Goal: Register for event/course

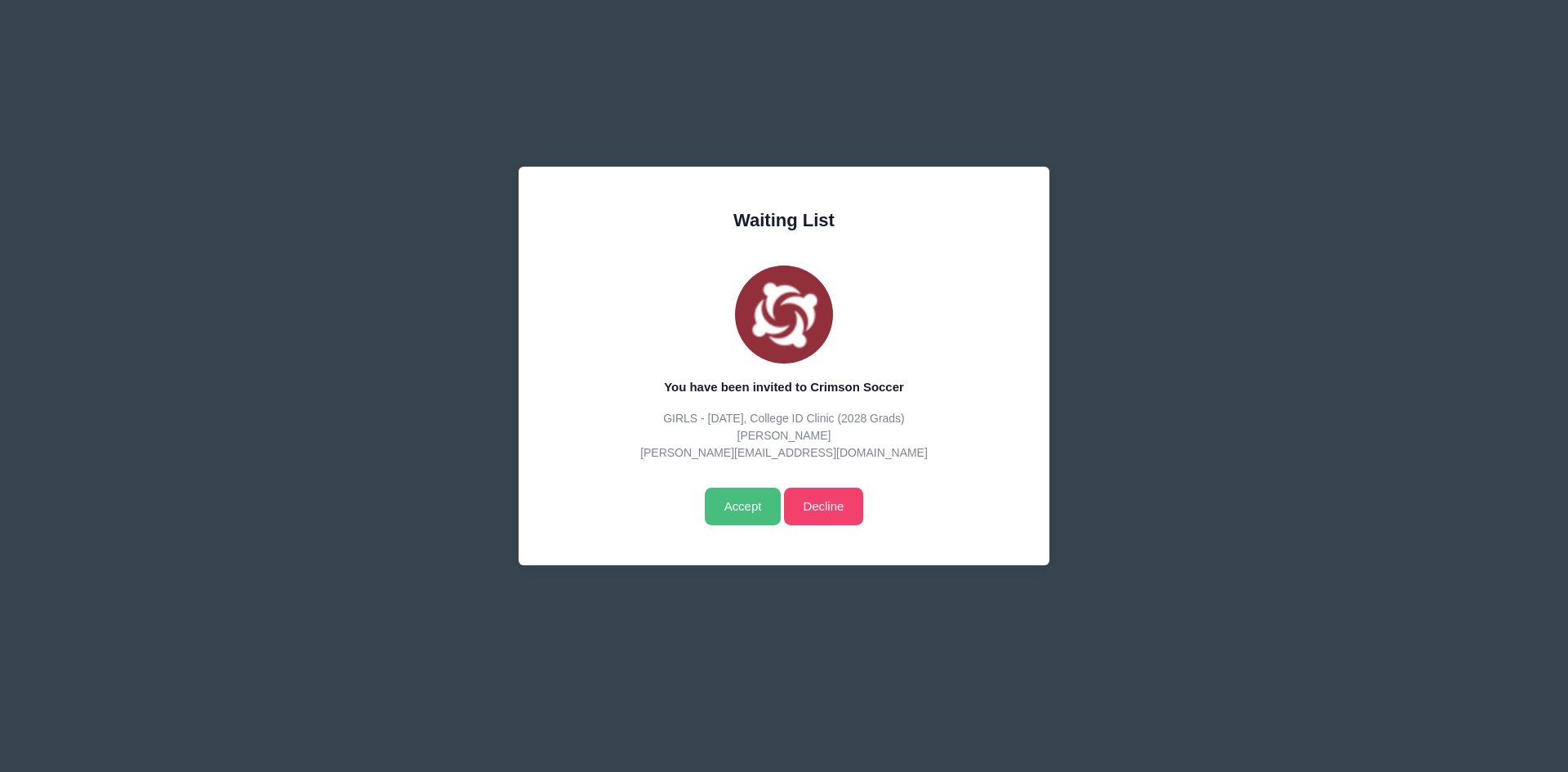
click at [752, 496] on input "Accept" at bounding box center [742, 506] width 76 height 38
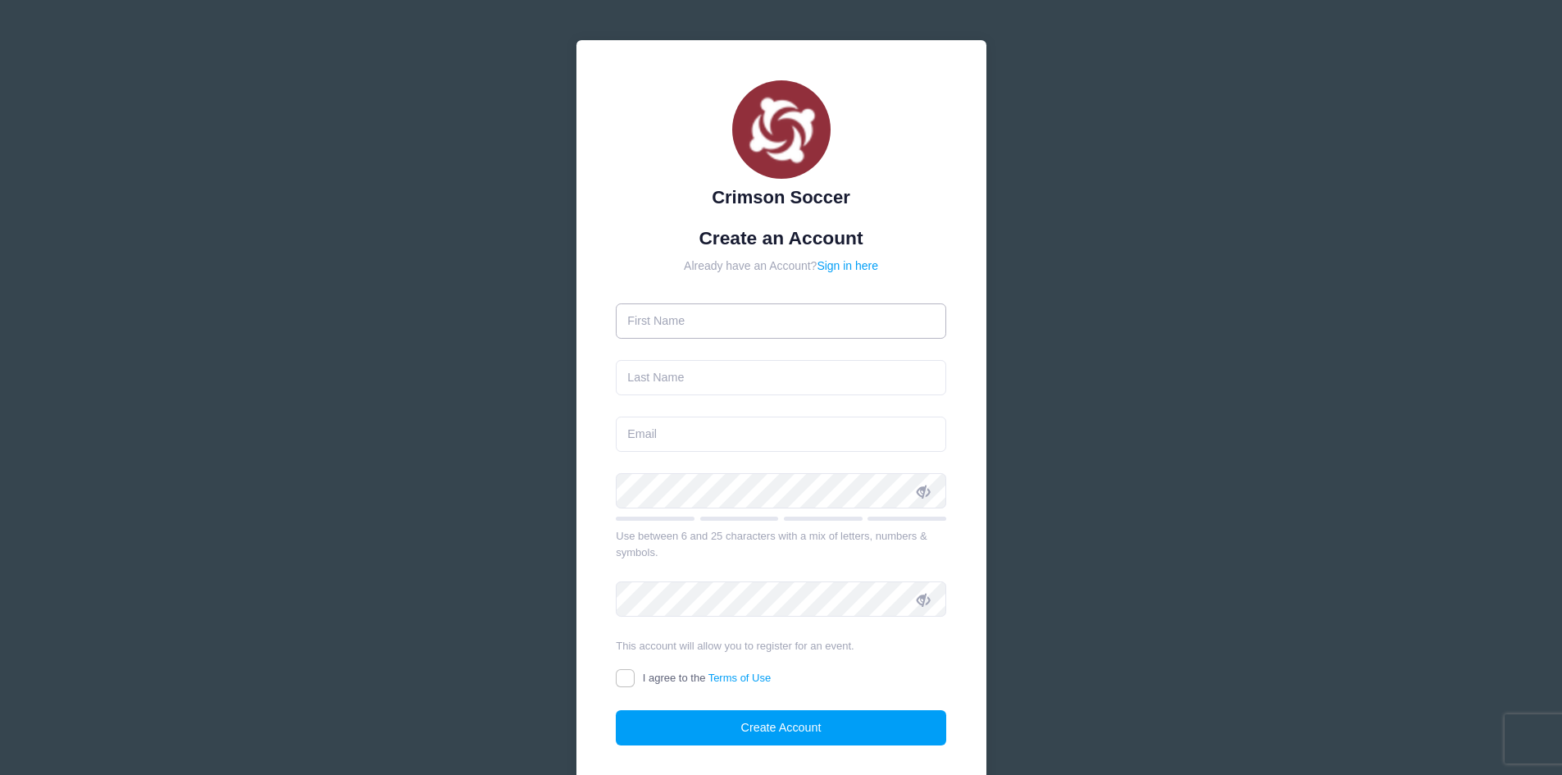
click at [699, 312] on input "text" at bounding box center [781, 320] width 330 height 35
type input "ERIKA"
type input "COLLIER"
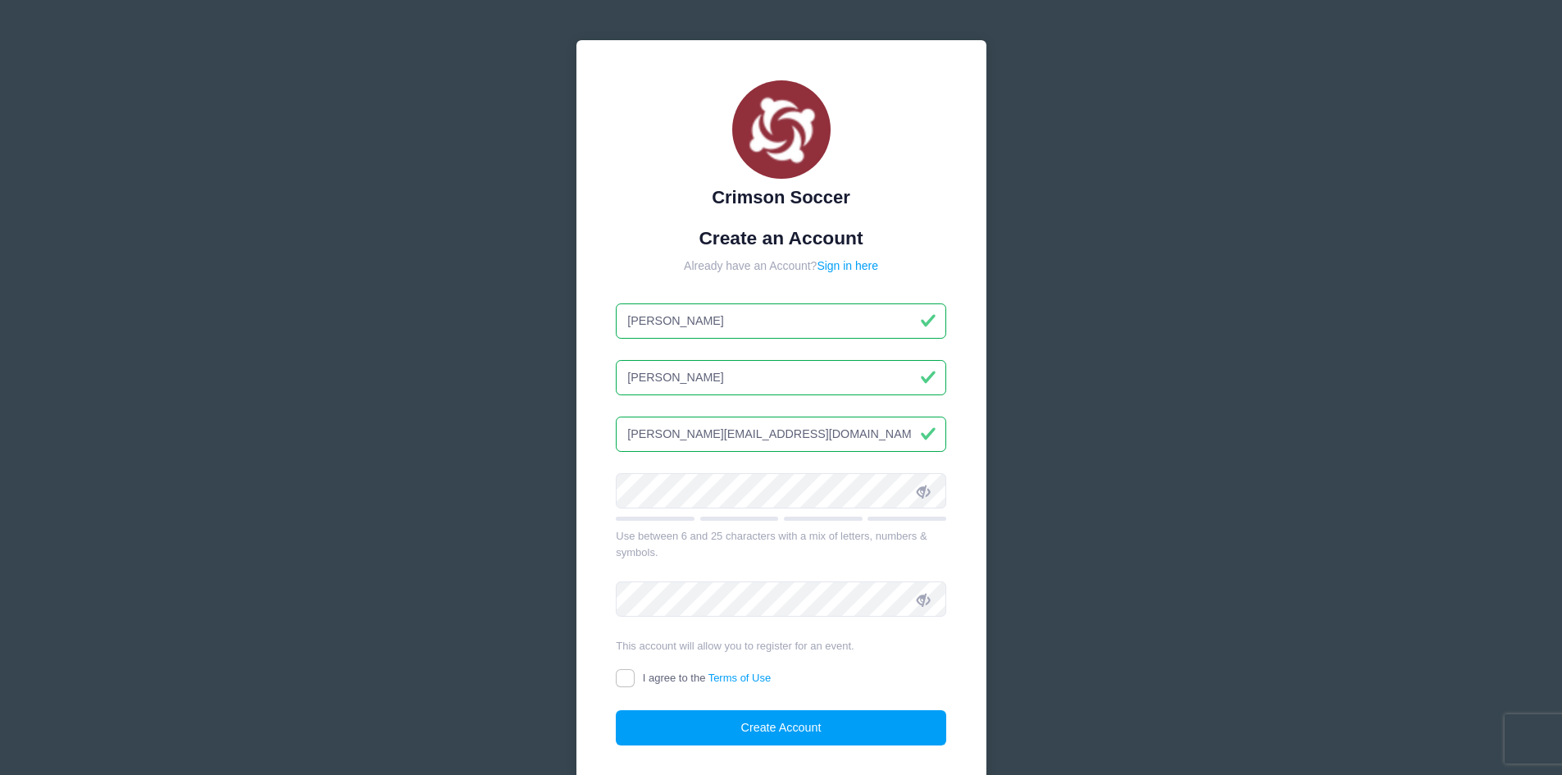
type input "CARLA_AFS@HOTMAIL.COM"
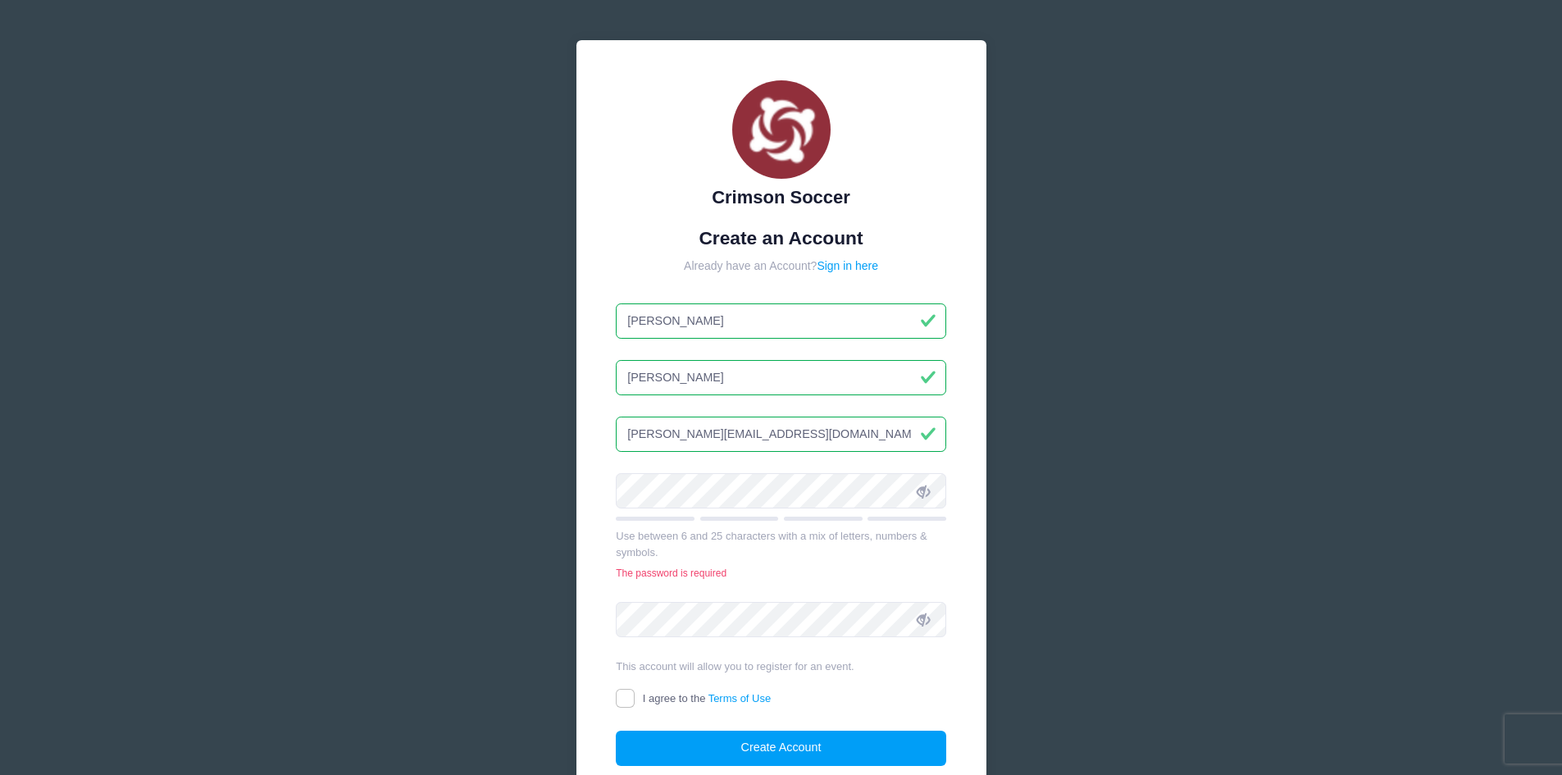
click at [922, 494] on icon at bounding box center [922, 490] width 13 height 13
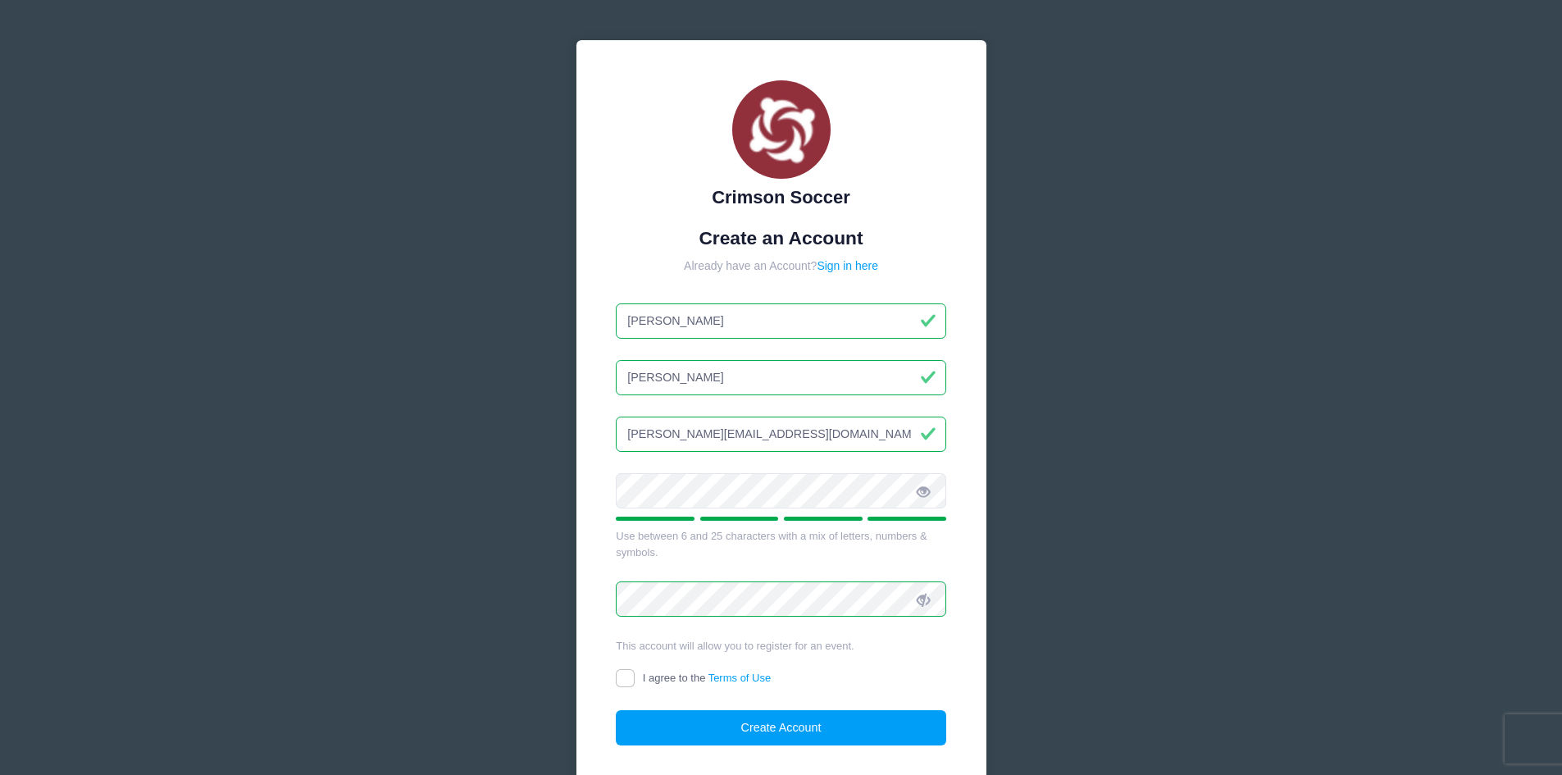
click at [930, 603] on icon at bounding box center [922, 599] width 13 height 13
click at [621, 680] on input "I agree to the Terms of Use" at bounding box center [625, 678] width 19 height 19
checkbox input "true"
click at [778, 729] on button "Create Account" at bounding box center [781, 727] width 330 height 35
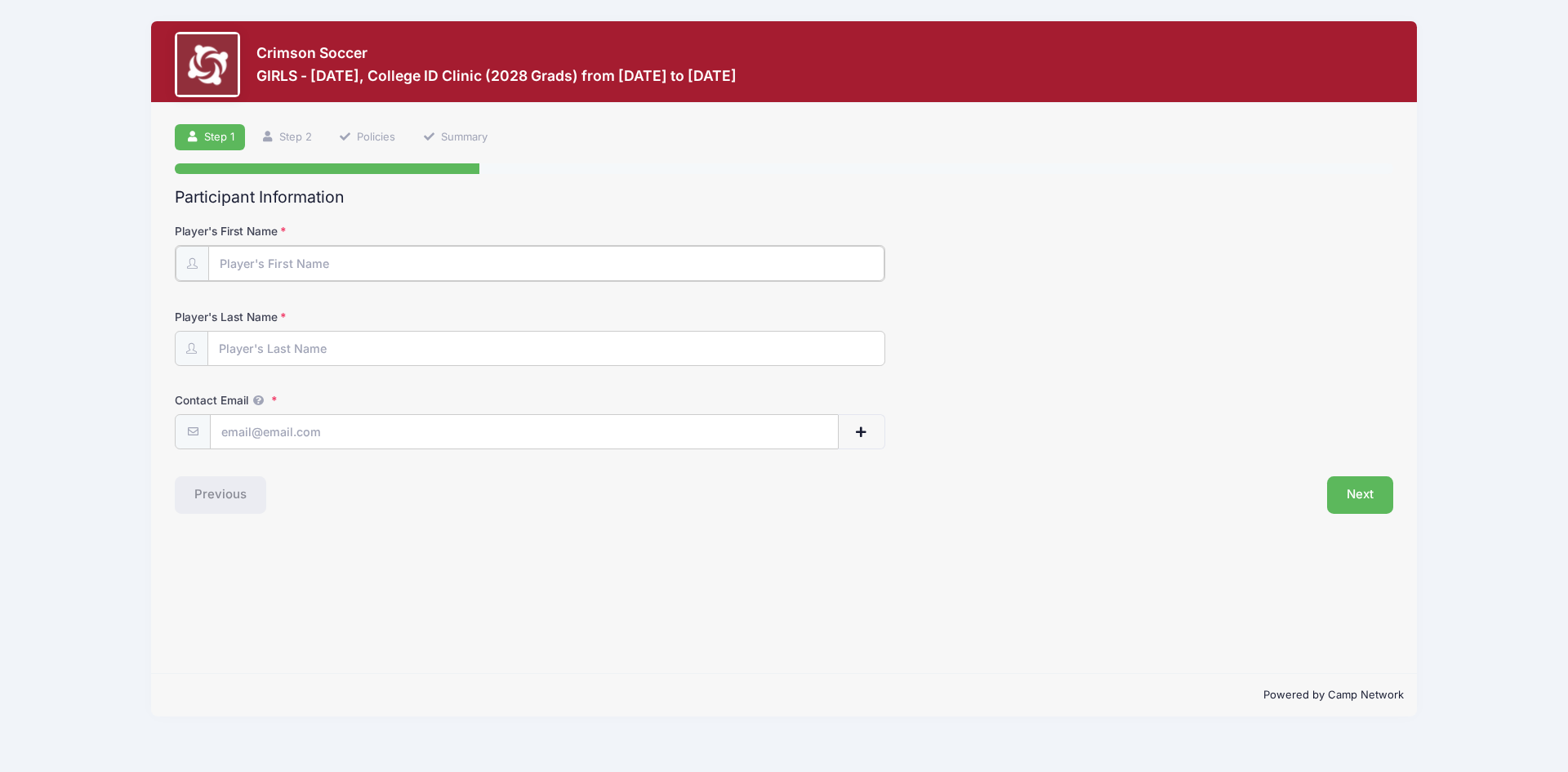
click at [322, 264] on input "Player's First Name" at bounding box center [546, 263] width 676 height 35
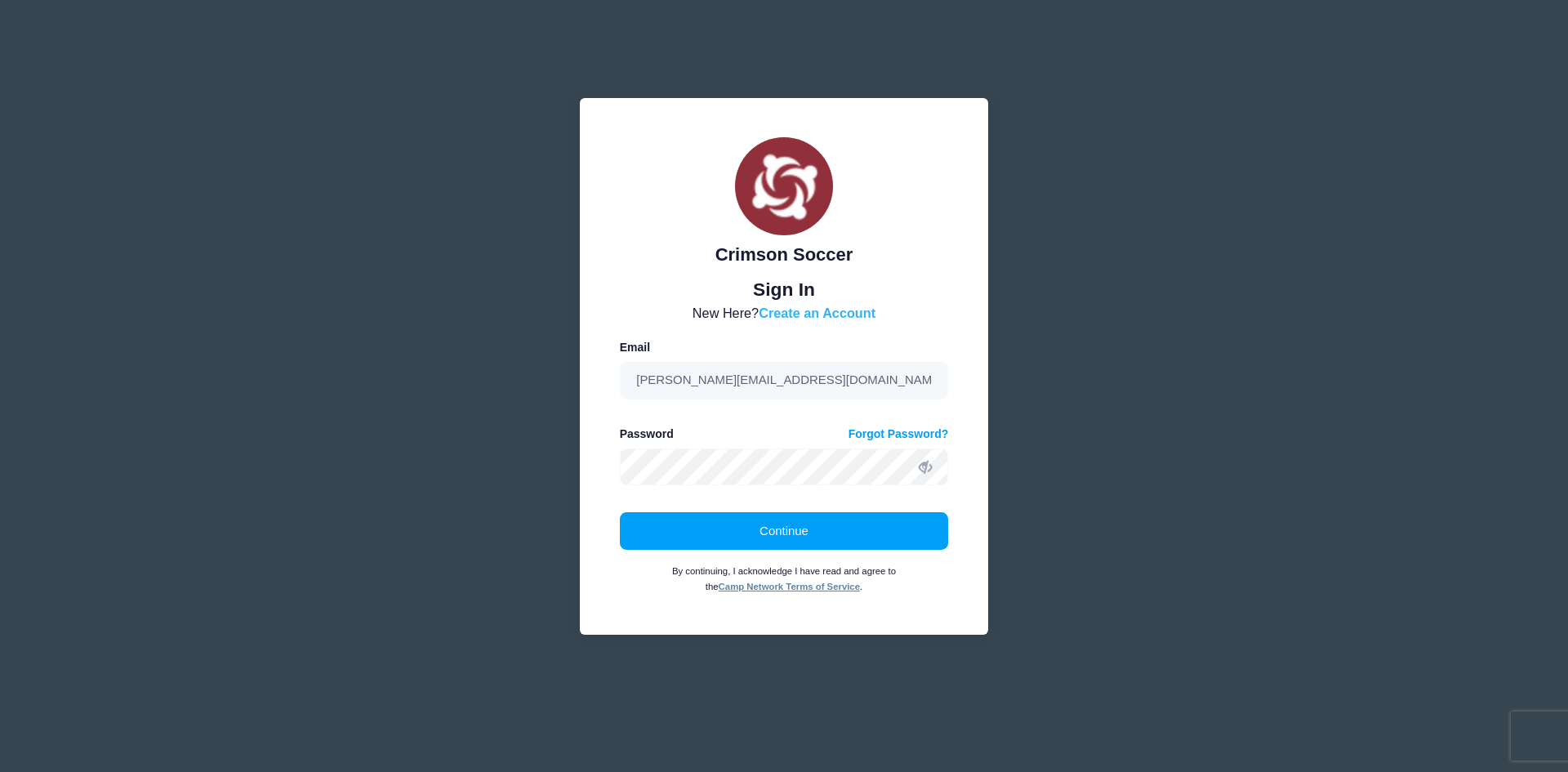
click at [809, 309] on link "Create an Account" at bounding box center [817, 313] width 117 height 15
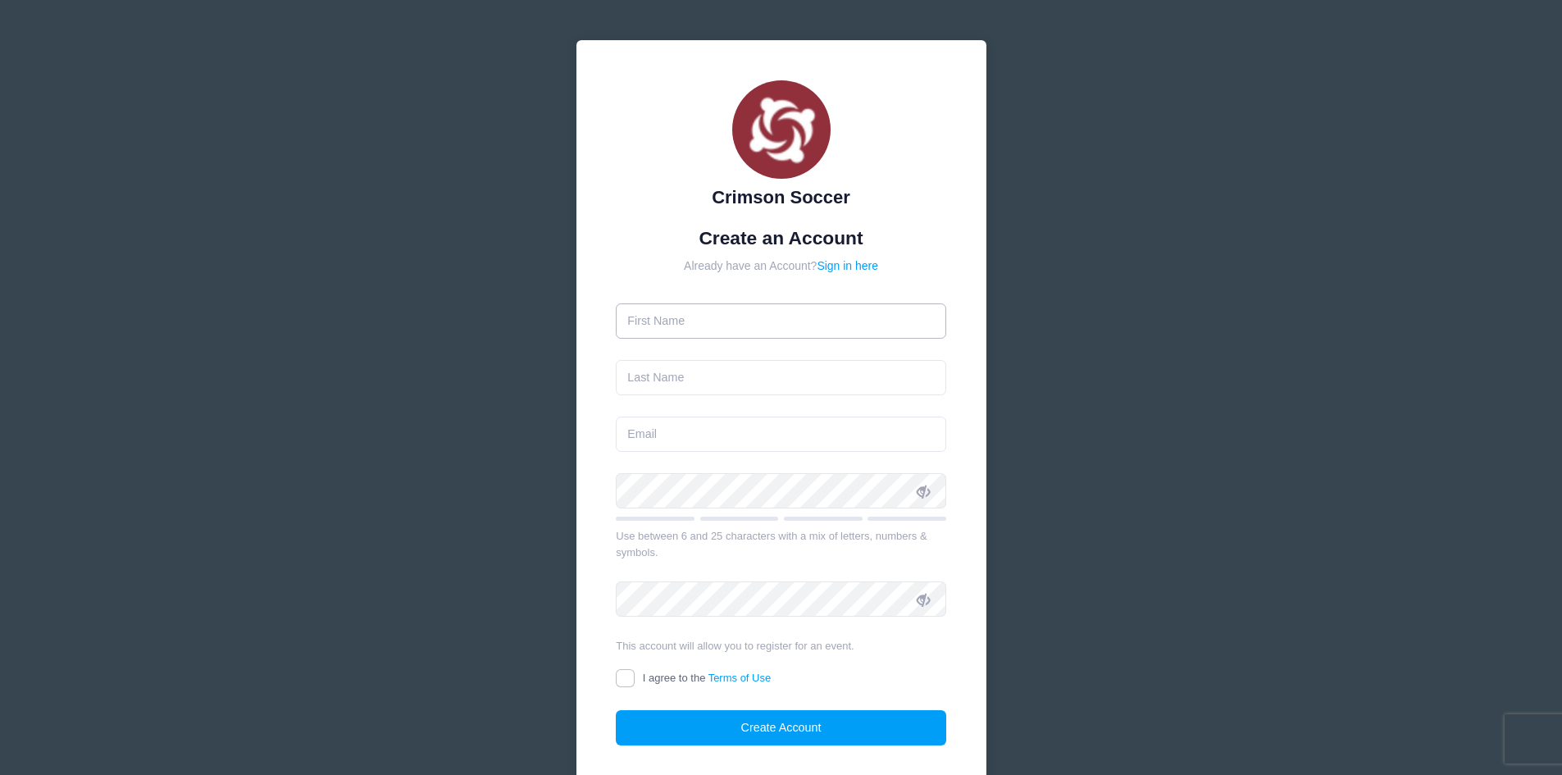
click at [735, 323] on input "text" at bounding box center [781, 320] width 330 height 35
type input "Carla"
type input "Collier"
click at [679, 431] on input "email" at bounding box center [781, 433] width 330 height 35
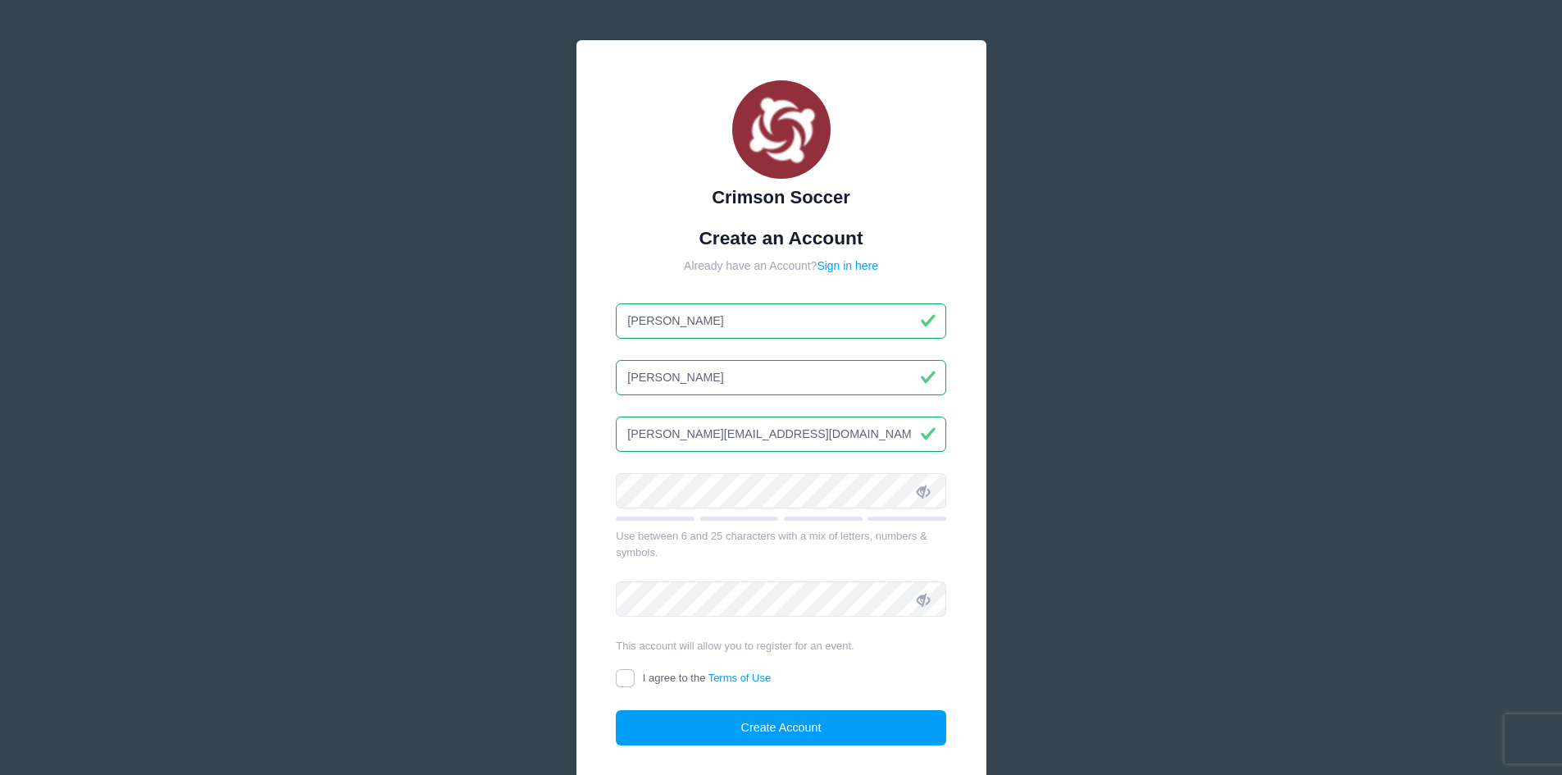
type input "[PERSON_NAME][EMAIL_ADDRESS][DOMAIN_NAME]"
click at [919, 490] on icon at bounding box center [922, 490] width 13 height 13
click at [923, 598] on icon at bounding box center [922, 599] width 13 height 13
click at [628, 673] on input "I agree to the Terms of Use" at bounding box center [625, 678] width 19 height 19
checkbox input "true"
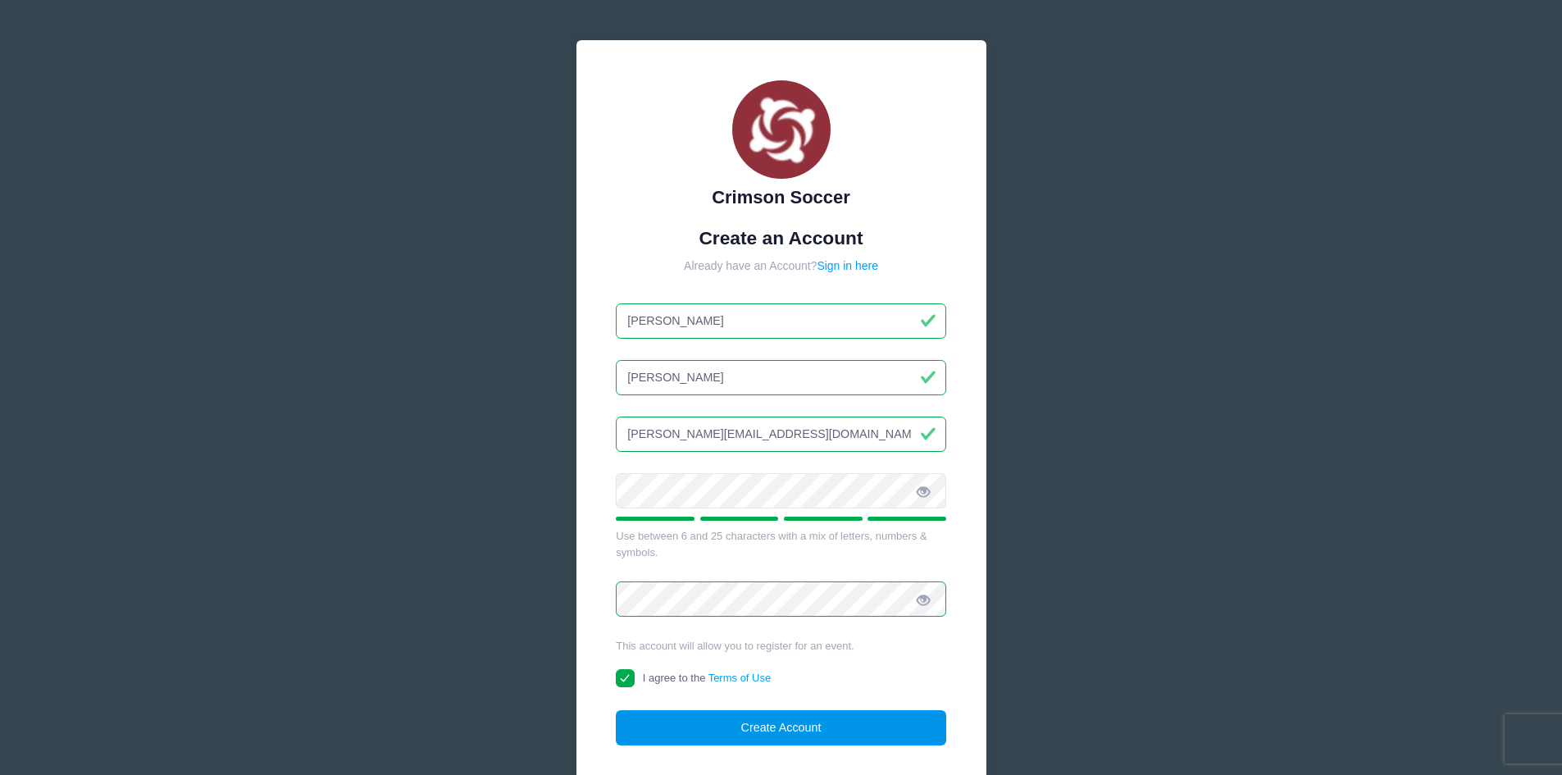
click at [834, 744] on button "Create Account" at bounding box center [781, 727] width 330 height 35
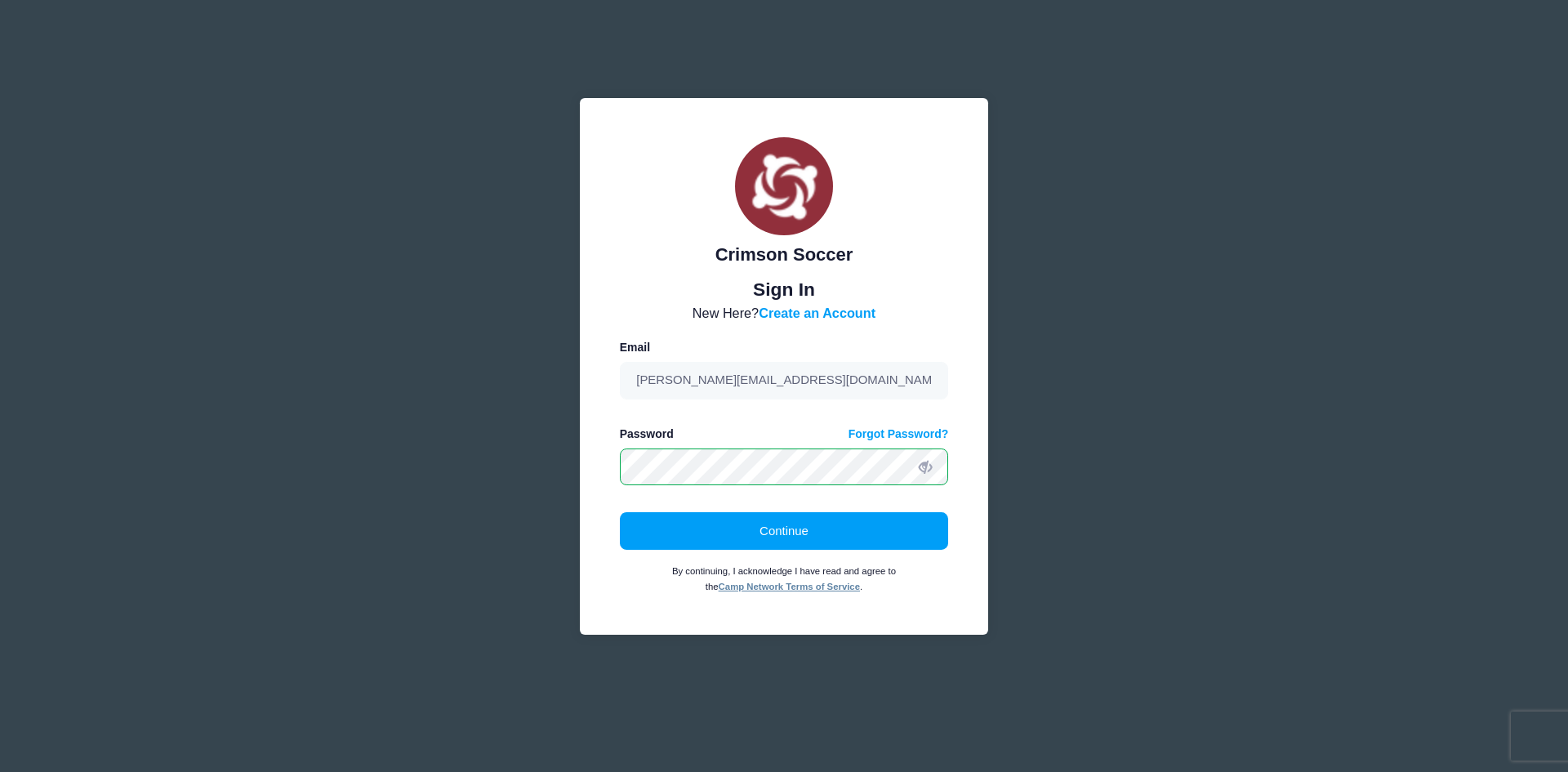
click at [930, 460] on icon at bounding box center [924, 466] width 13 height 13
click at [873, 528] on button "Continue" at bounding box center [784, 531] width 329 height 38
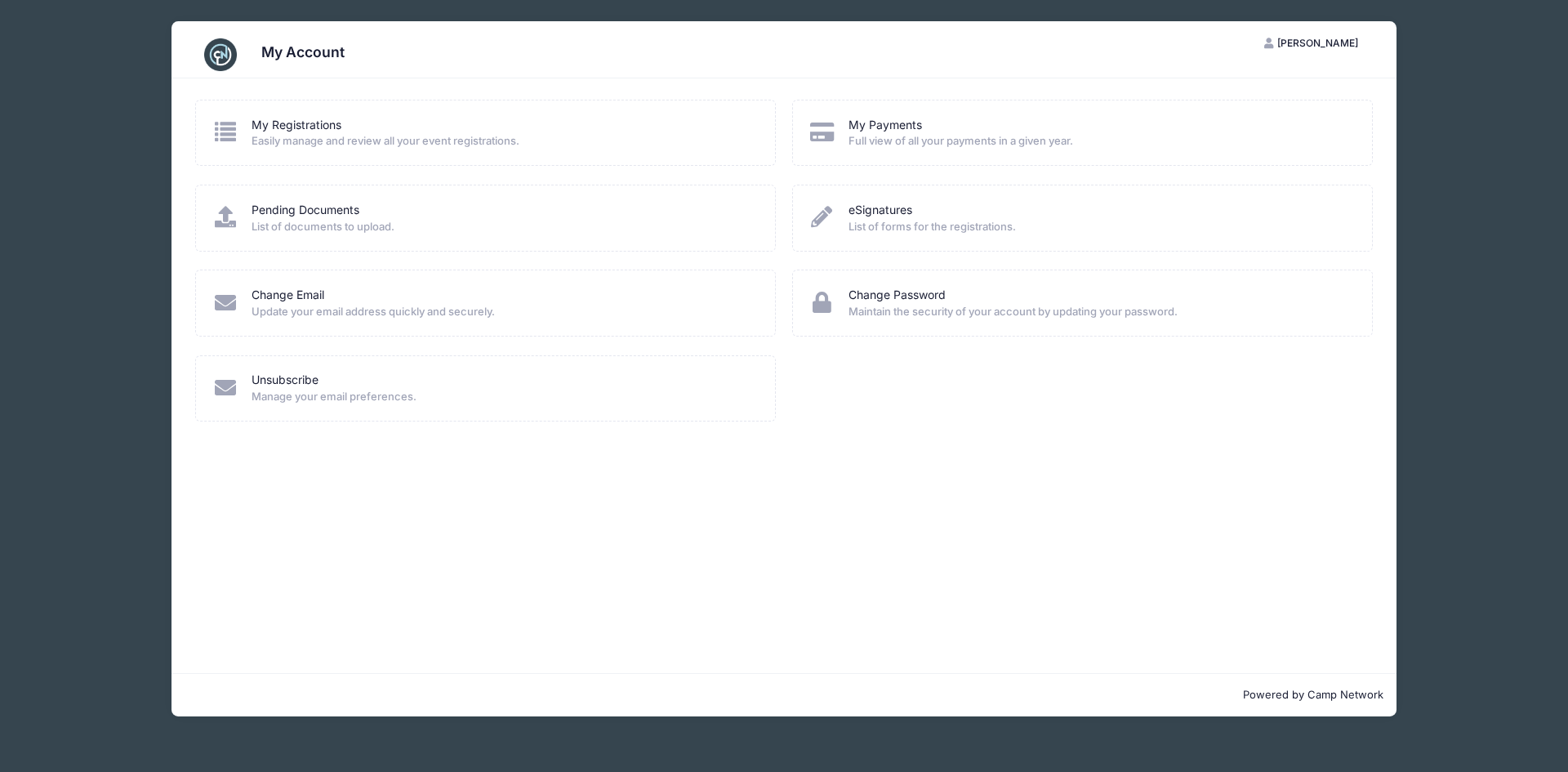
click at [357, 136] on span "Easily manage and review all your event registrations." at bounding box center [502, 141] width 502 height 16
click at [281, 123] on link "My Registrations" at bounding box center [296, 125] width 90 height 17
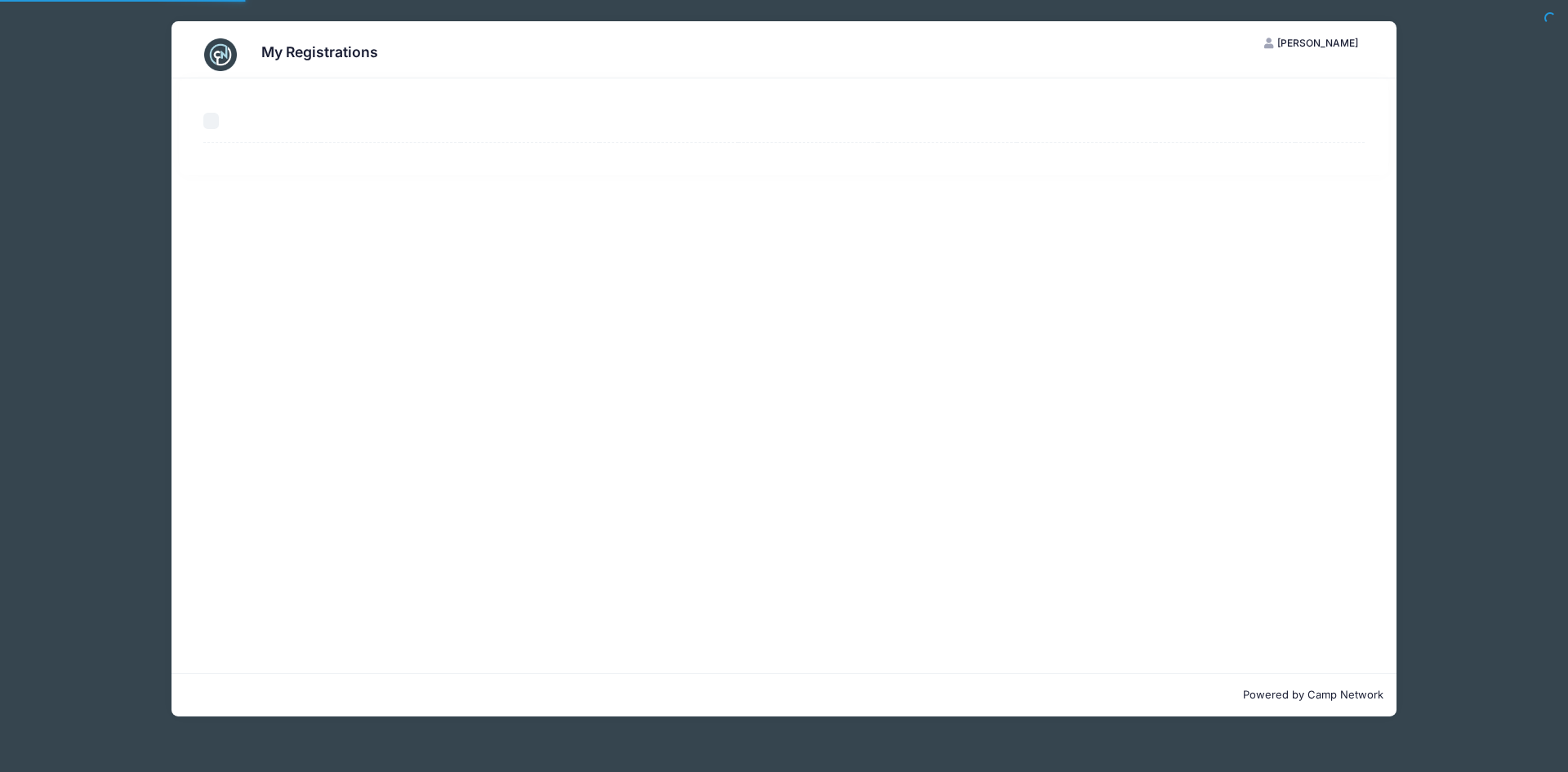
select select "50"
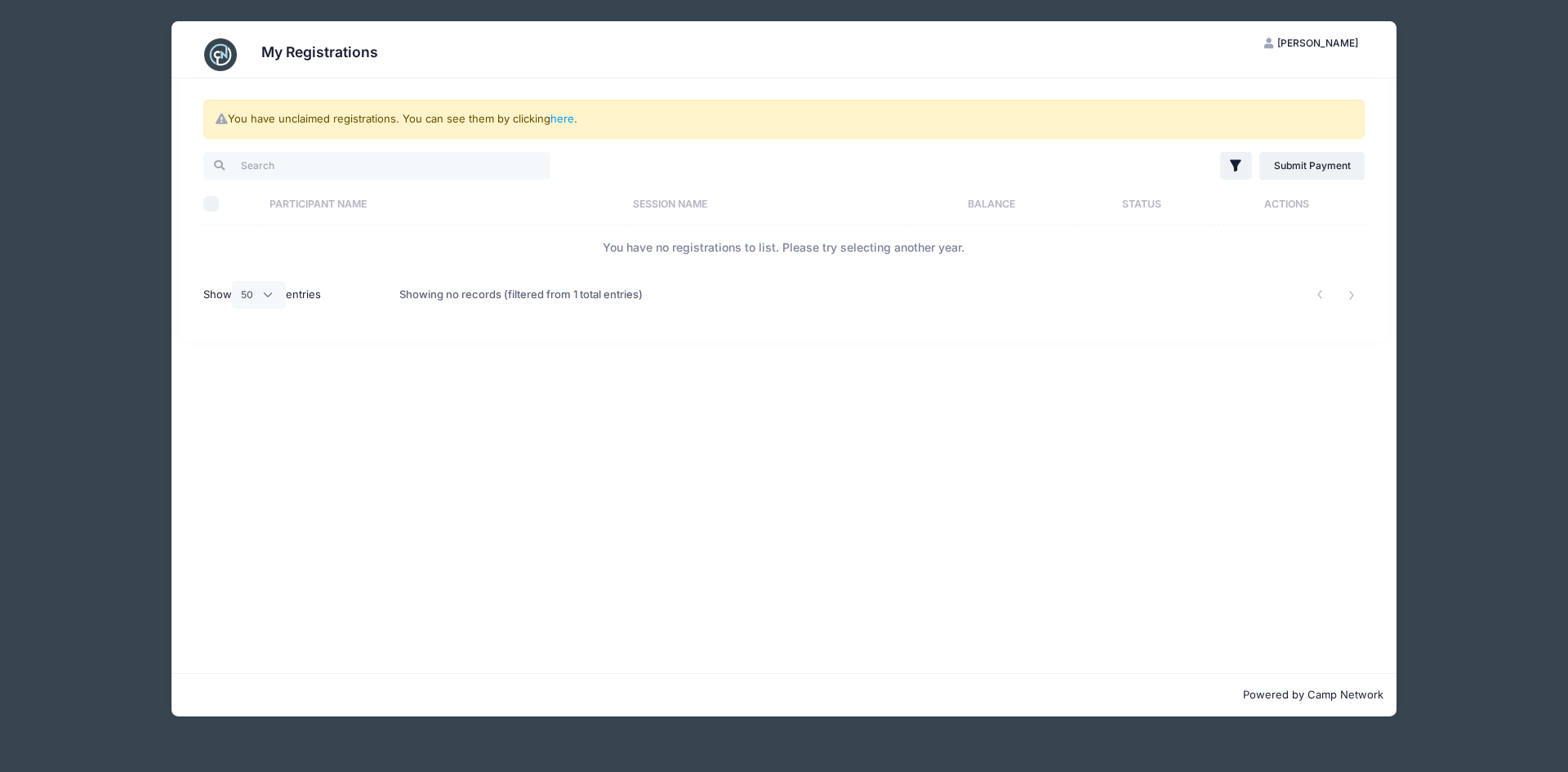
click at [325, 201] on th "Participant Name" at bounding box center [442, 203] width 364 height 43
click at [383, 201] on th "Participant Name" at bounding box center [457, 203] width 393 height 43
click at [232, 57] on img at bounding box center [220, 55] width 33 height 33
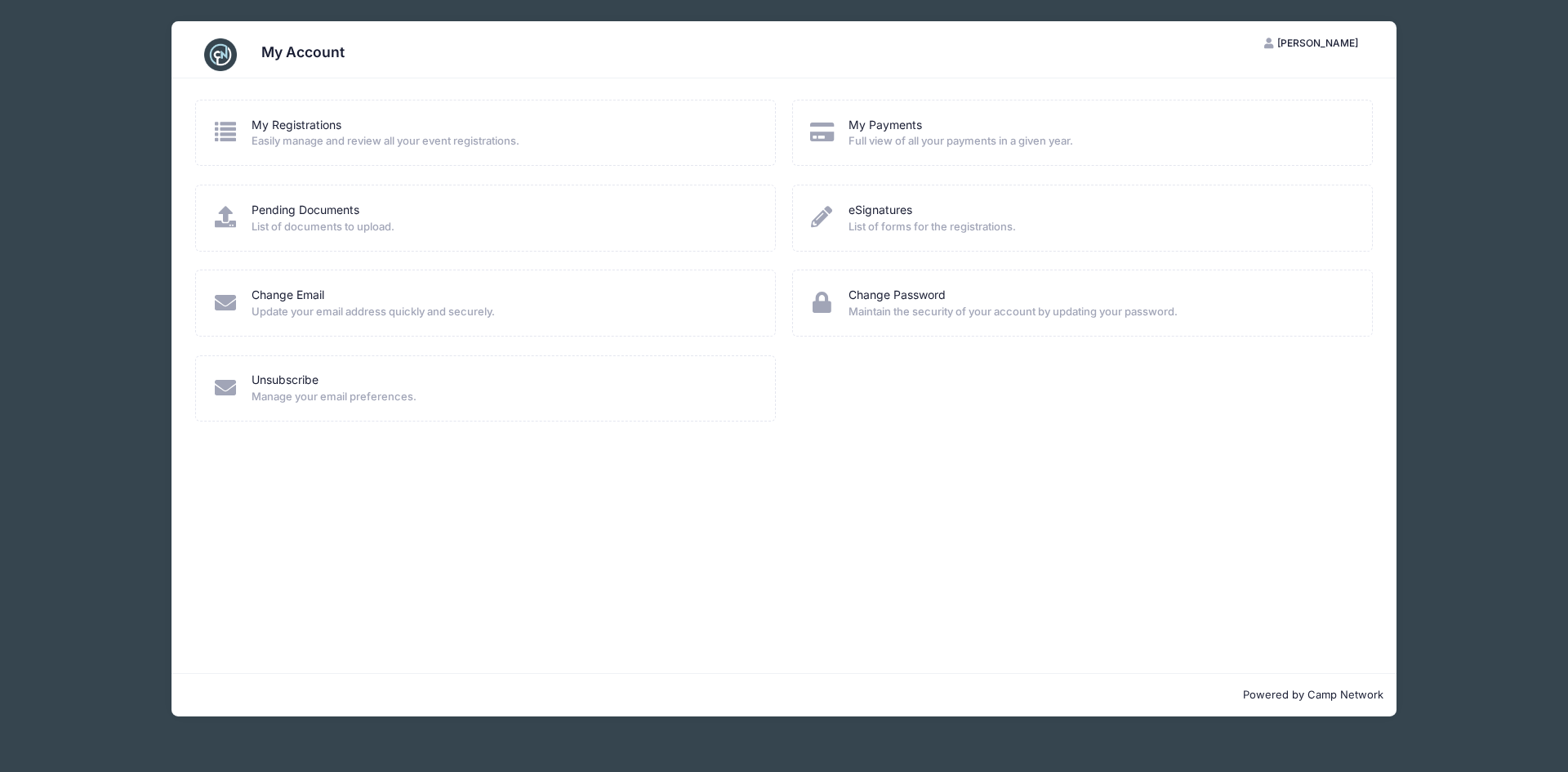
click at [1313, 37] on span "[PERSON_NAME]" at bounding box center [1317, 43] width 81 height 12
click at [1212, 80] on link "My Account" at bounding box center [1270, 83] width 188 height 31
click at [312, 124] on link "My Registrations" at bounding box center [296, 125] width 90 height 17
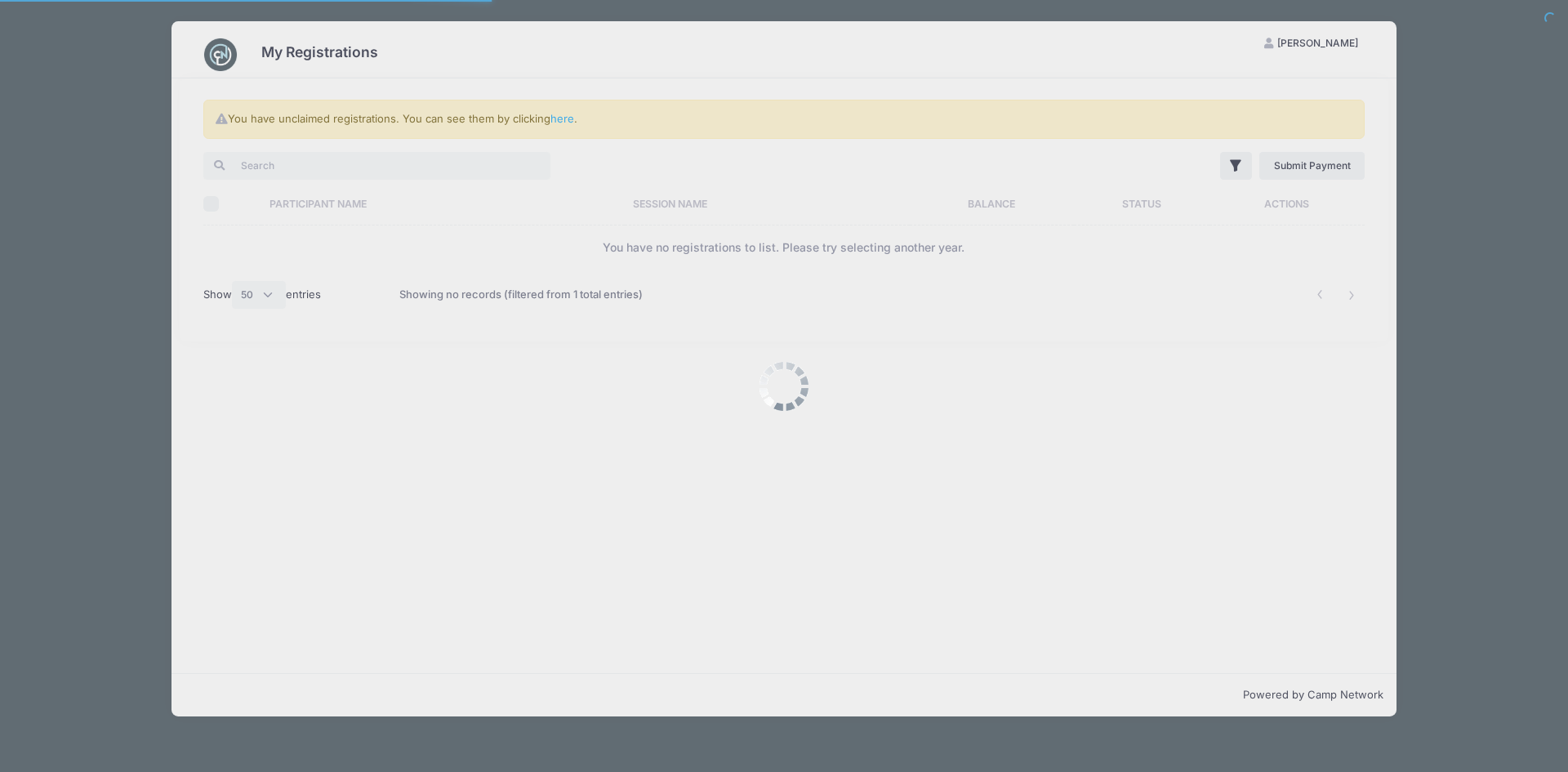
select select "50"
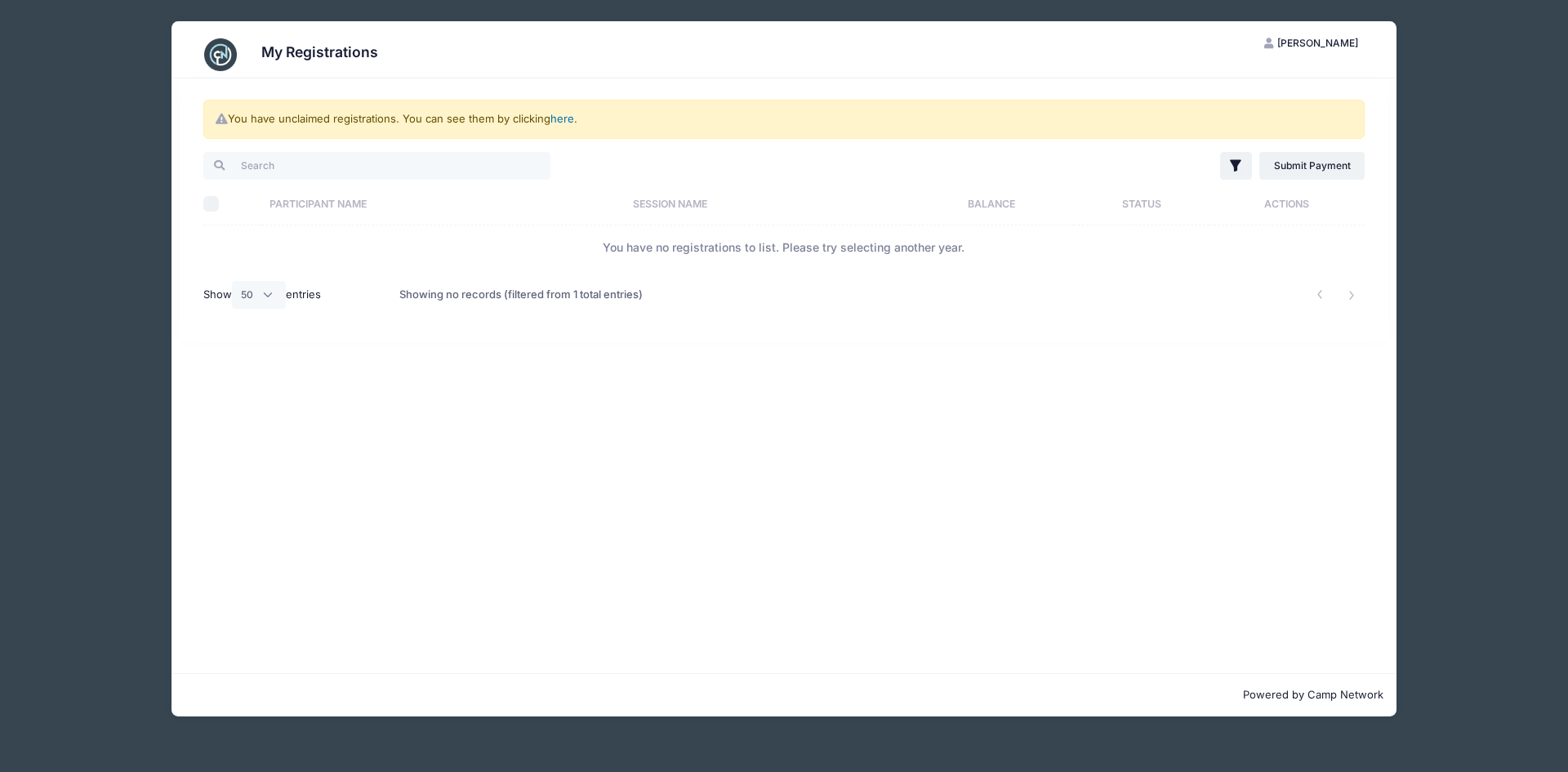
click at [570, 118] on link "here" at bounding box center [563, 118] width 24 height 13
click at [560, 116] on link "here" at bounding box center [563, 118] width 24 height 13
click at [570, 118] on link "here" at bounding box center [563, 118] width 24 height 13
click at [556, 116] on link "here" at bounding box center [563, 118] width 24 height 13
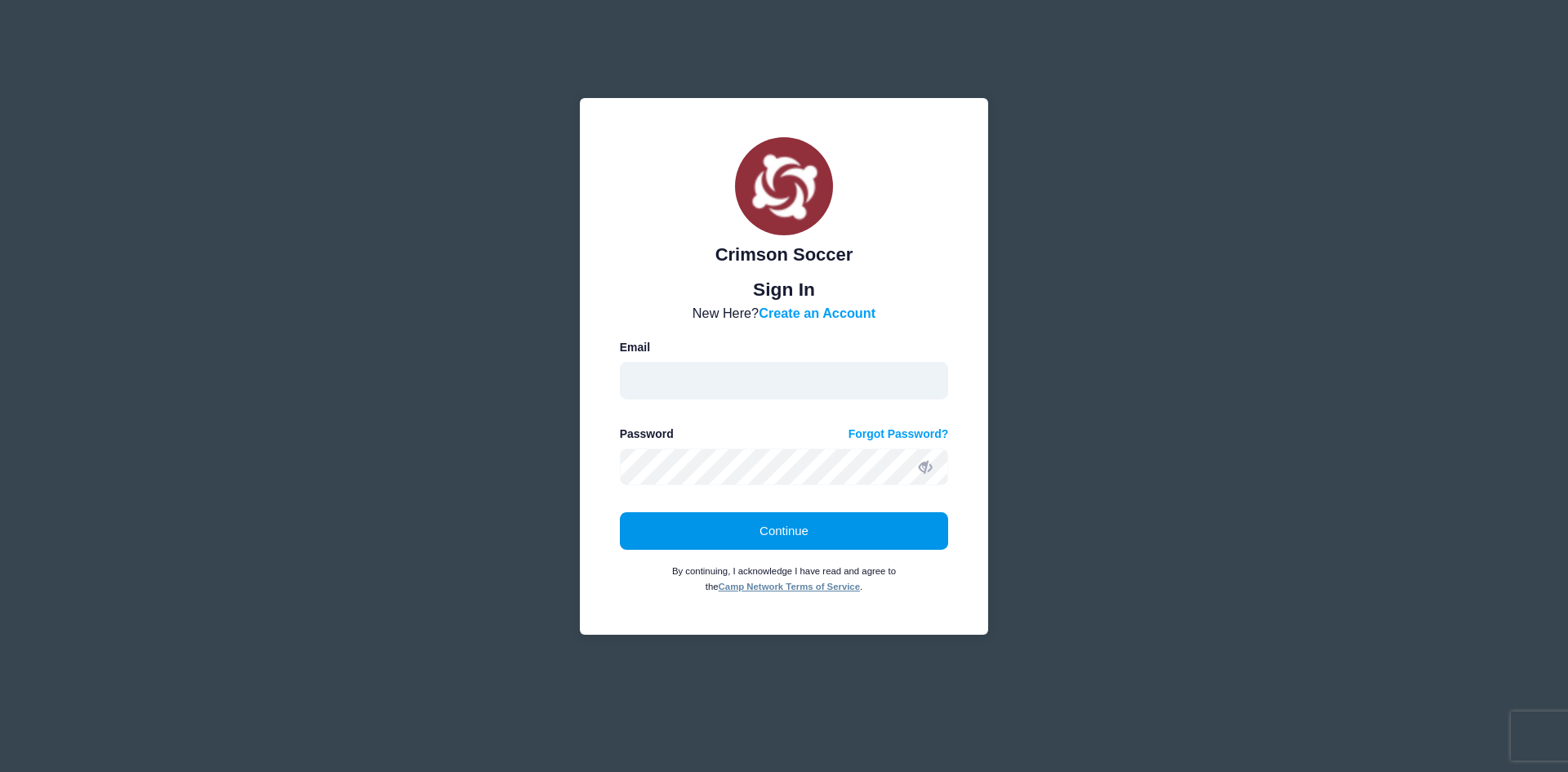
type input "[PERSON_NAME][EMAIL_ADDRESS][DOMAIN_NAME]"
click at [838, 531] on button "Continue" at bounding box center [784, 531] width 329 height 38
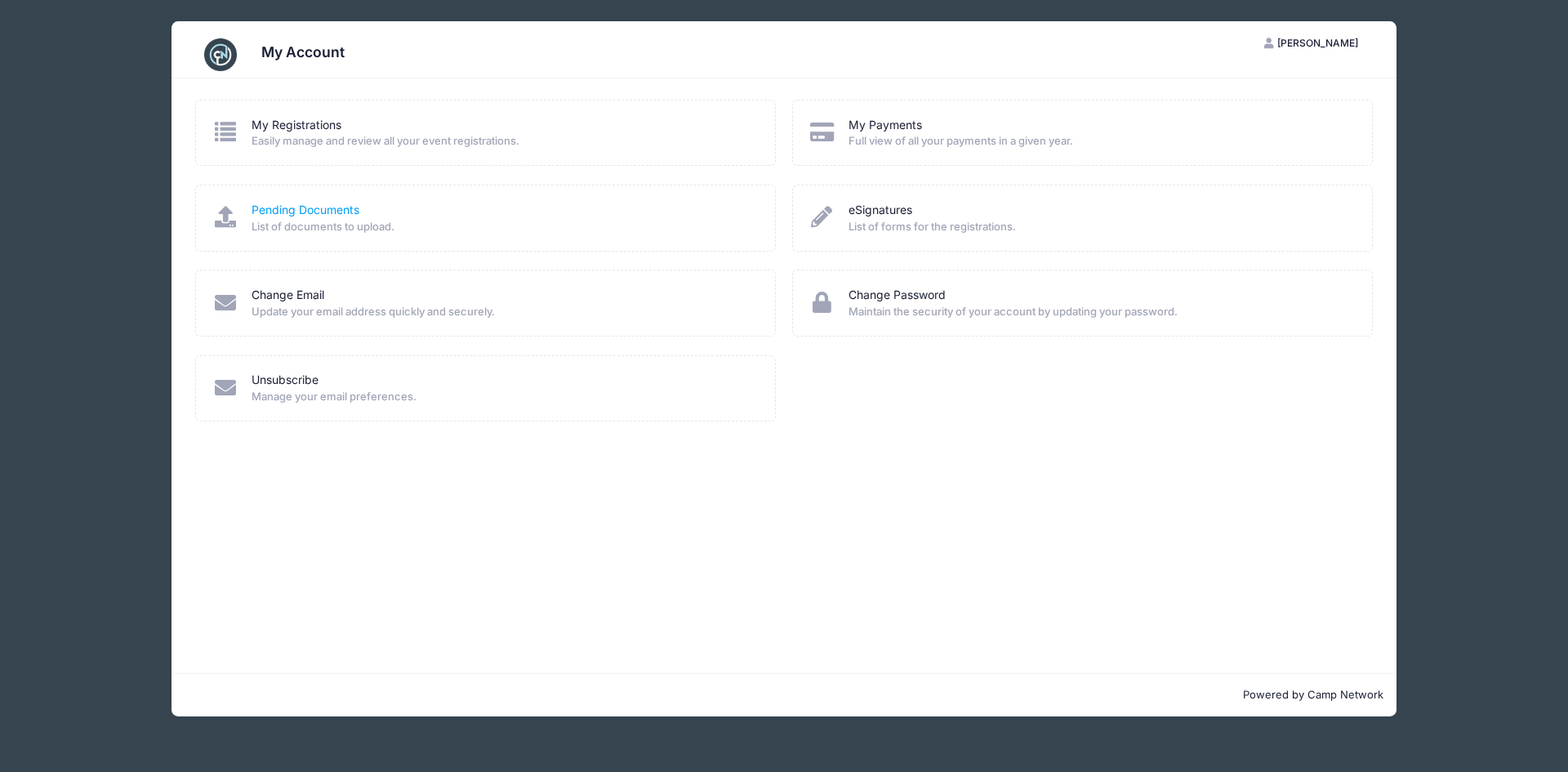
click at [265, 210] on link "Pending Documents" at bounding box center [305, 209] width 108 height 17
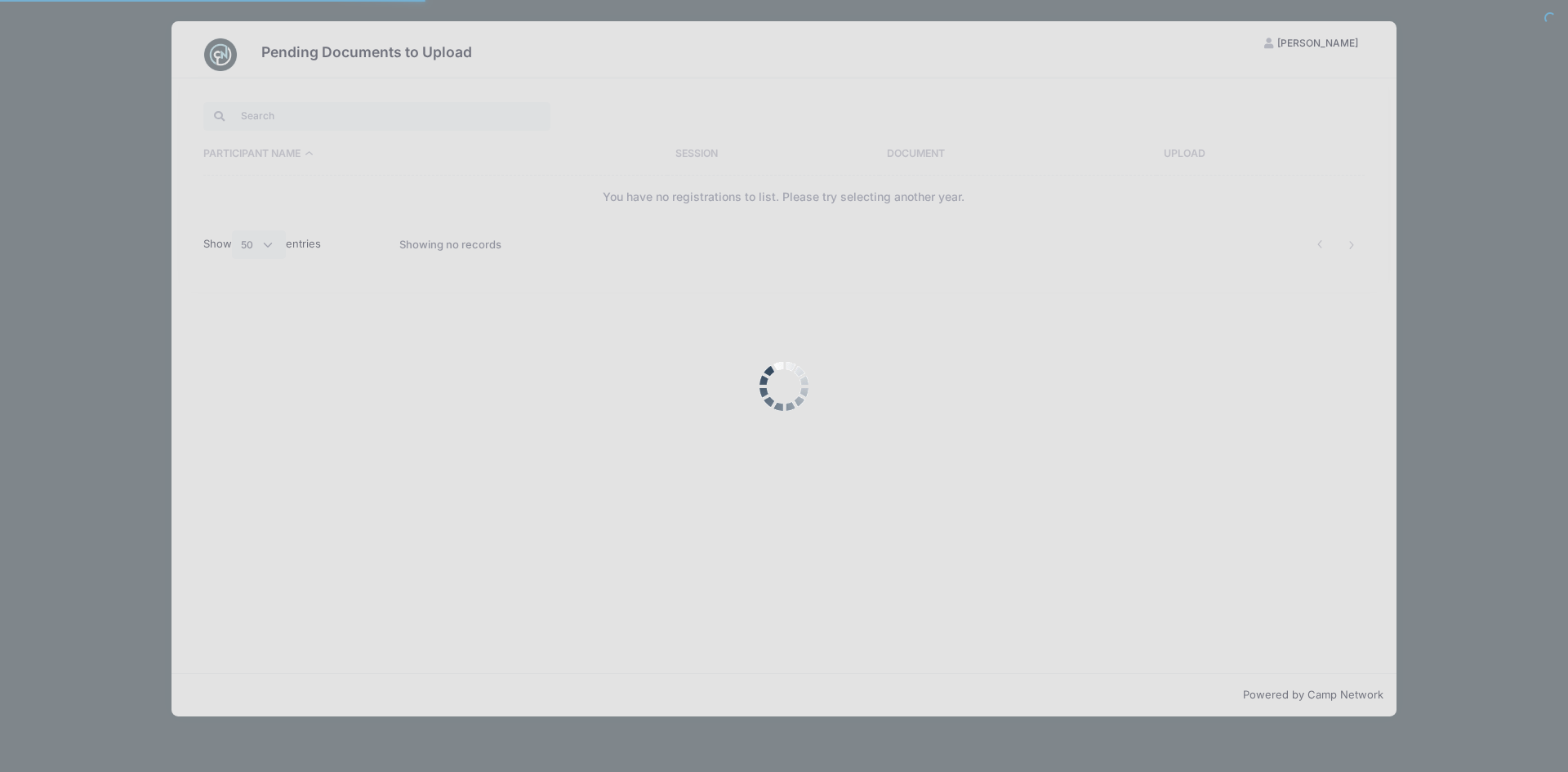
select select "50"
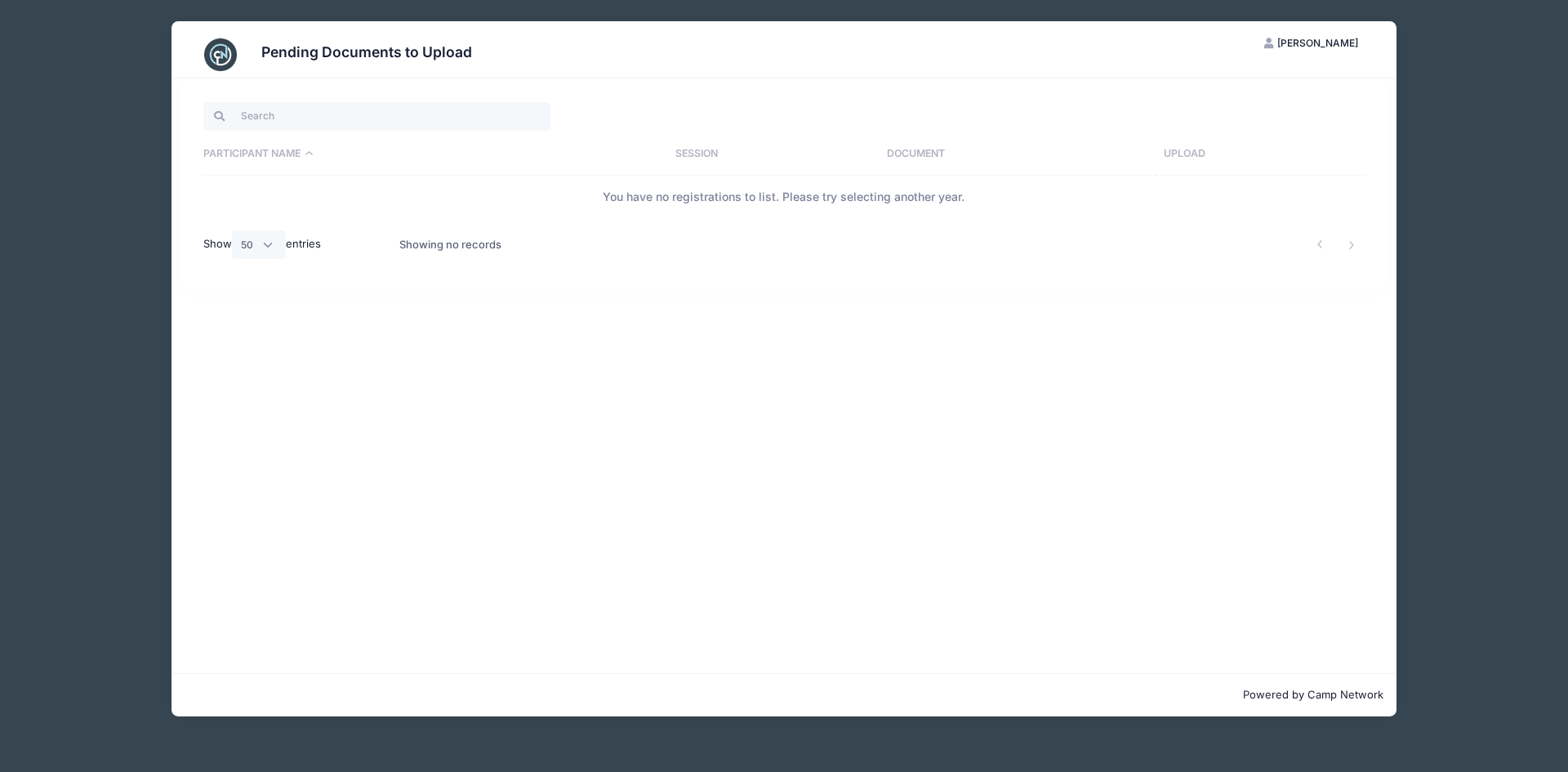
click at [220, 45] on img at bounding box center [220, 55] width 33 height 33
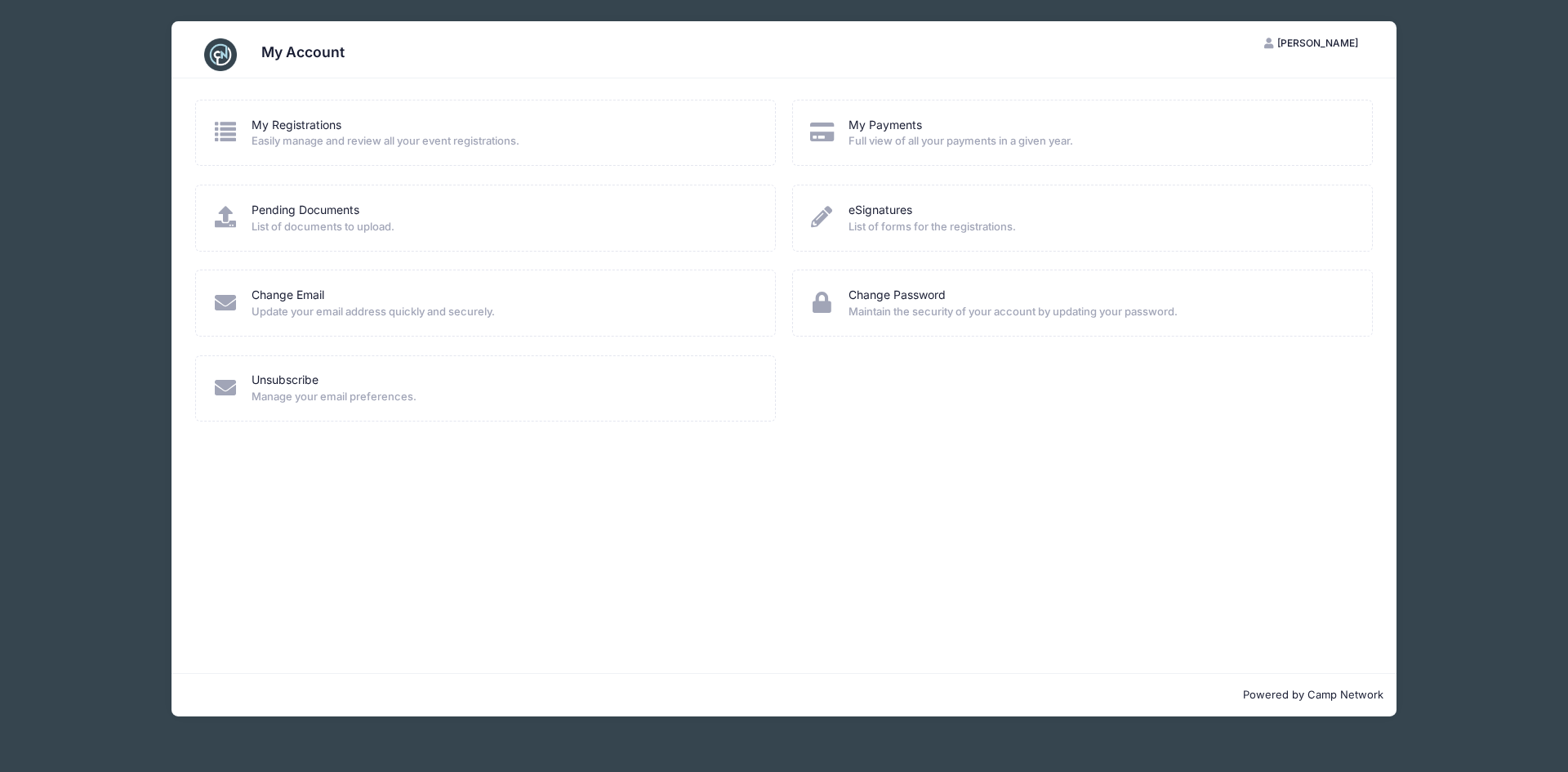
click at [232, 125] on icon at bounding box center [225, 130] width 27 height 21
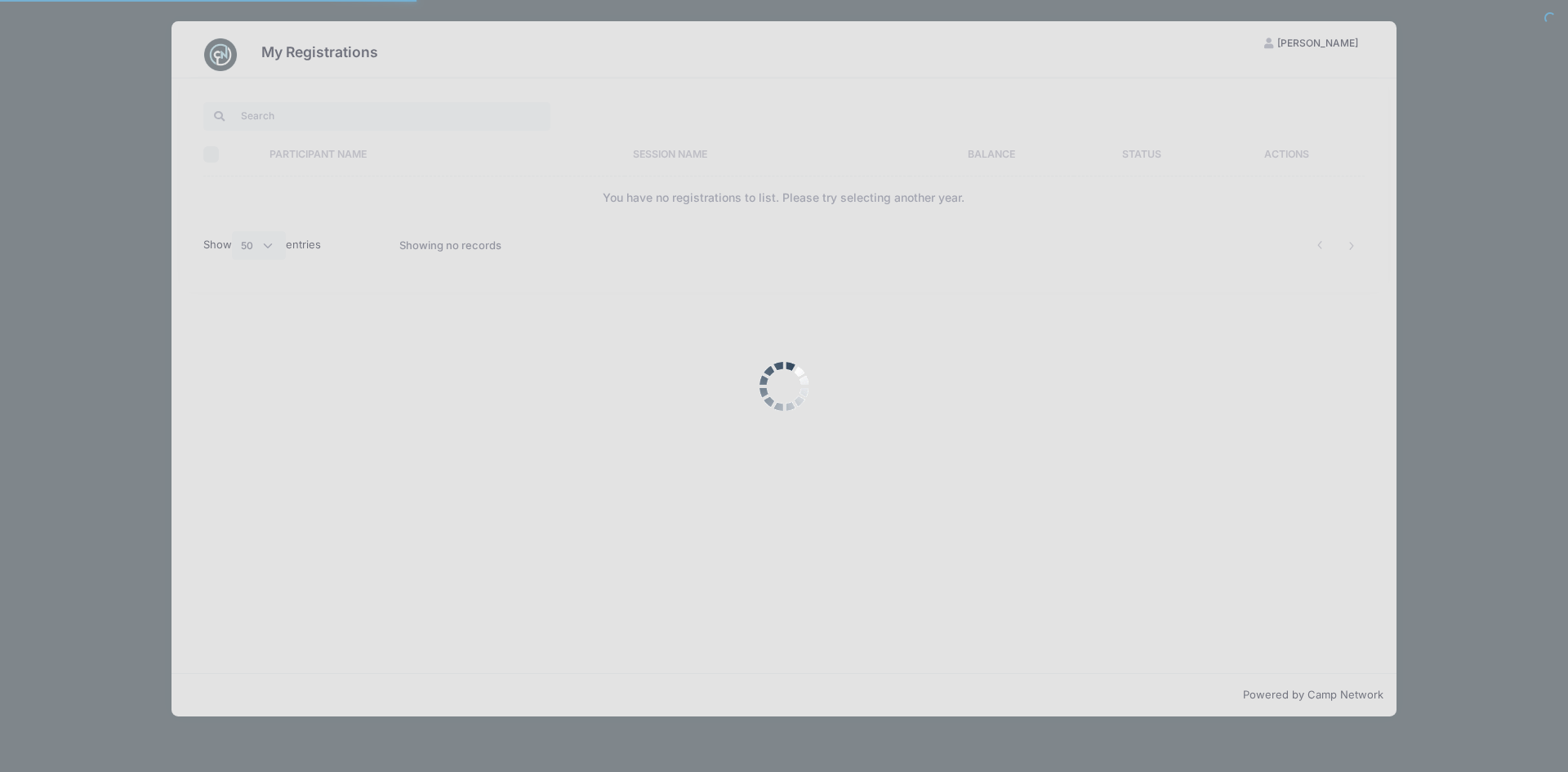
select select "50"
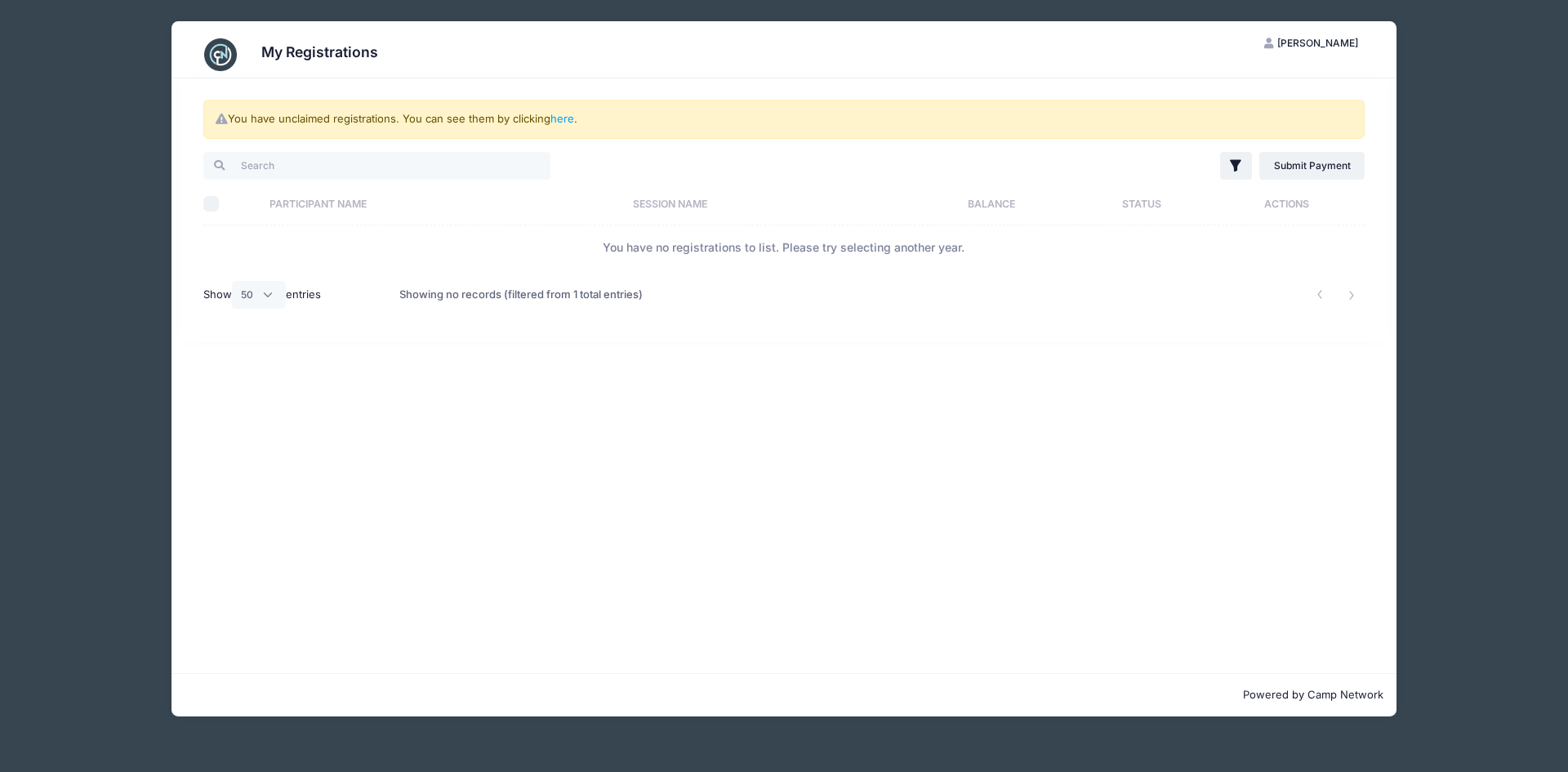
click at [220, 111] on div "You have unclaimed registrations. You can see them by clicking here ." at bounding box center [784, 119] width 1162 height 39
click at [567, 121] on link "here" at bounding box center [563, 118] width 24 height 13
click at [208, 205] on input "Select All" at bounding box center [211, 204] width 16 height 16
checkbox input "true"
click at [1298, 164] on link "Submit Payment" at bounding box center [1312, 165] width 106 height 28
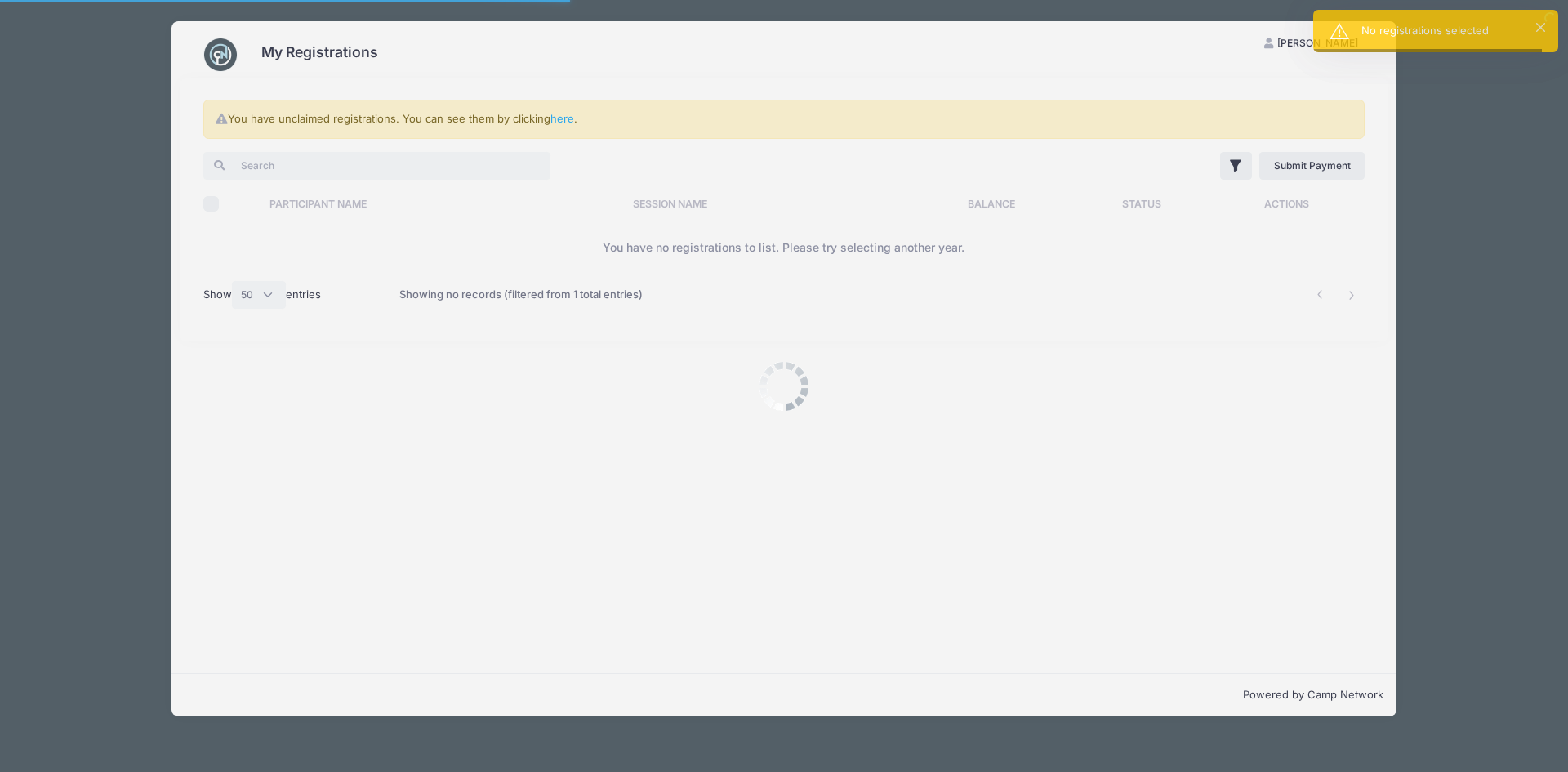
select select "50"
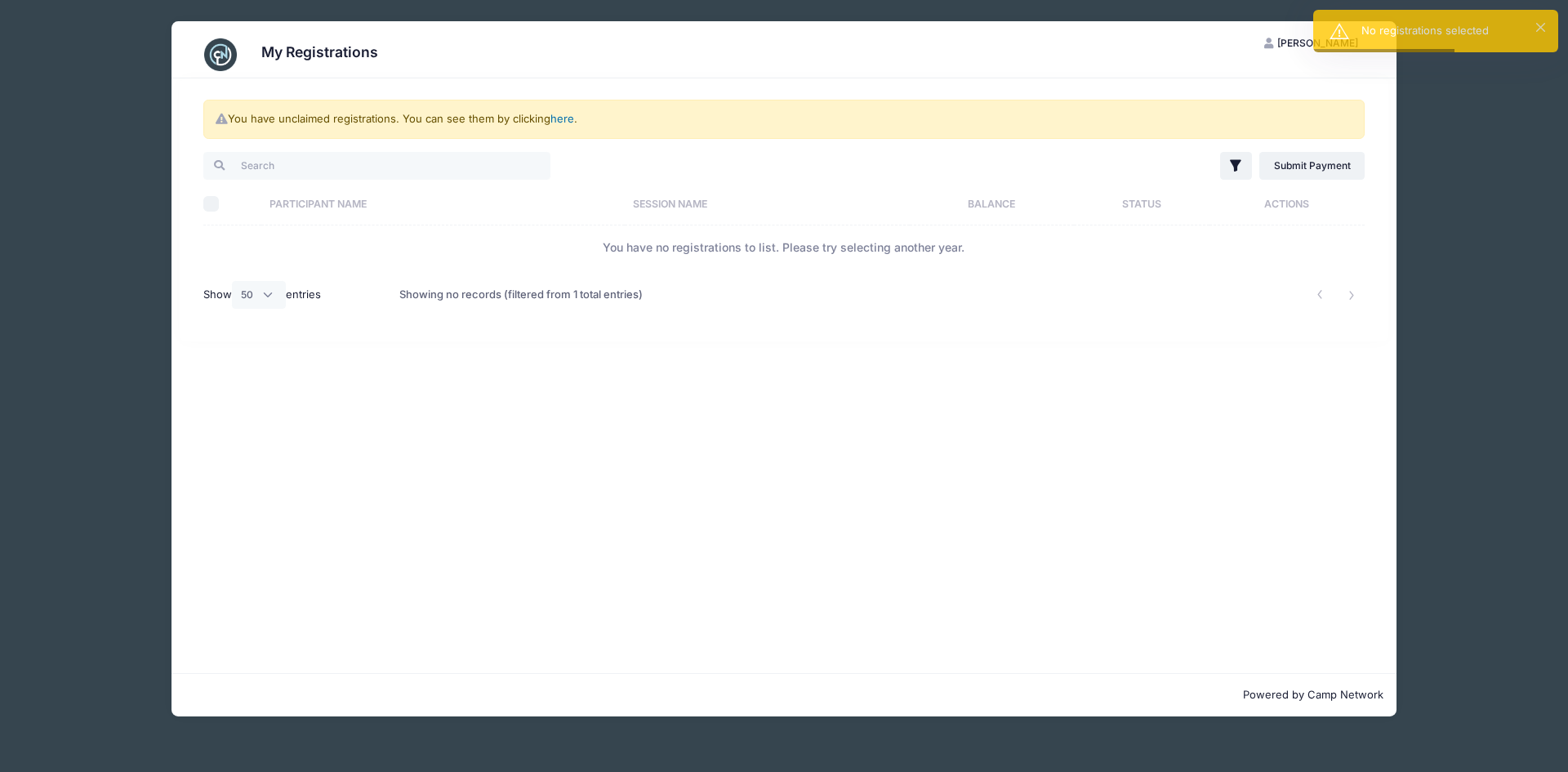
click at [555, 116] on link "here" at bounding box center [563, 118] width 24 height 13
click at [1543, 22] on div "× No registrations selected" at bounding box center [1436, 31] width 245 height 43
click at [340, 124] on div "You have unclaimed registrations. You can see them by clicking here ." at bounding box center [784, 119] width 1162 height 39
click at [221, 119] on icon at bounding box center [221, 119] width 13 height 11
click at [329, 51] on h3 "My Registrations" at bounding box center [319, 51] width 117 height 17
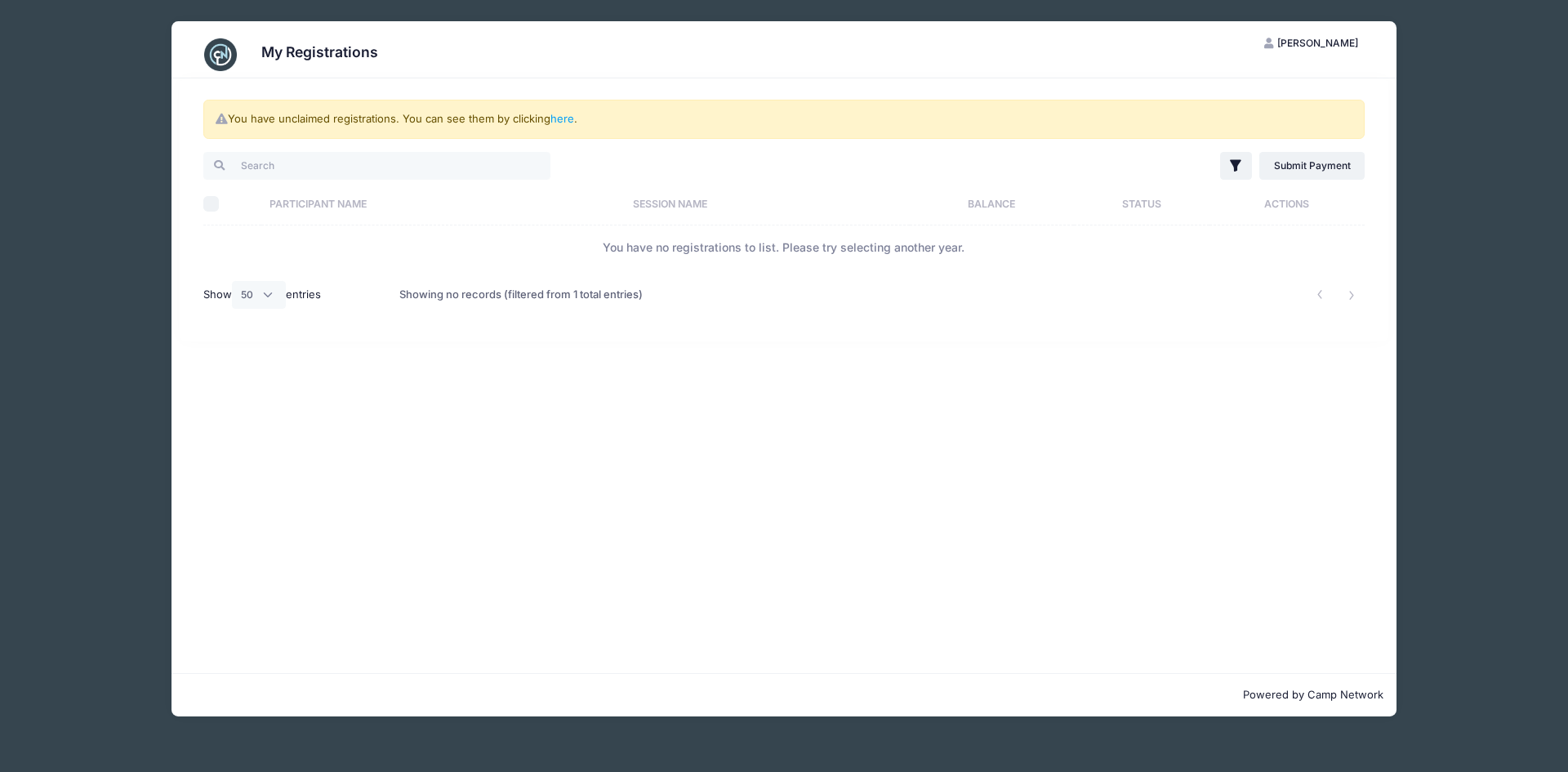
click at [229, 52] on img at bounding box center [220, 55] width 33 height 33
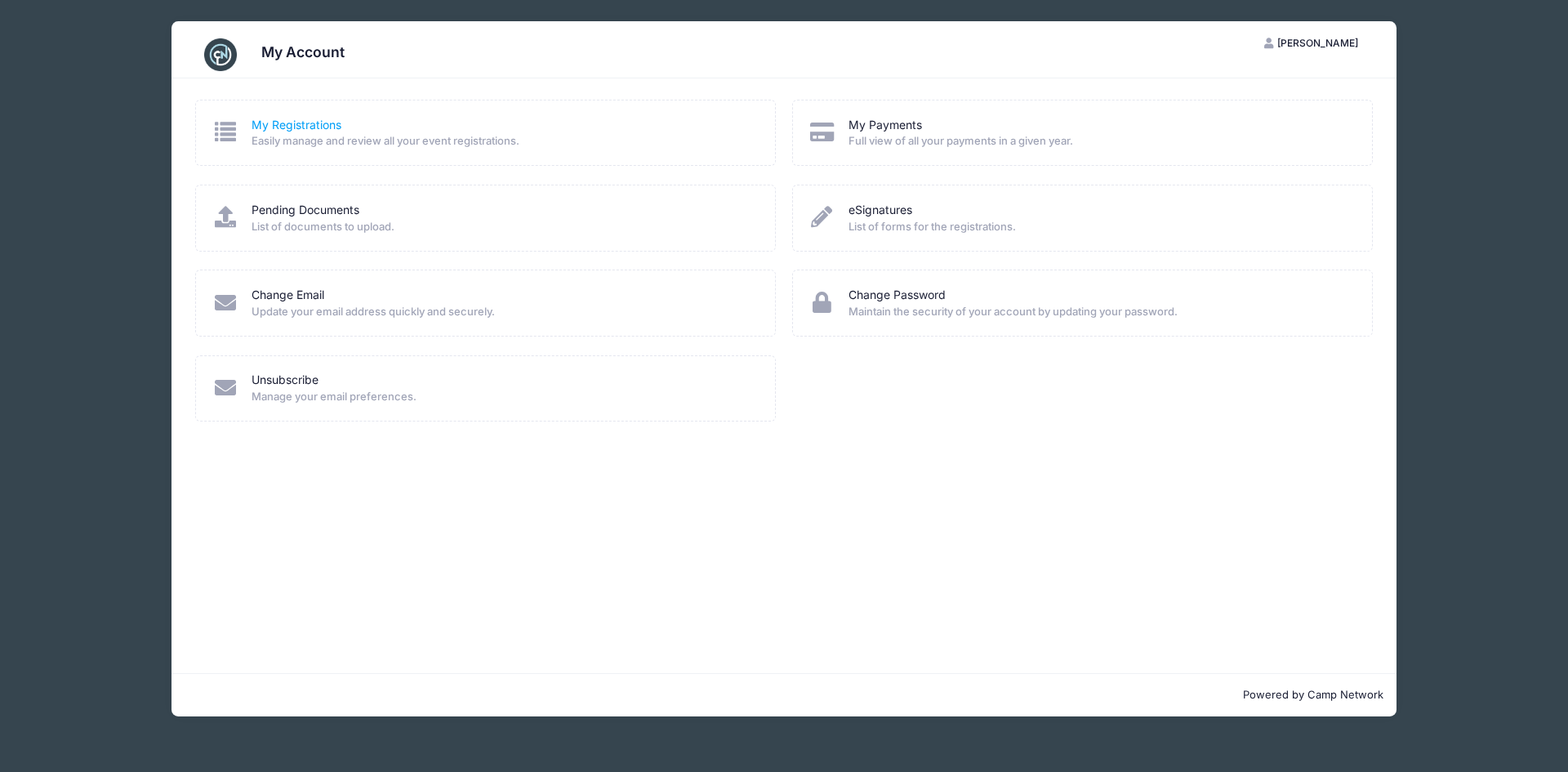
click at [292, 127] on link "My Registrations" at bounding box center [296, 125] width 90 height 17
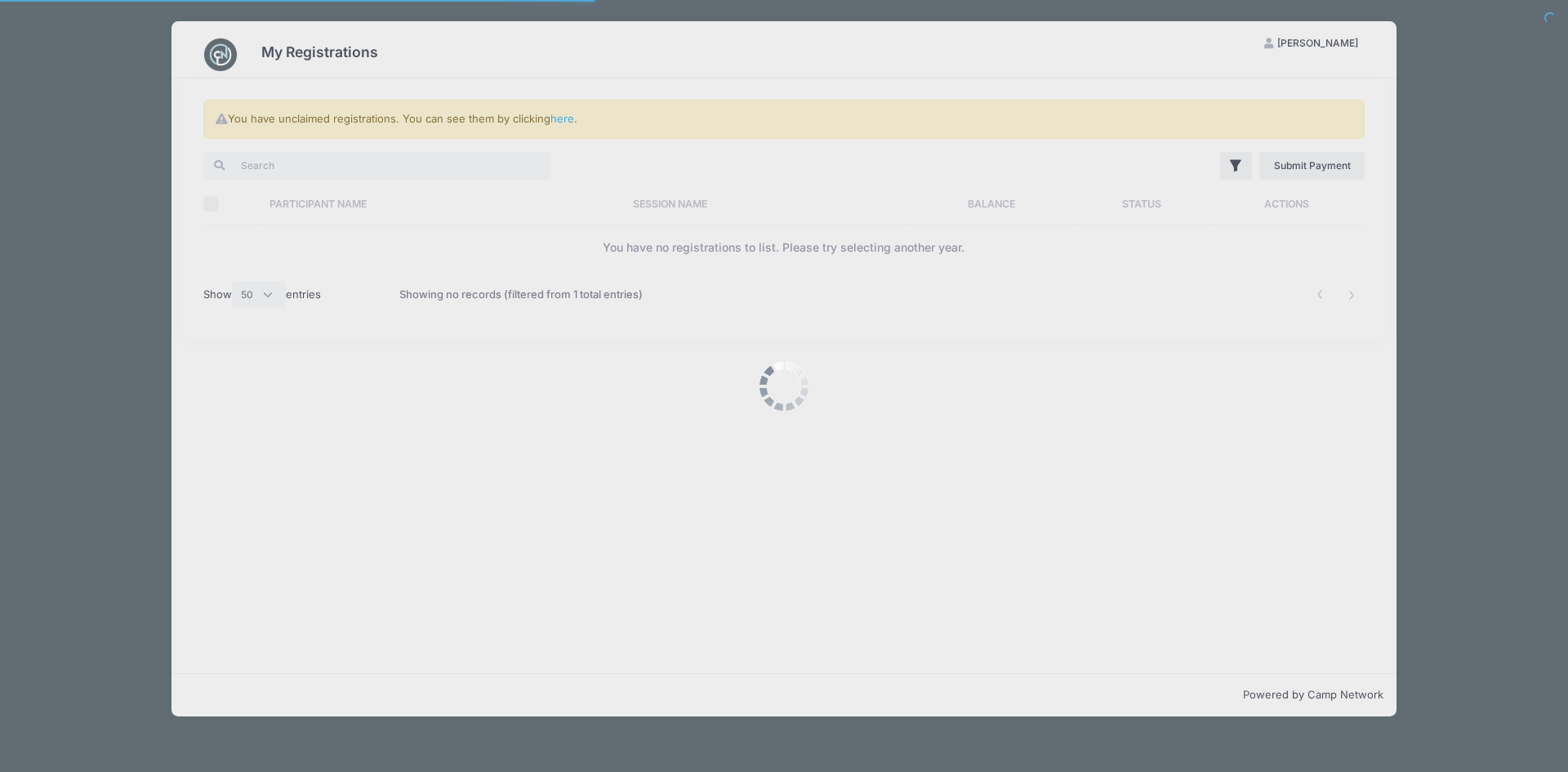
select select "50"
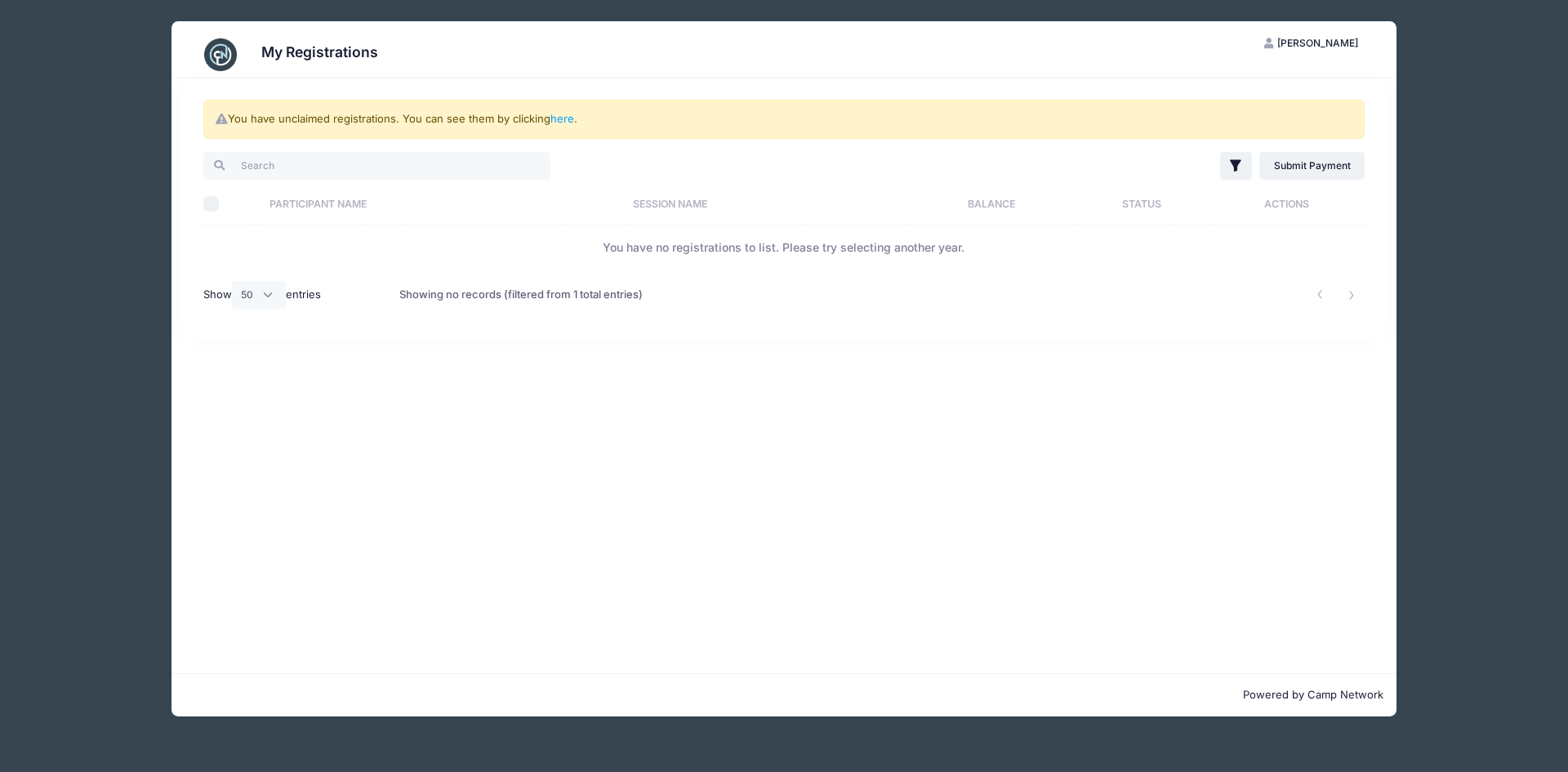
click at [217, 57] on img at bounding box center [220, 55] width 33 height 33
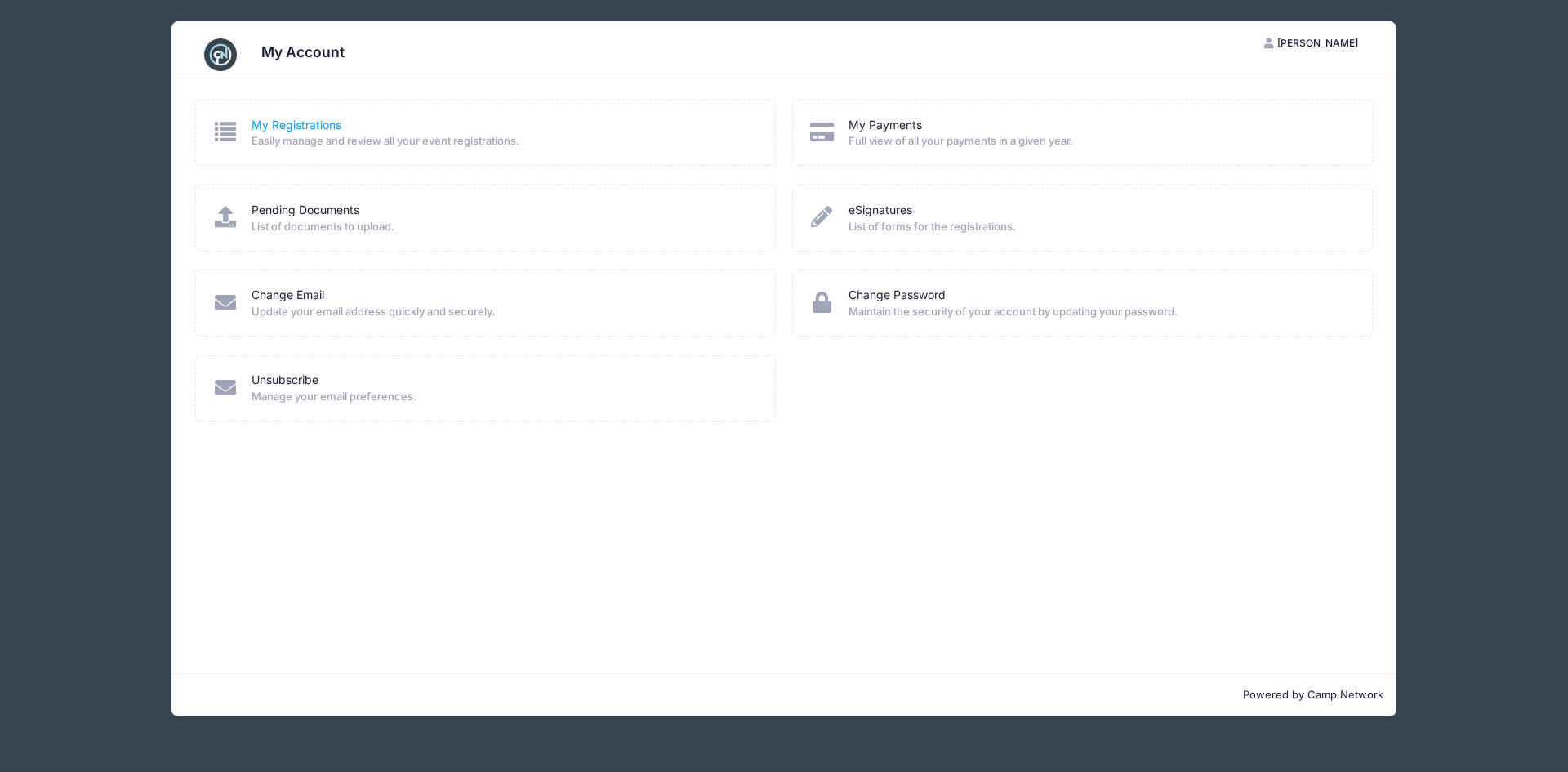
click at [284, 119] on link "My Registrations" at bounding box center [296, 125] width 90 height 17
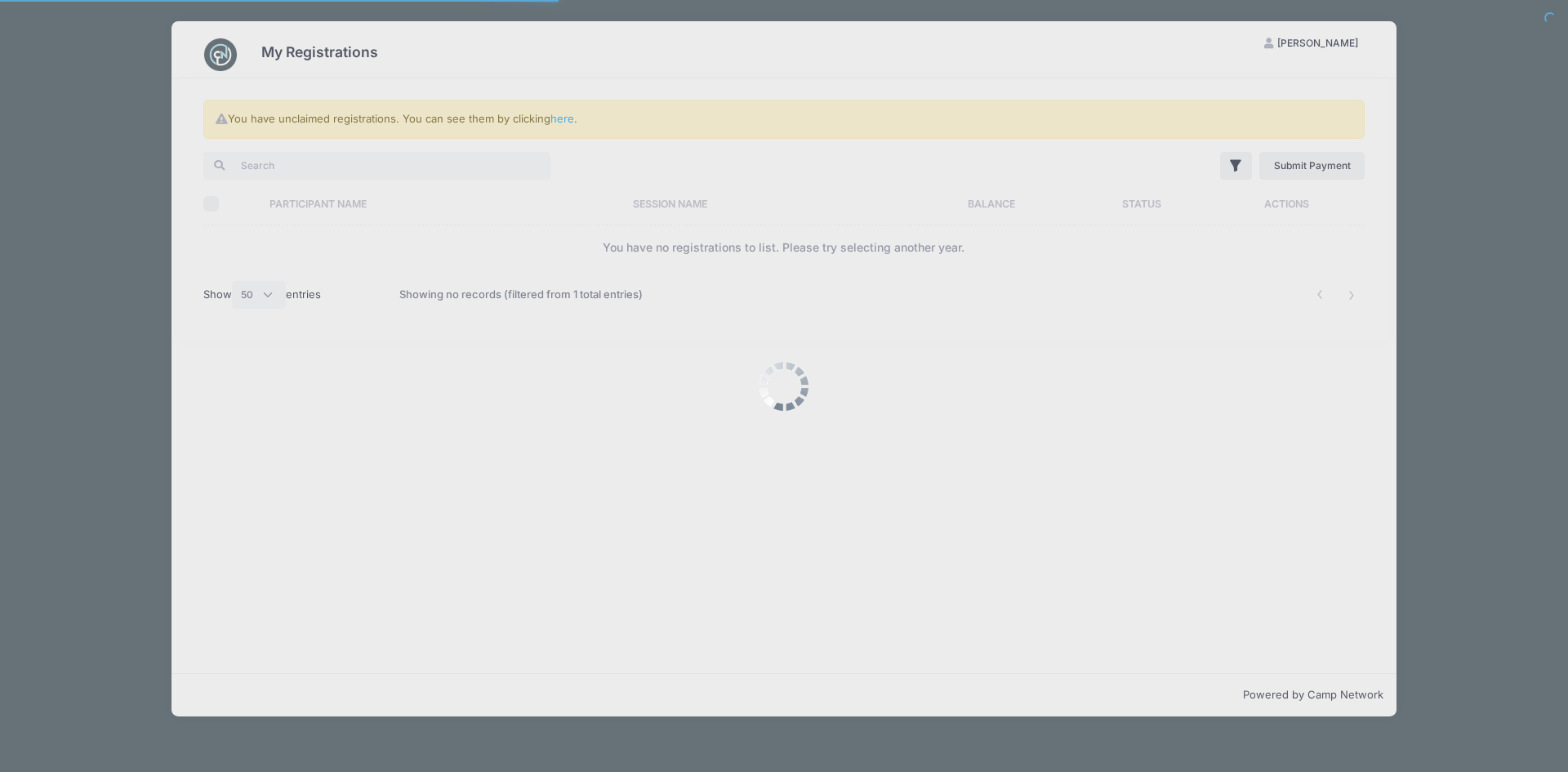
select select "50"
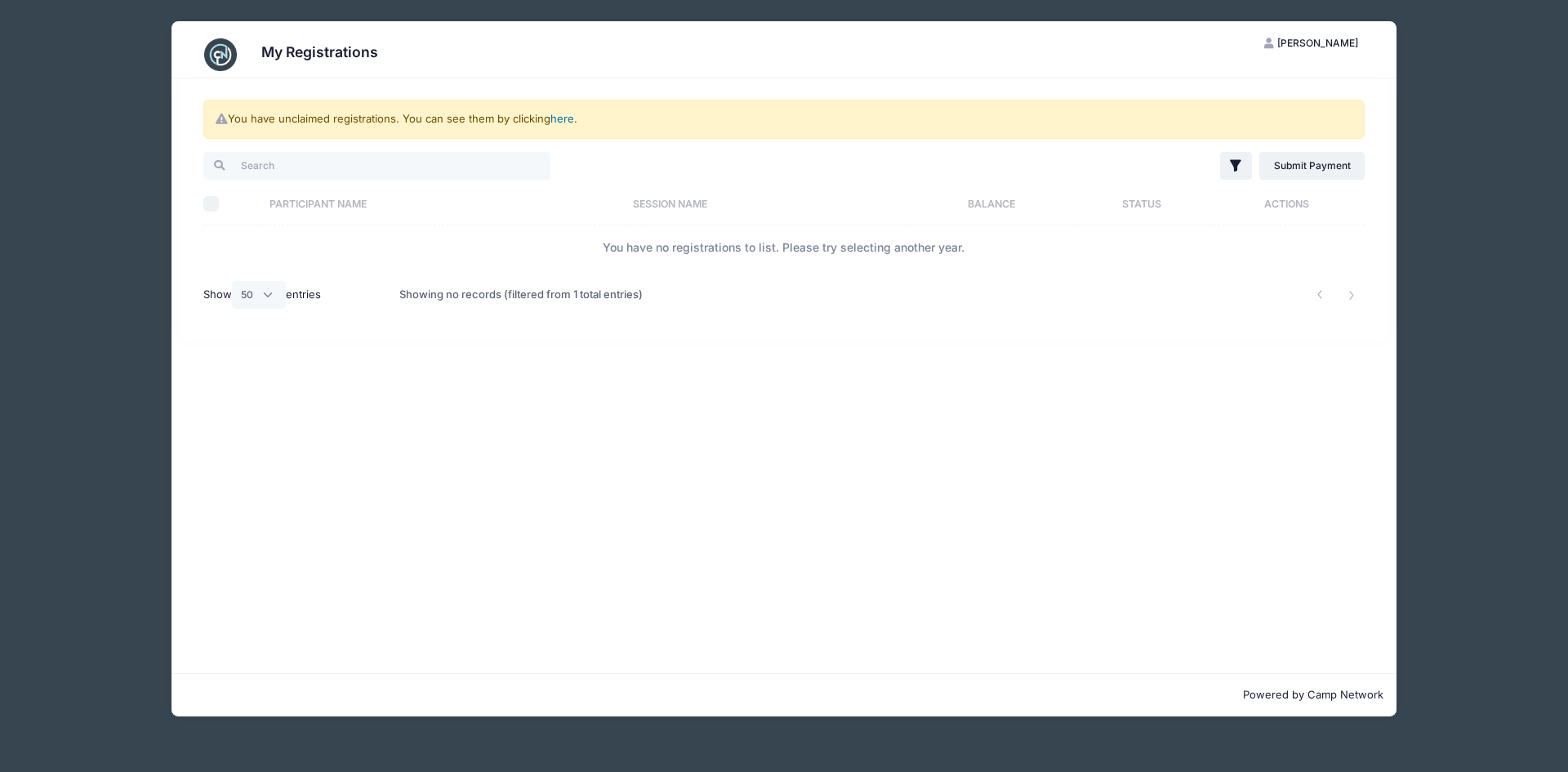
click at [569, 122] on link "here" at bounding box center [563, 118] width 24 height 13
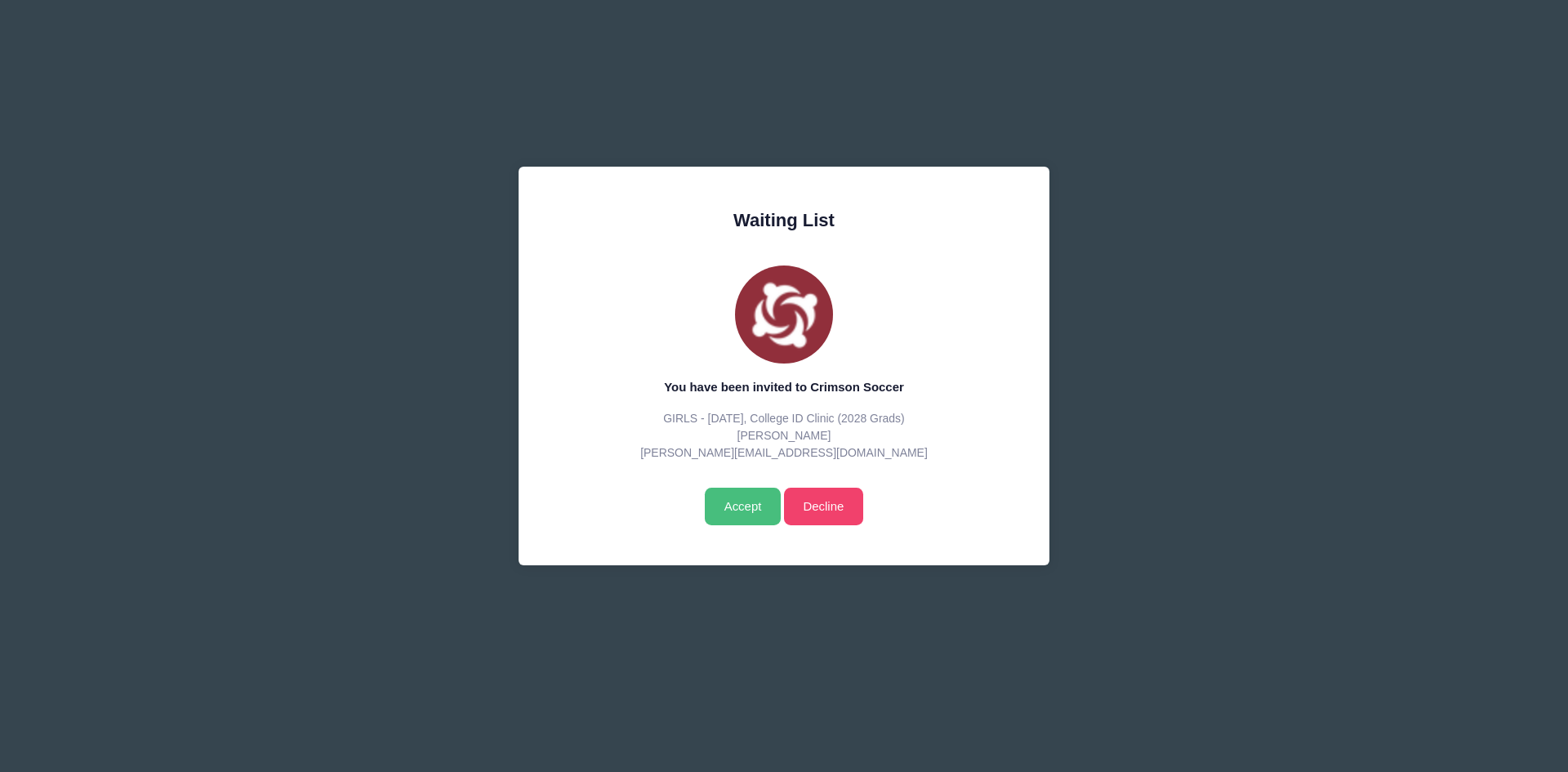
click at [749, 503] on input "Accept" at bounding box center [742, 506] width 76 height 38
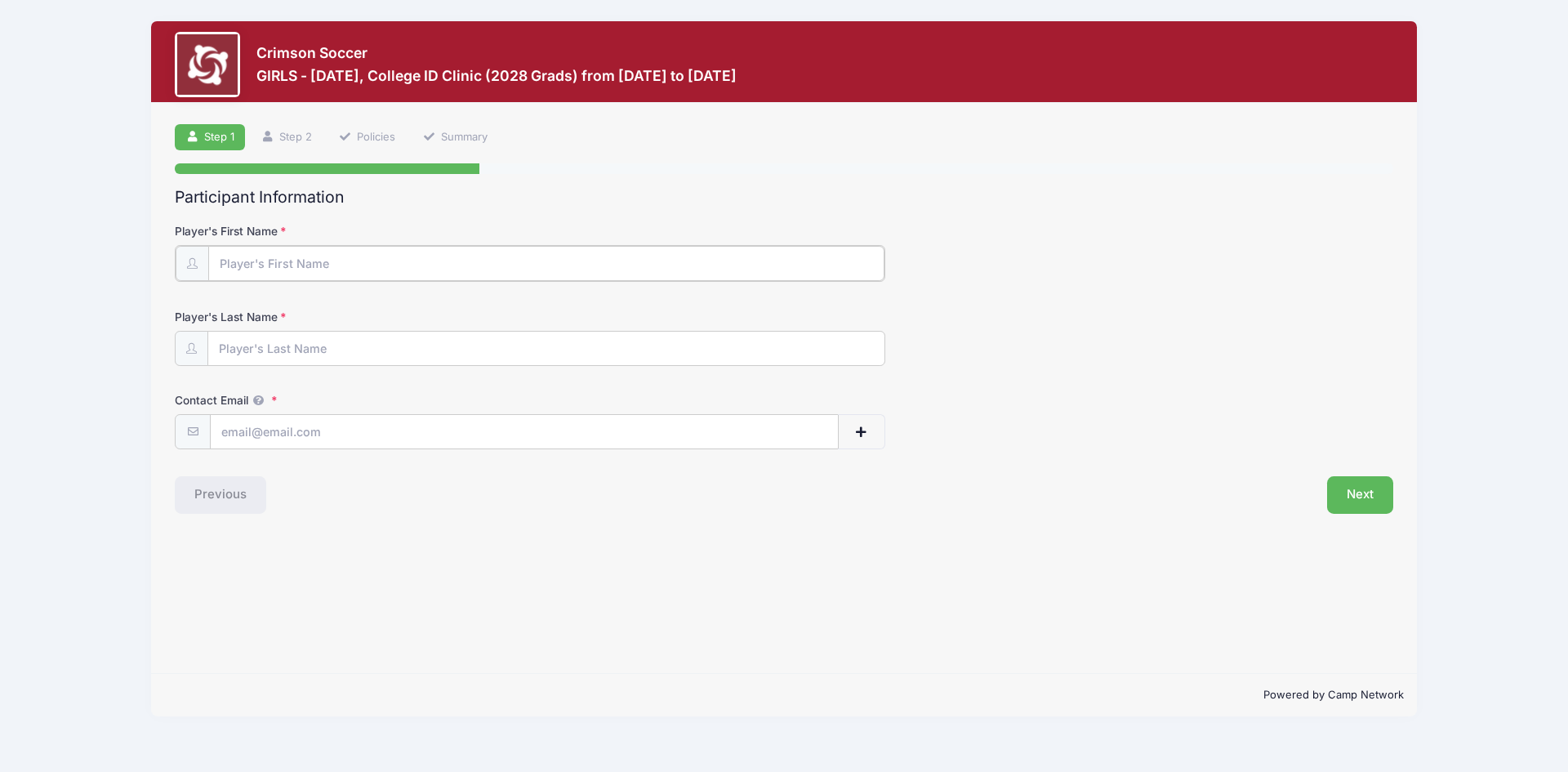
click at [234, 255] on input "Player's First Name" at bounding box center [546, 263] width 676 height 35
type input "Erika"
type input "Collier"
click at [250, 429] on input "Contact Email" at bounding box center [524, 430] width 628 height 35
type input "CARLA_AFS@HOTMAIL.COM"
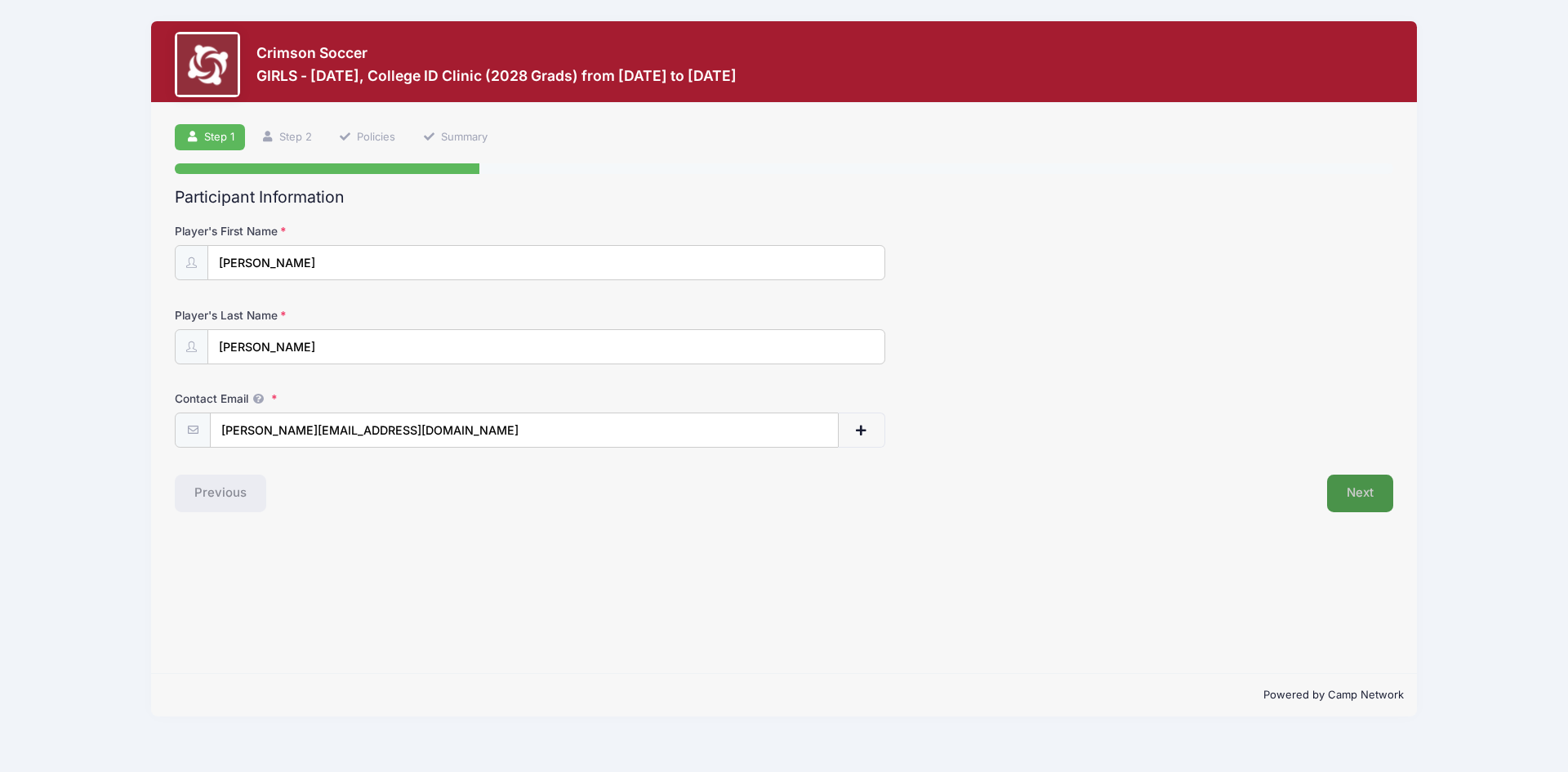
click at [1360, 509] on button "Next" at bounding box center [1360, 493] width 66 height 38
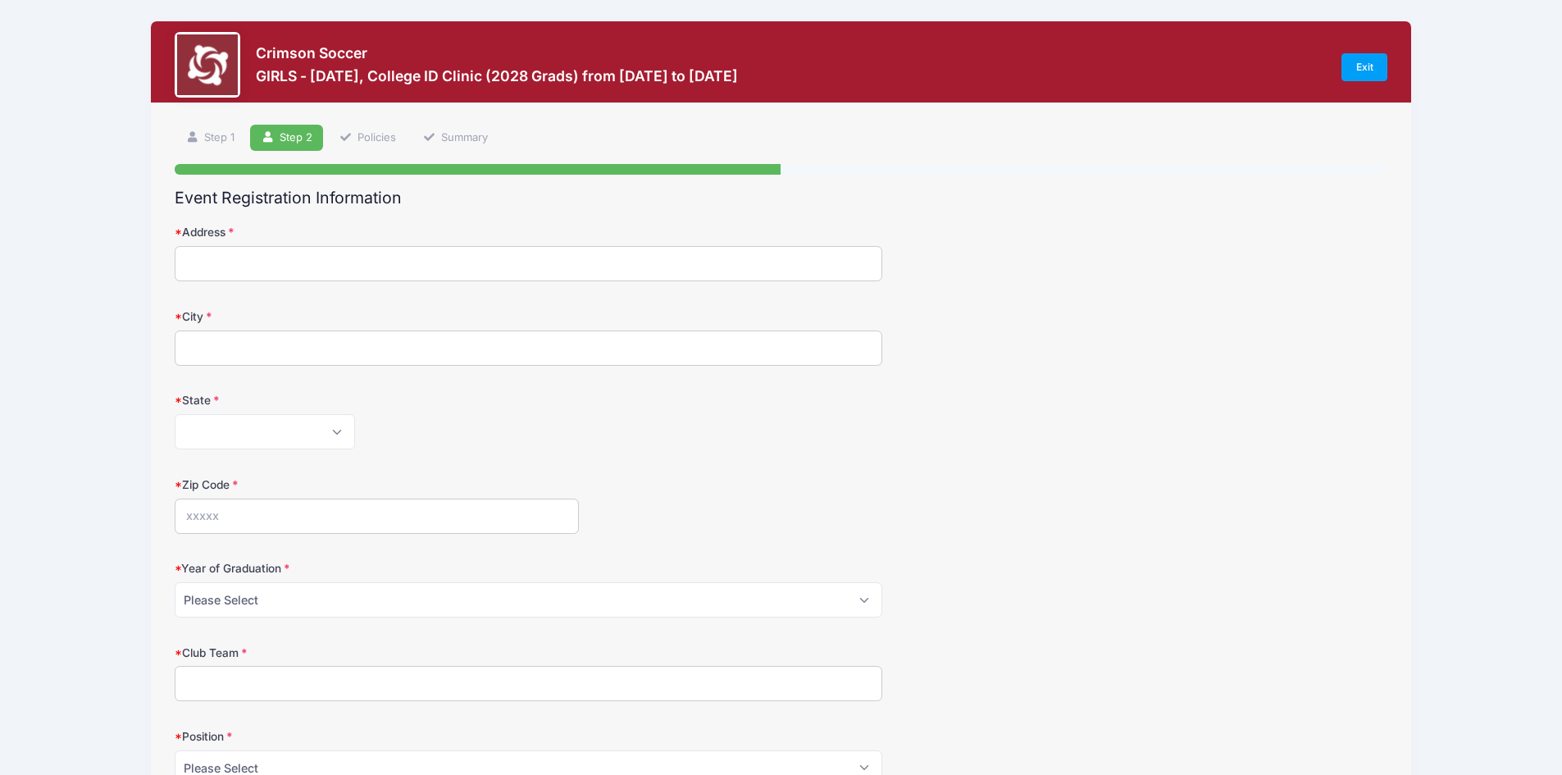
click at [313, 256] on input "Address" at bounding box center [528, 263] width 707 height 35
type input "114 Shawanga Lodge Rd"
type input "Bloomingburg"
select select "NY"
type input "12721"
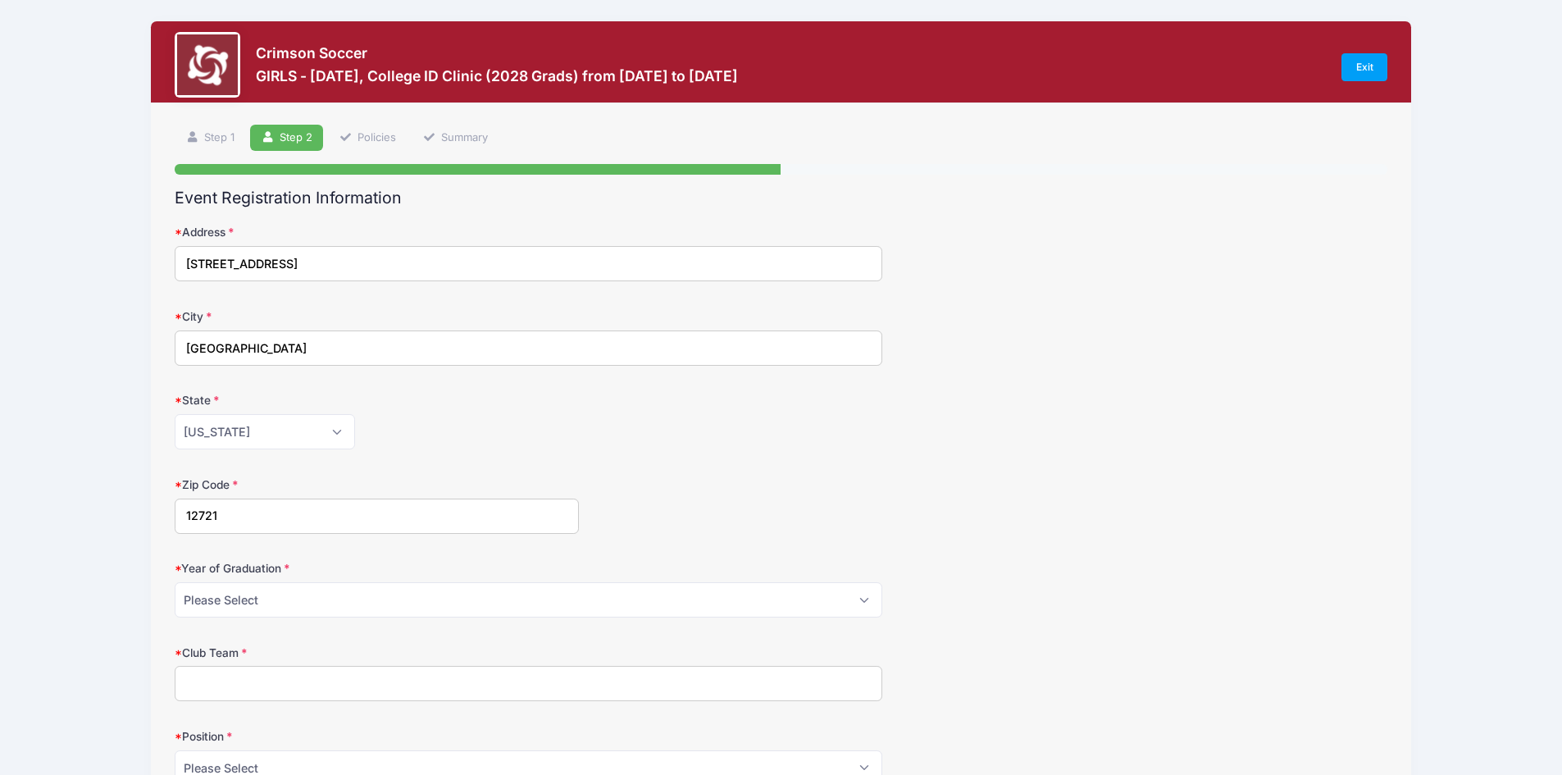
type input "Carla Collier"
click at [296, 602] on select "Please Select 2025 2026 2027 2028 2029 2030 2031" at bounding box center [528, 599] width 707 height 35
select select "2028"
click at [175, 582] on select "Please Select 2025 2026 2027 2028 2029 2030 2031" at bounding box center [528, 599] width 707 height 35
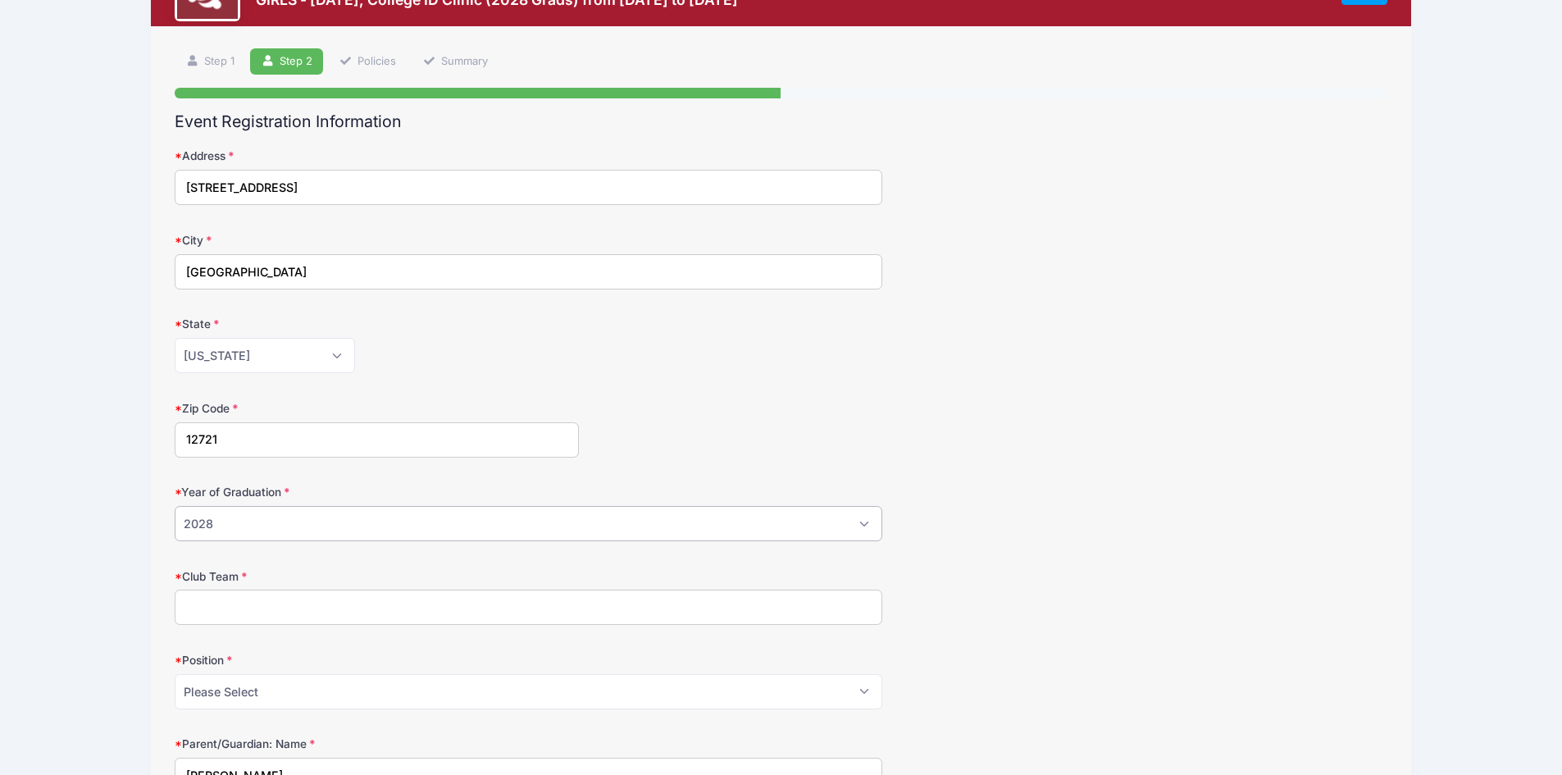
scroll to position [246, 0]
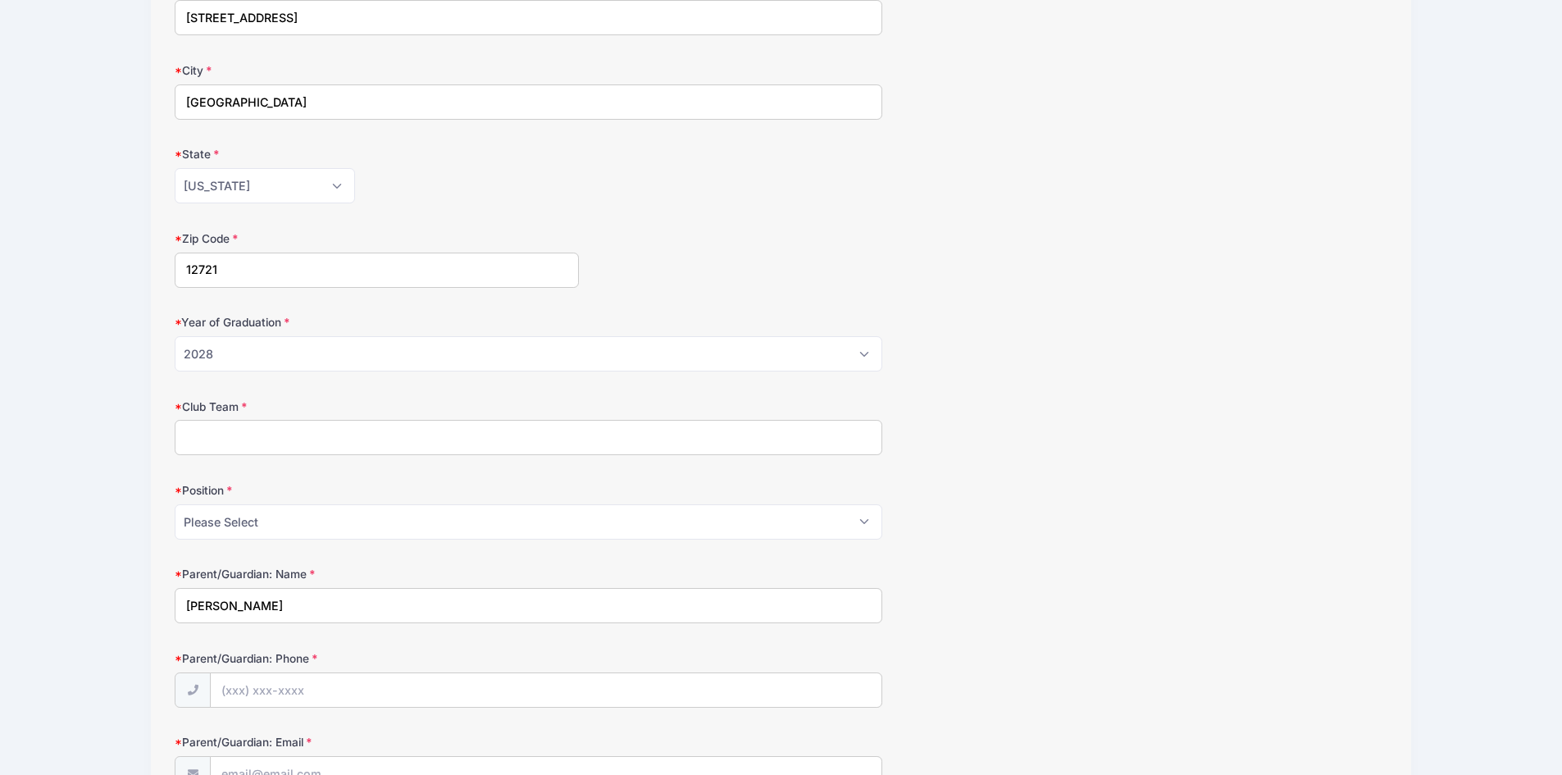
click at [261, 449] on input "Club Team" at bounding box center [528, 437] width 707 height 35
type input "G"
type input "FORCE"
click at [274, 524] on select "Please Select GK Def Mid Fwd" at bounding box center [528, 521] width 707 height 35
select select "Fwd"
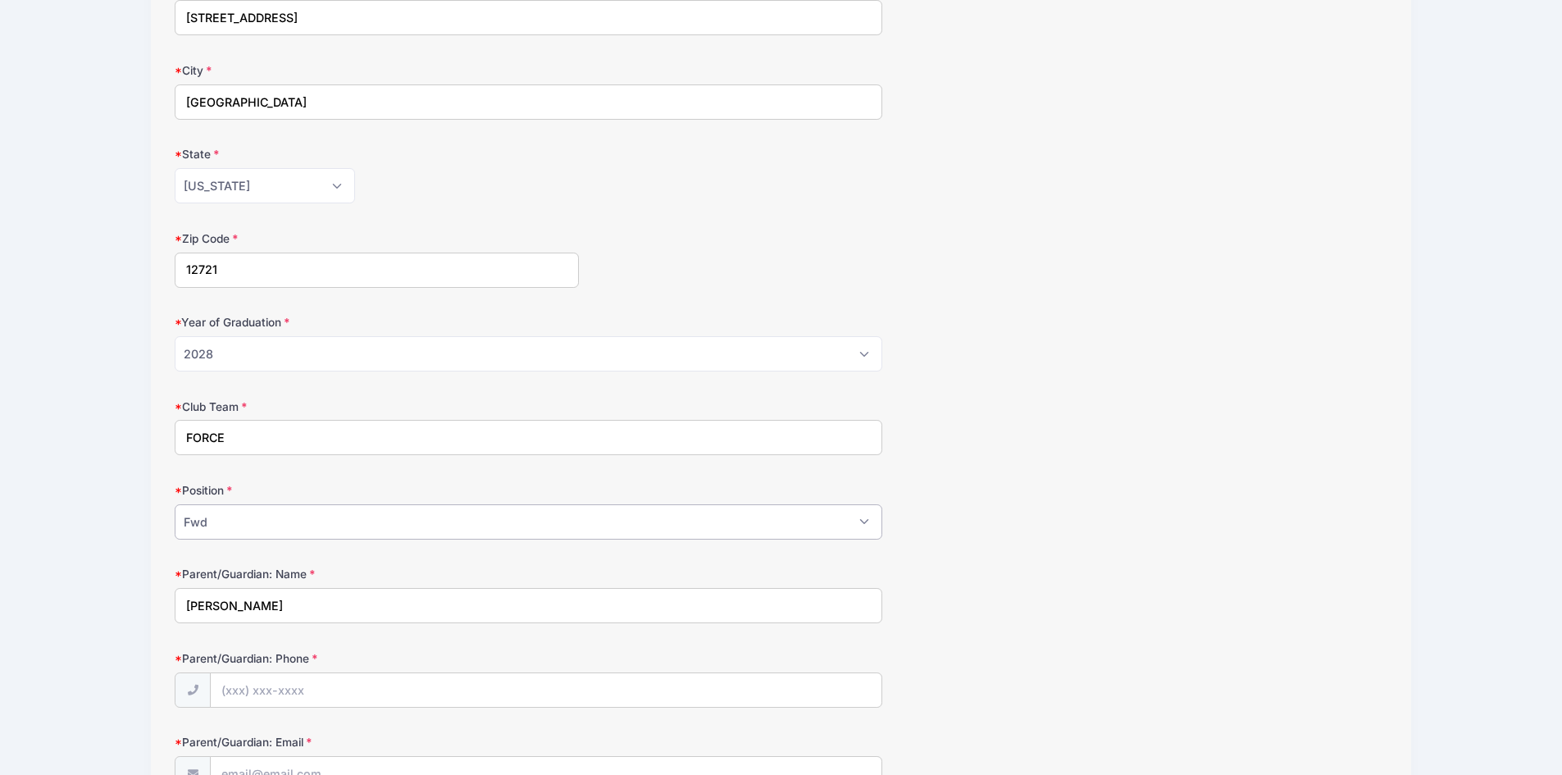
click at [175, 504] on select "Please Select GK Def Mid Fwd" at bounding box center [528, 521] width 707 height 35
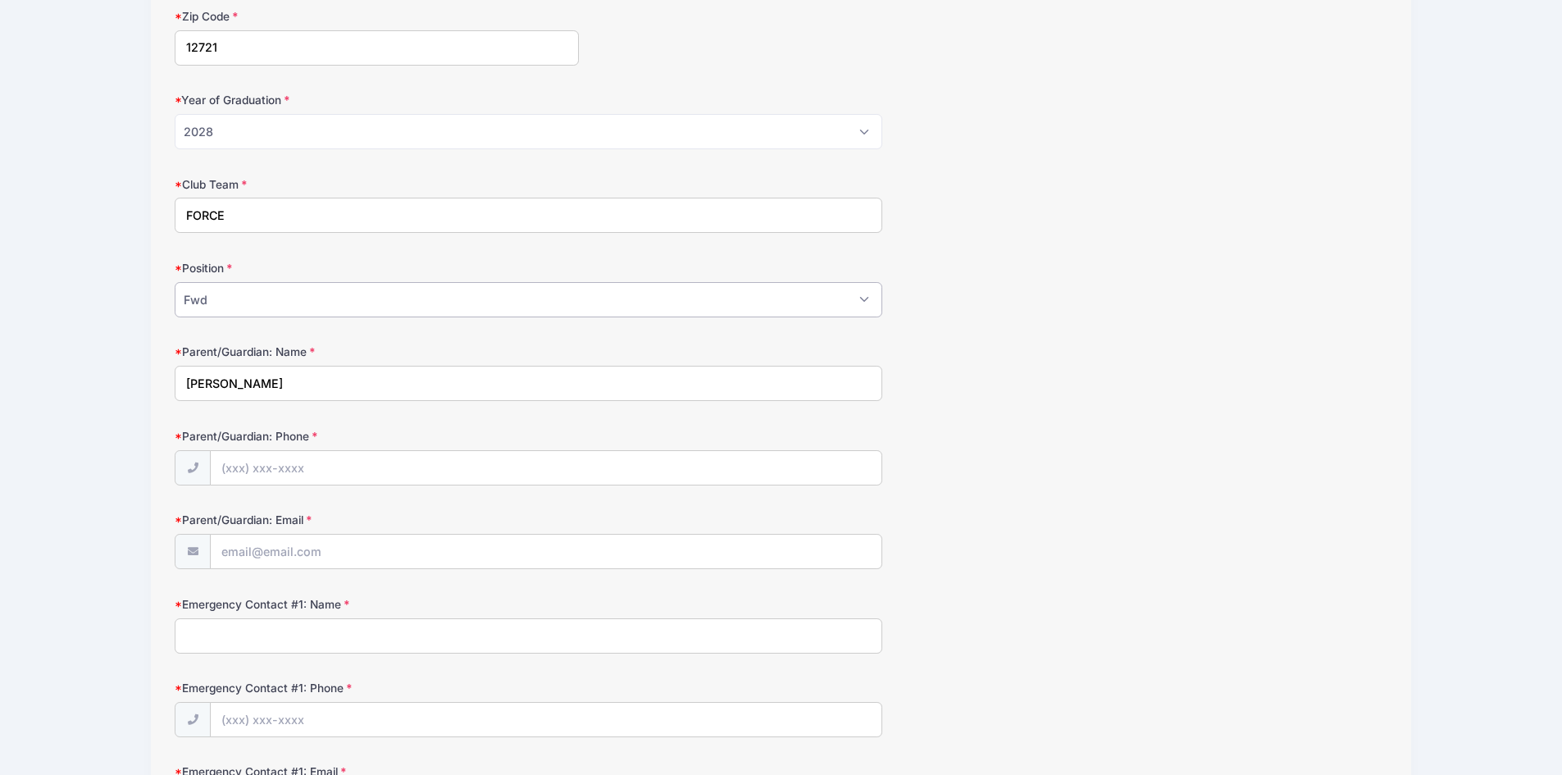
scroll to position [492, 0]
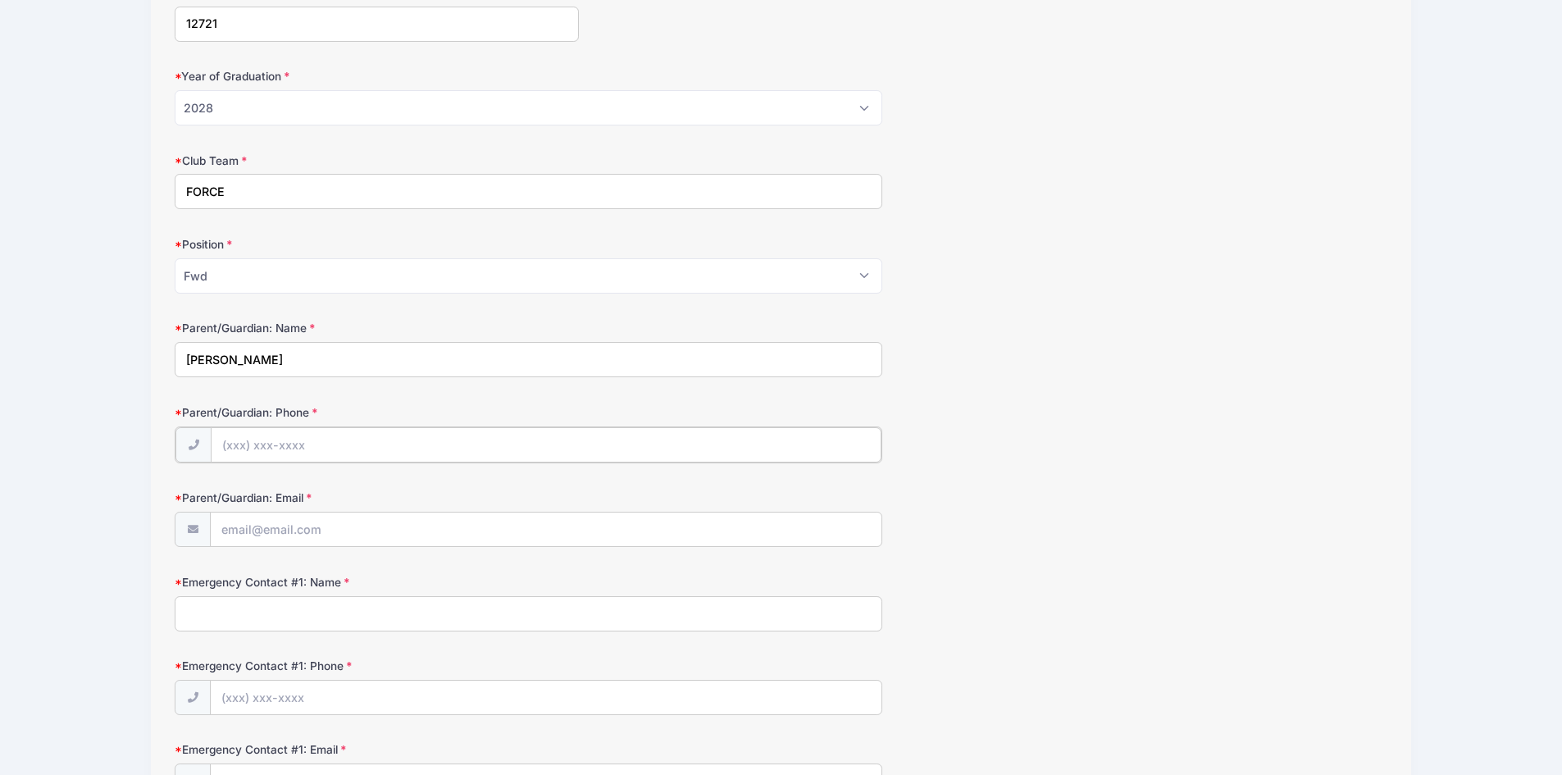
click at [293, 438] on input "Parent/Guardian: Phone" at bounding box center [546, 444] width 671 height 35
type input "(845) 741-8605"
click at [295, 525] on input "Parent/Guardian: Email" at bounding box center [546, 528] width 671 height 35
type input "C"
type input "CARLA@ASIBACC.COM"
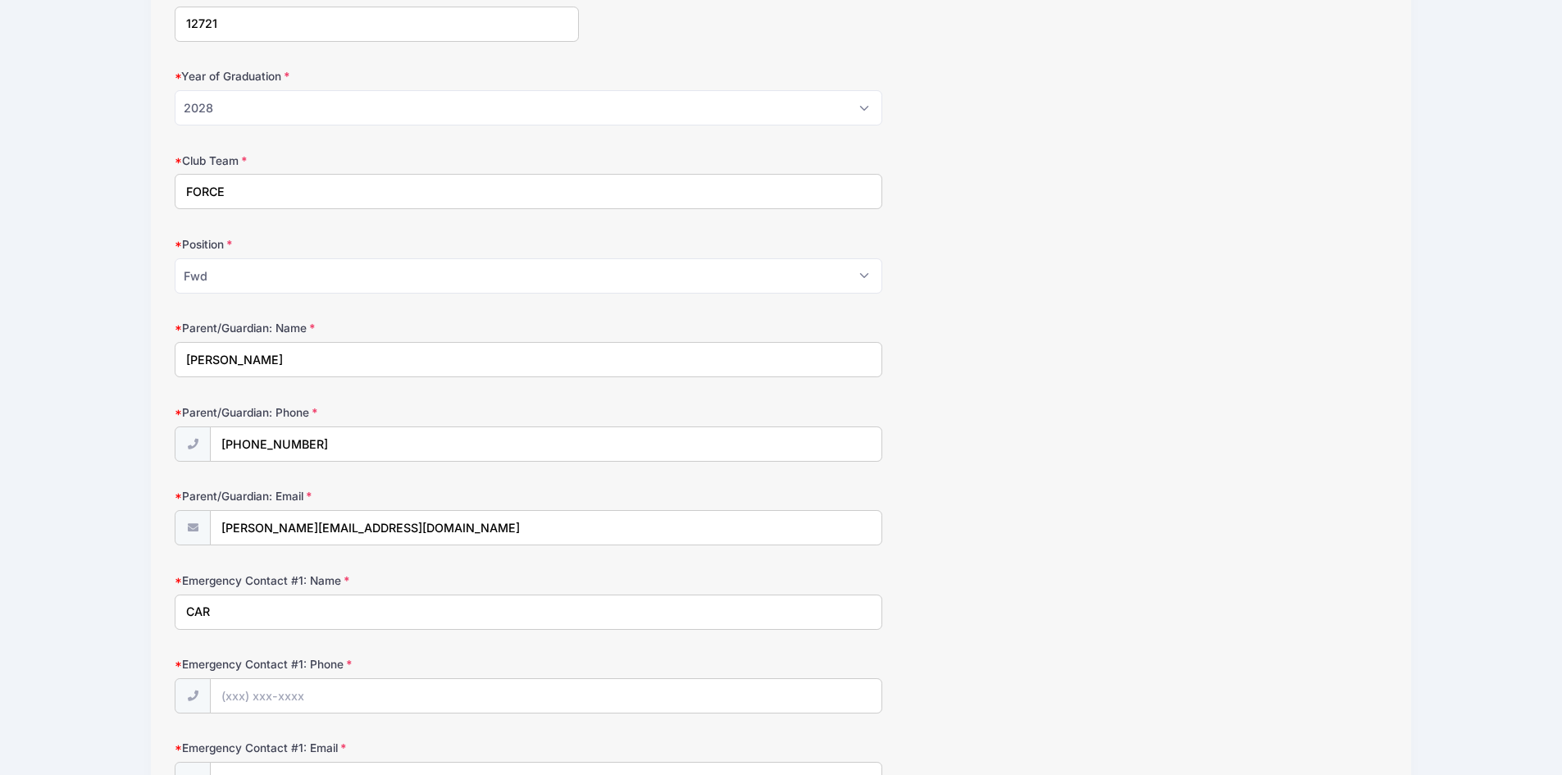
type input "Carla Collier"
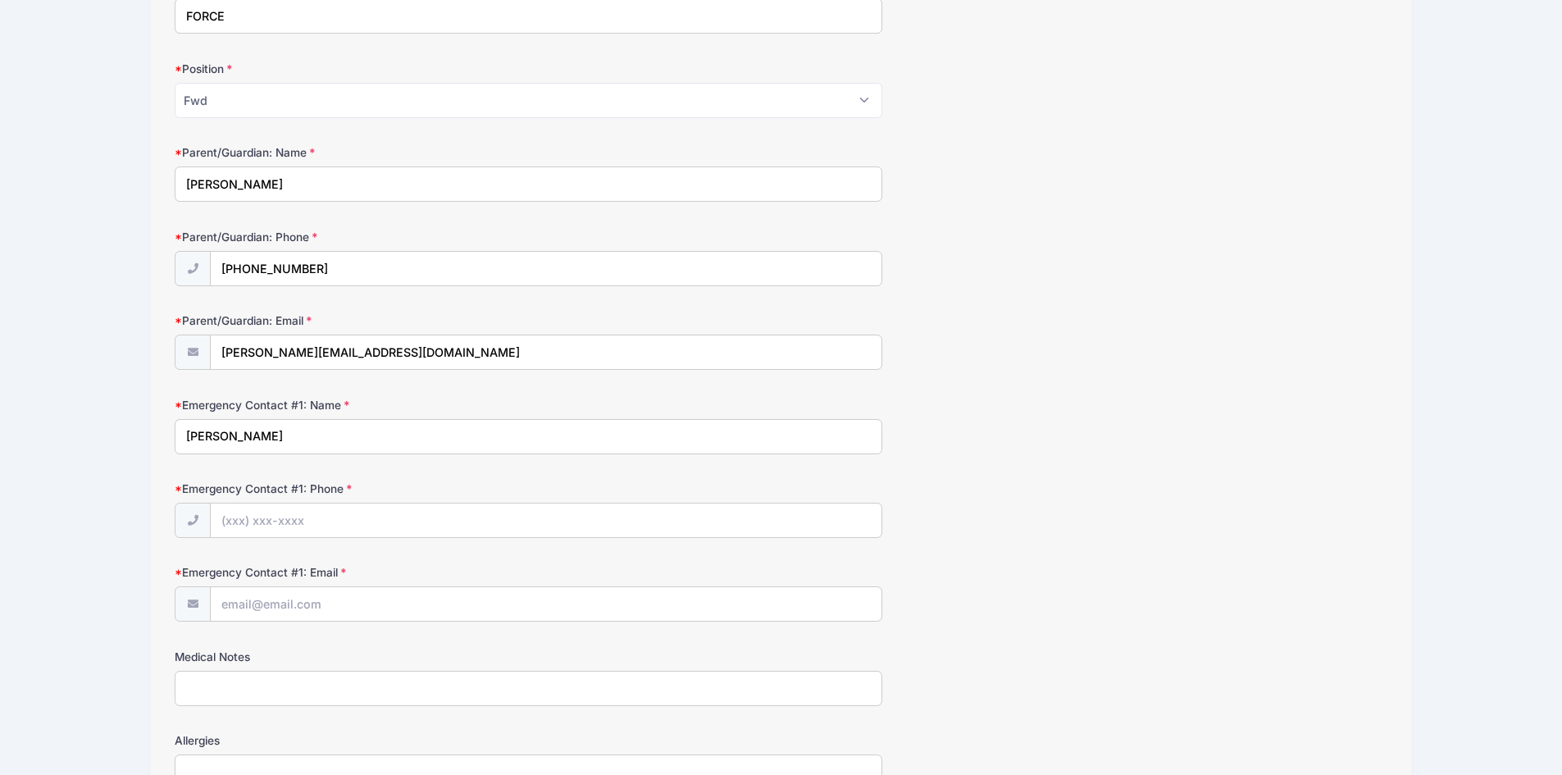
scroll to position [738, 0]
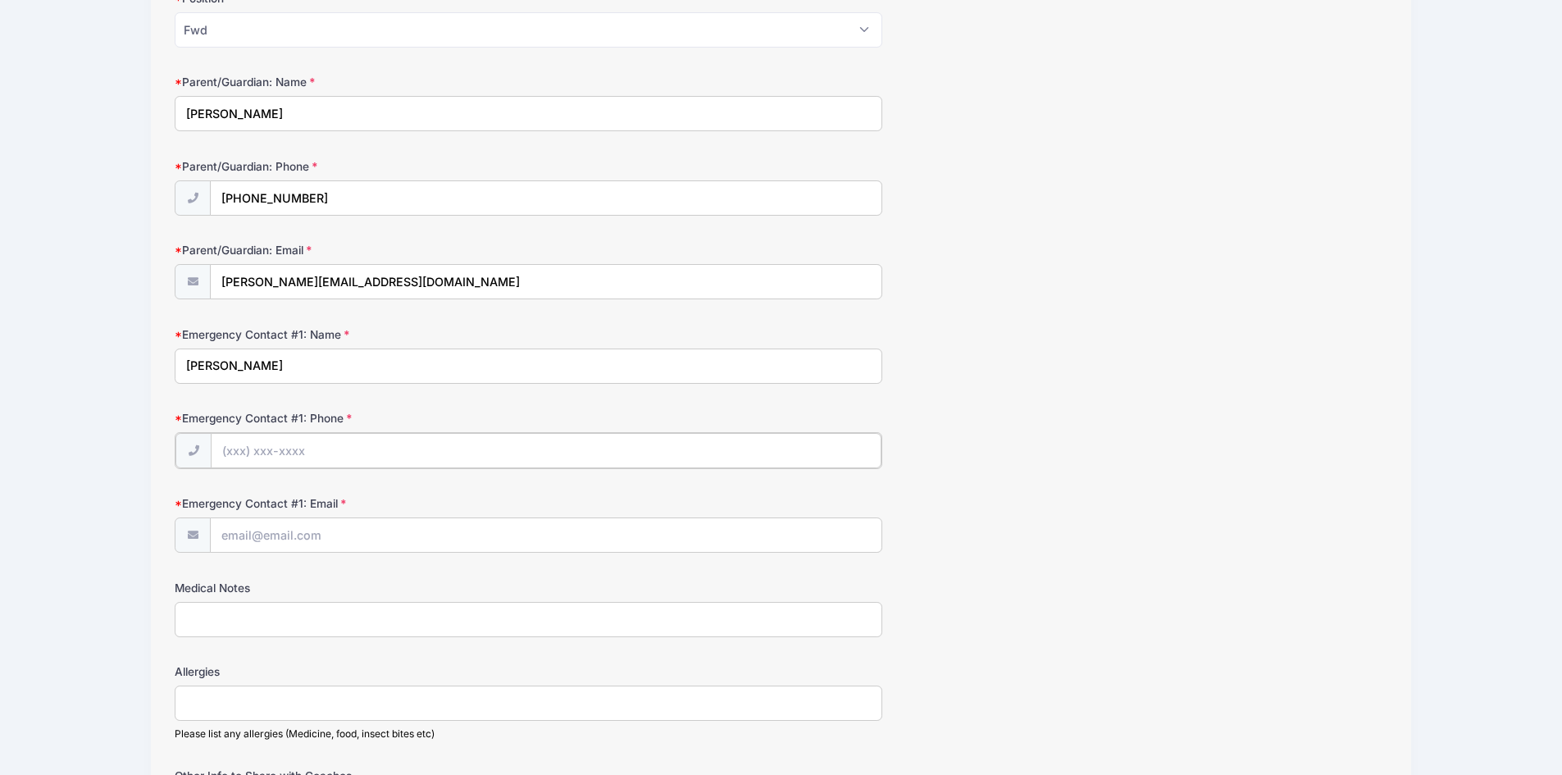
click at [313, 445] on input "Emergency Contact #1: Phone" at bounding box center [546, 450] width 671 height 35
type input "(732) 598-8911"
click at [302, 525] on input "Emergency Contact #1: Email" at bounding box center [546, 533] width 671 height 35
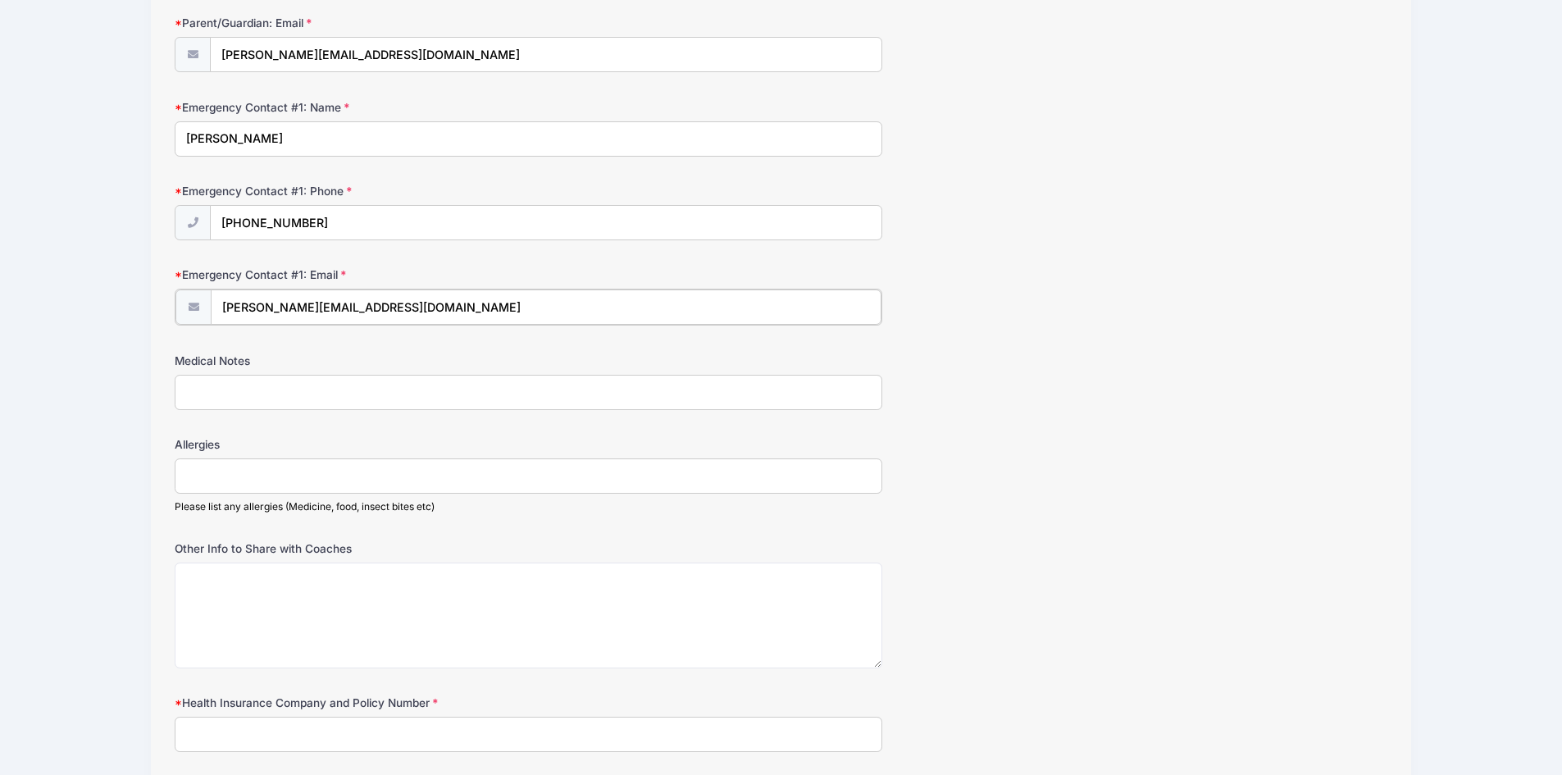
scroll to position [984, 0]
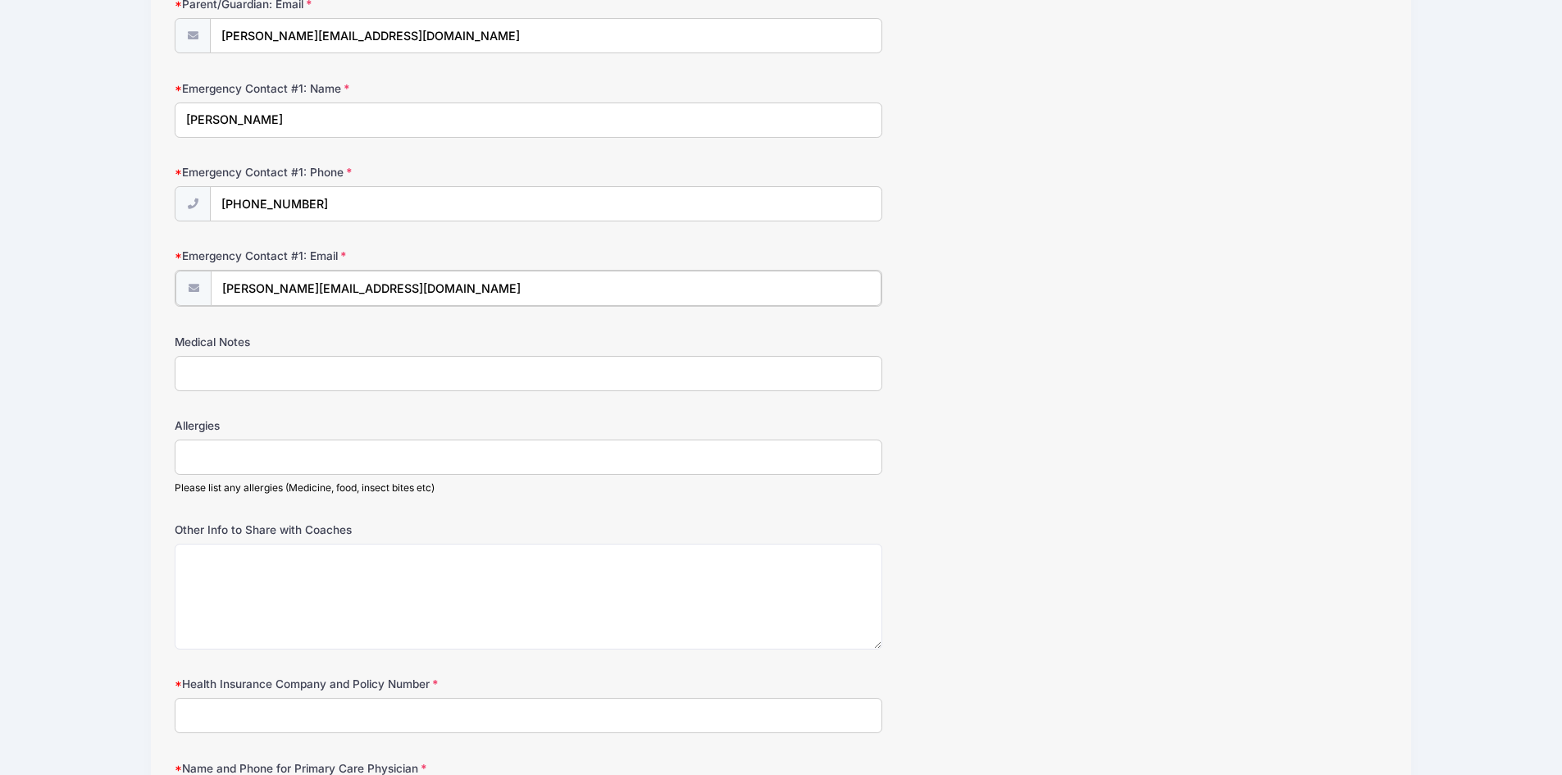
type input "CARLA_AFS@HOTMAIL.COM"
click at [238, 372] on input "Medical Notes" at bounding box center [528, 371] width 707 height 35
type input "NONE"
click at [201, 454] on input "Allergies" at bounding box center [528, 455] width 707 height 35
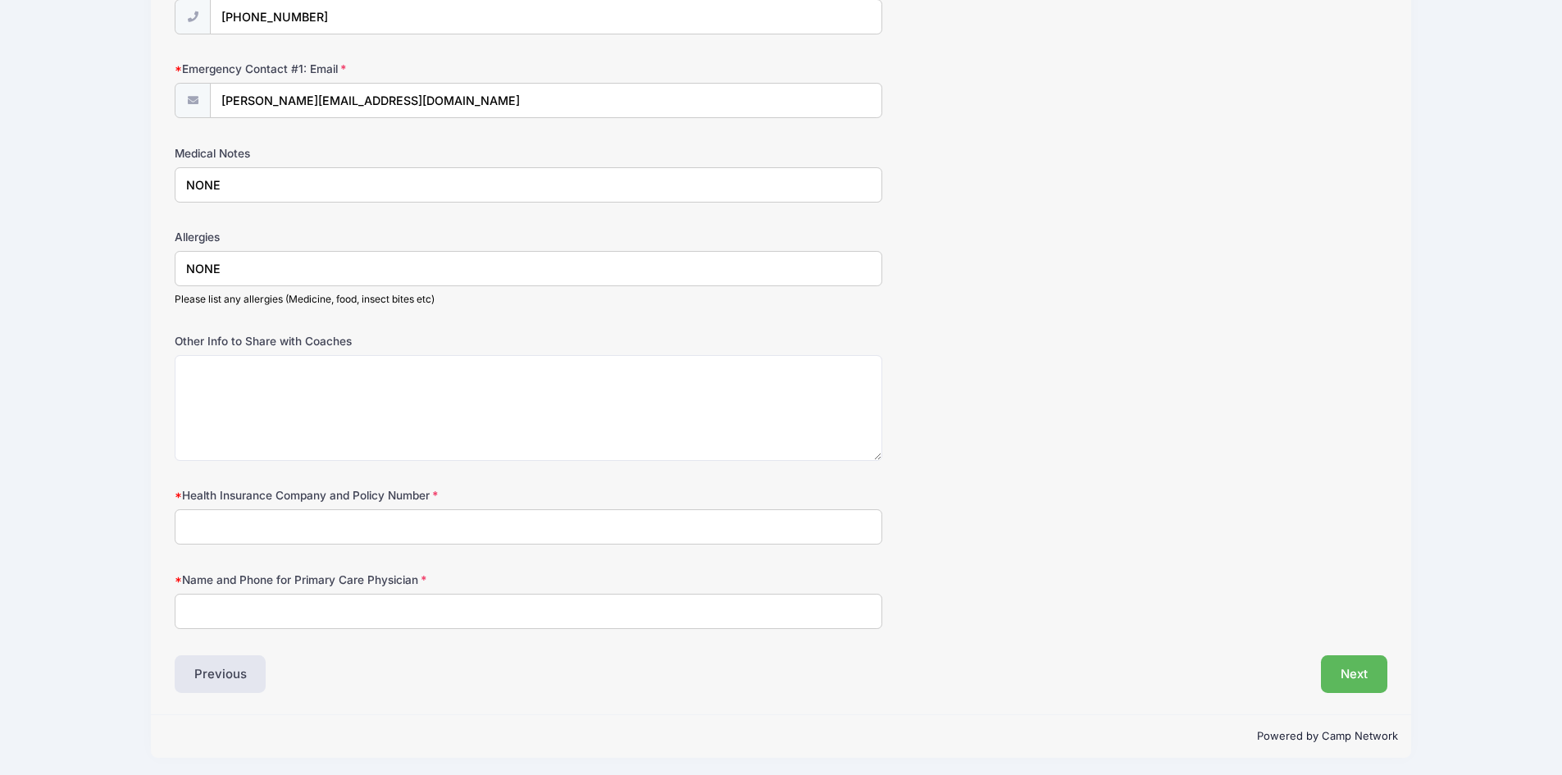
scroll to position [1175, 0]
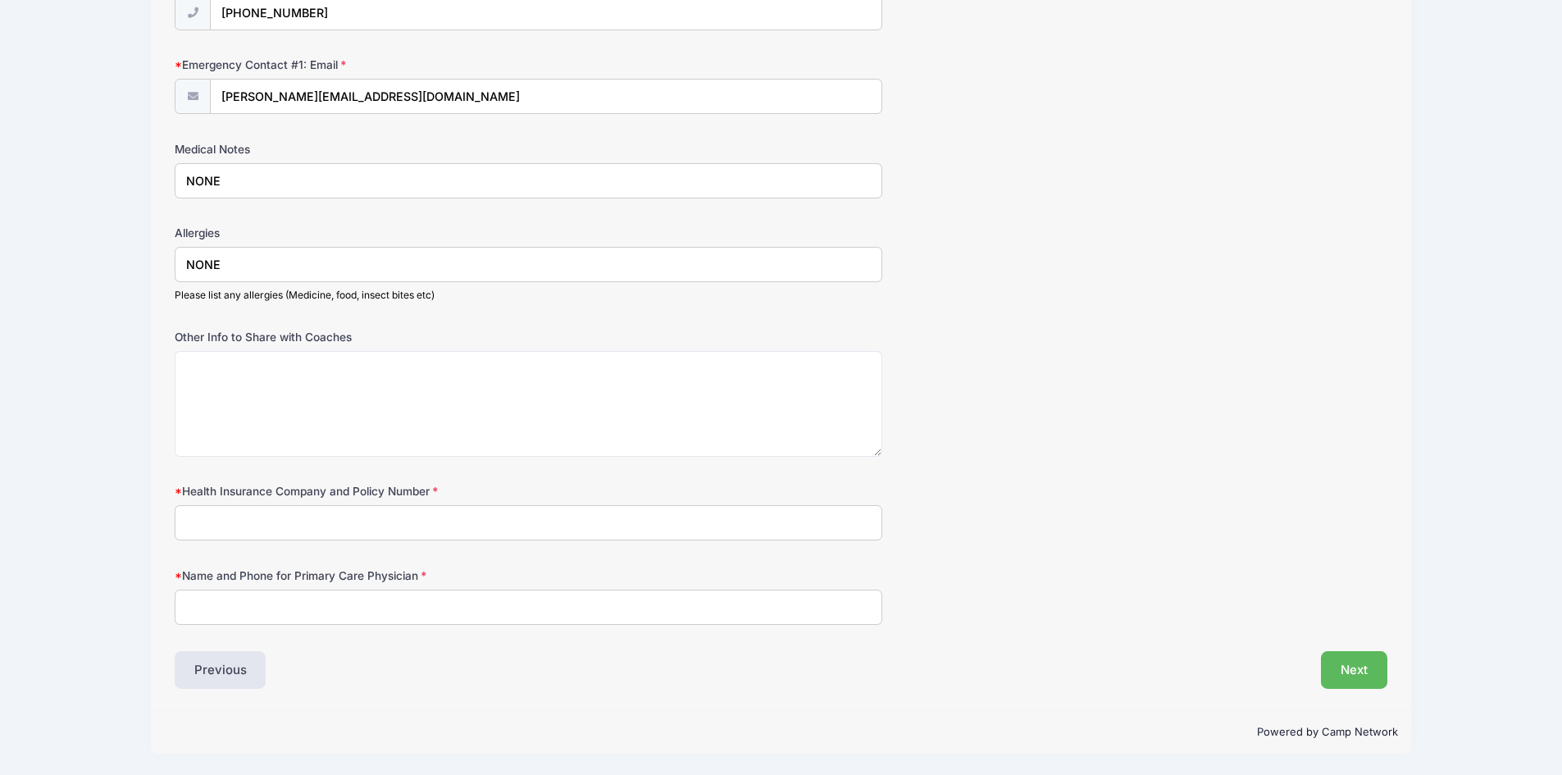
type input "NONE"
click at [217, 524] on input "Health Insurance Company and Policy Number" at bounding box center [528, 522] width 707 height 35
type input "CDPHP CD#1272252"
click at [225, 621] on input "Name and Phone for Primary Care Physician" at bounding box center [528, 606] width 707 height 35
click at [218, 612] on input "Name and Phone for Primary Care Physician" at bounding box center [528, 606] width 707 height 35
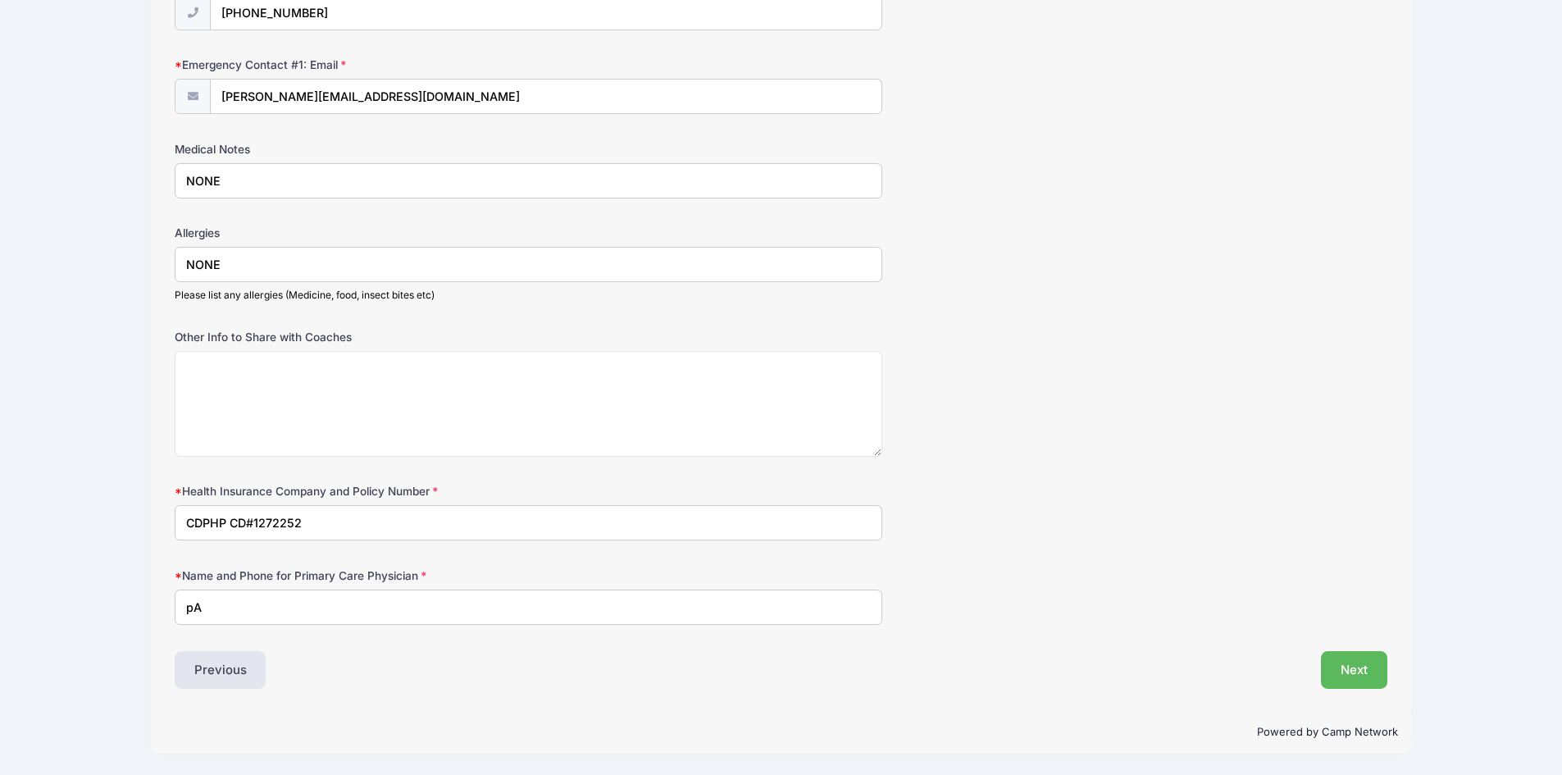
type input "p"
type input "PATRICIA A LYNCH DO,FAAP 845-703-6999"
click at [1361, 675] on button "Next" at bounding box center [1354, 670] width 66 height 38
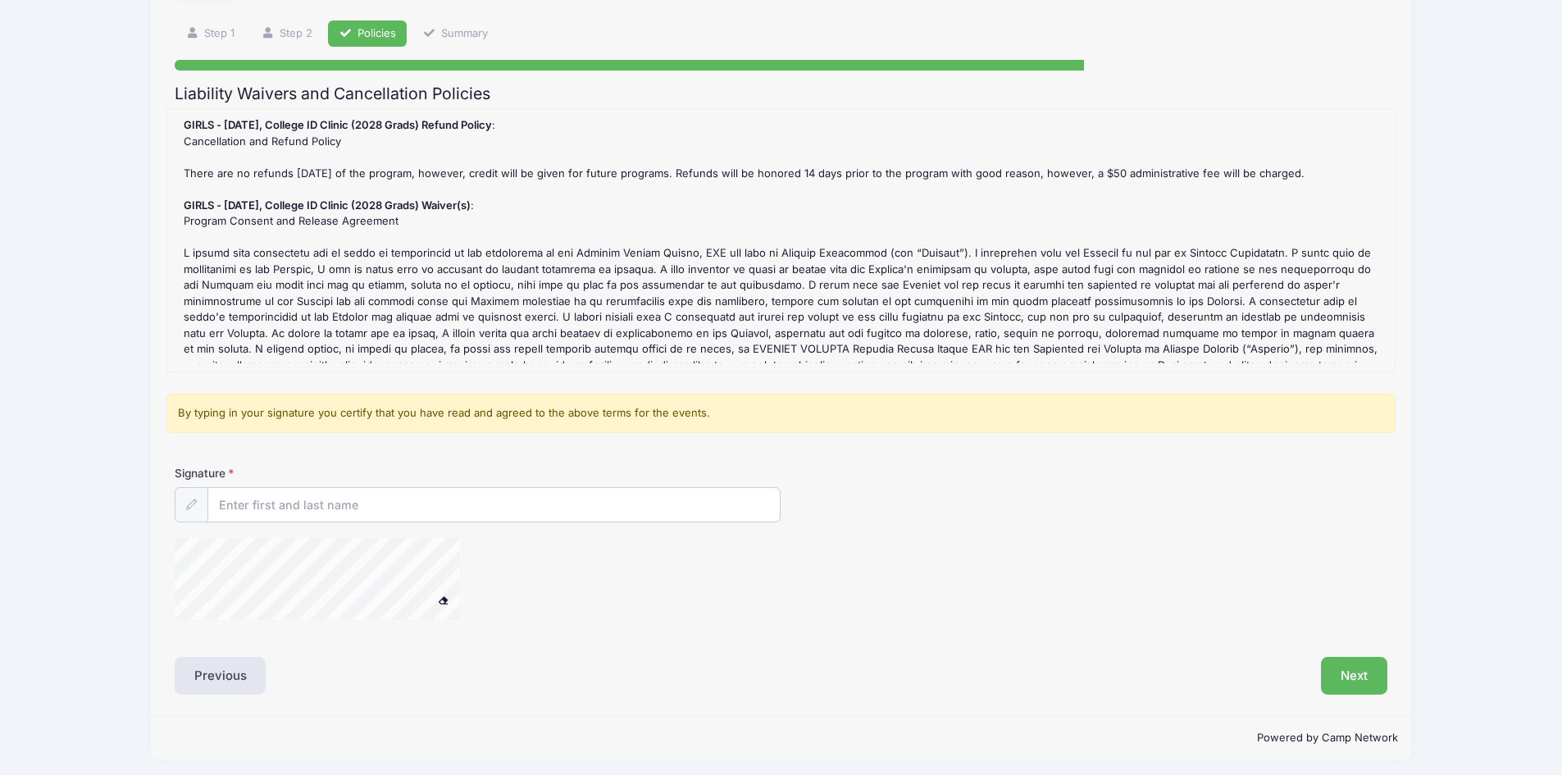
scroll to position [110, 0]
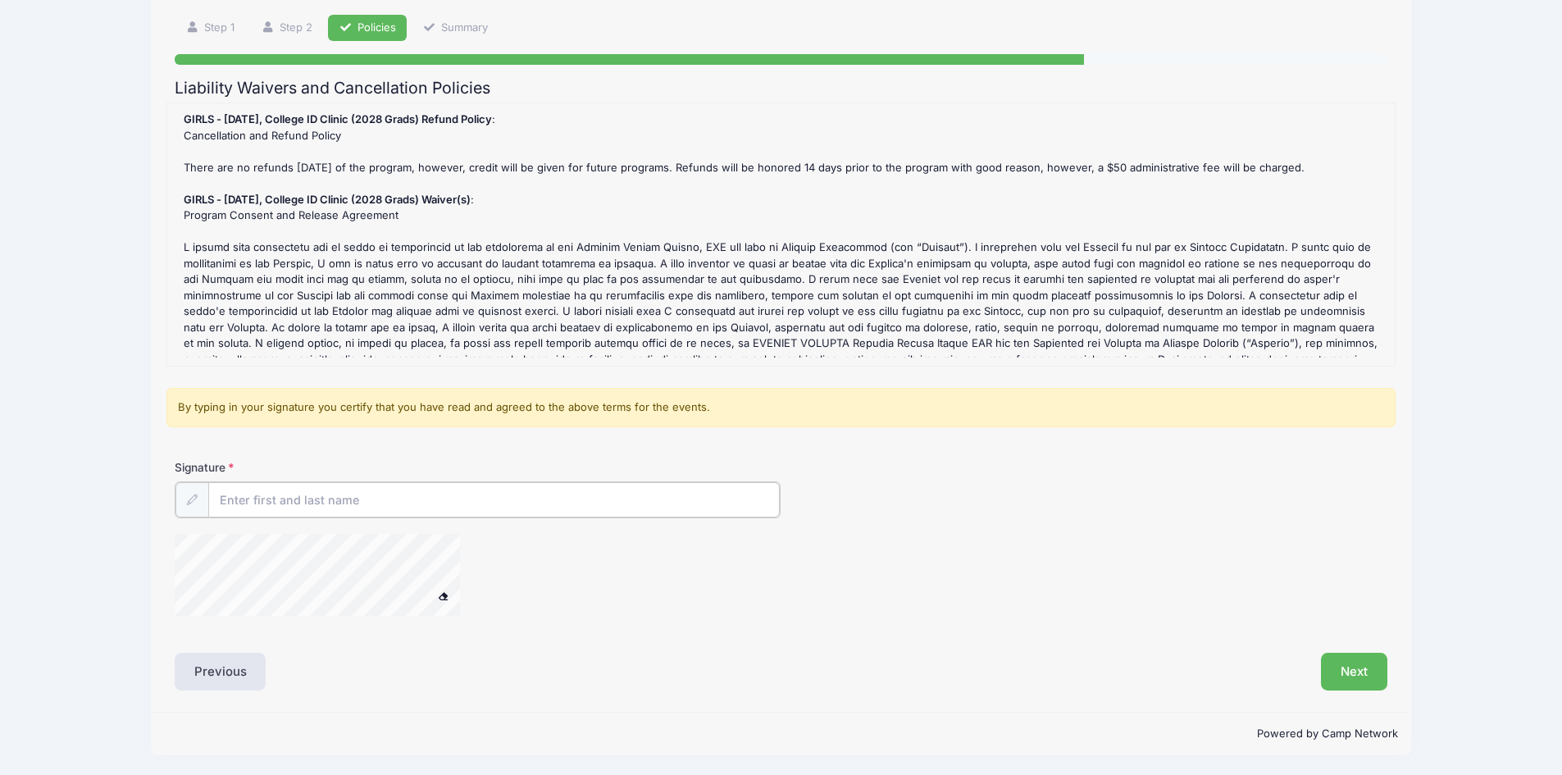
click at [248, 497] on input "Signature" at bounding box center [494, 499] width 572 height 35
type input "CARLA COLLIER"
click at [534, 612] on div at bounding box center [579, 575] width 808 height 87
click at [202, 494] on div at bounding box center [192, 498] width 34 height 35
click at [1338, 668] on button "Next" at bounding box center [1354, 670] width 66 height 38
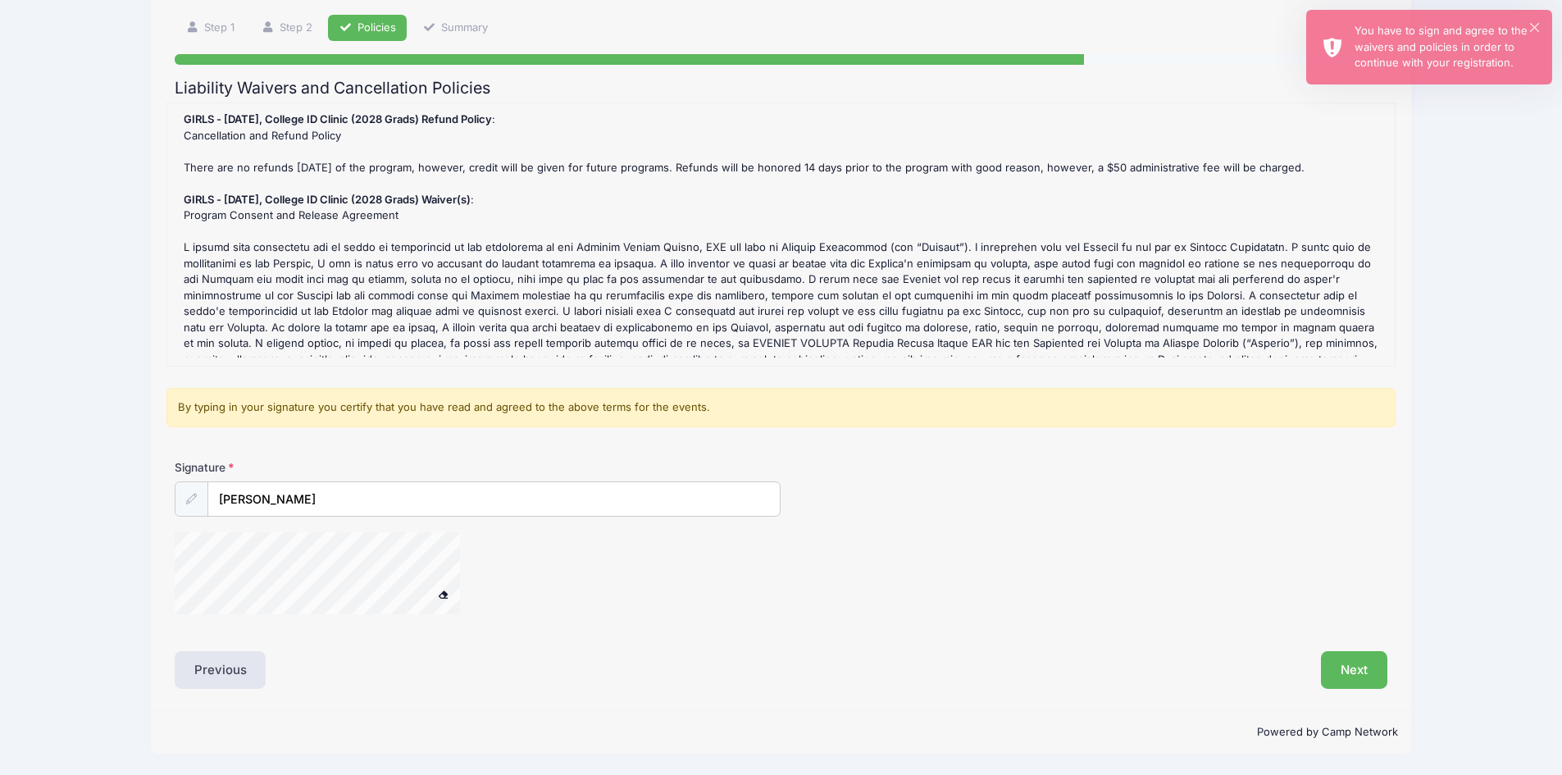
click at [190, 487] on div at bounding box center [192, 498] width 34 height 35
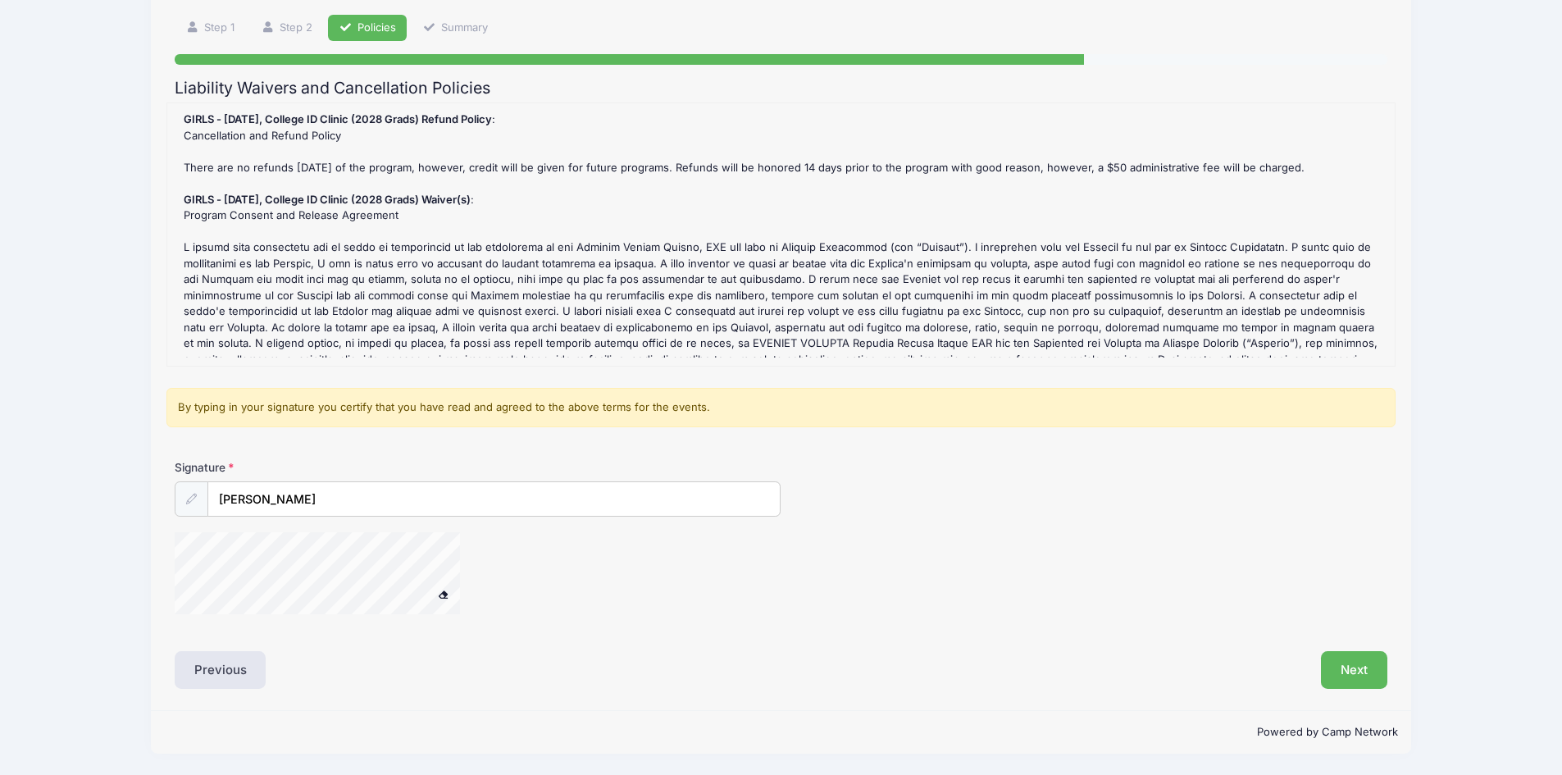
click at [445, 592] on span at bounding box center [443, 593] width 11 height 9
click at [1359, 672] on button "Next" at bounding box center [1354, 670] width 66 height 38
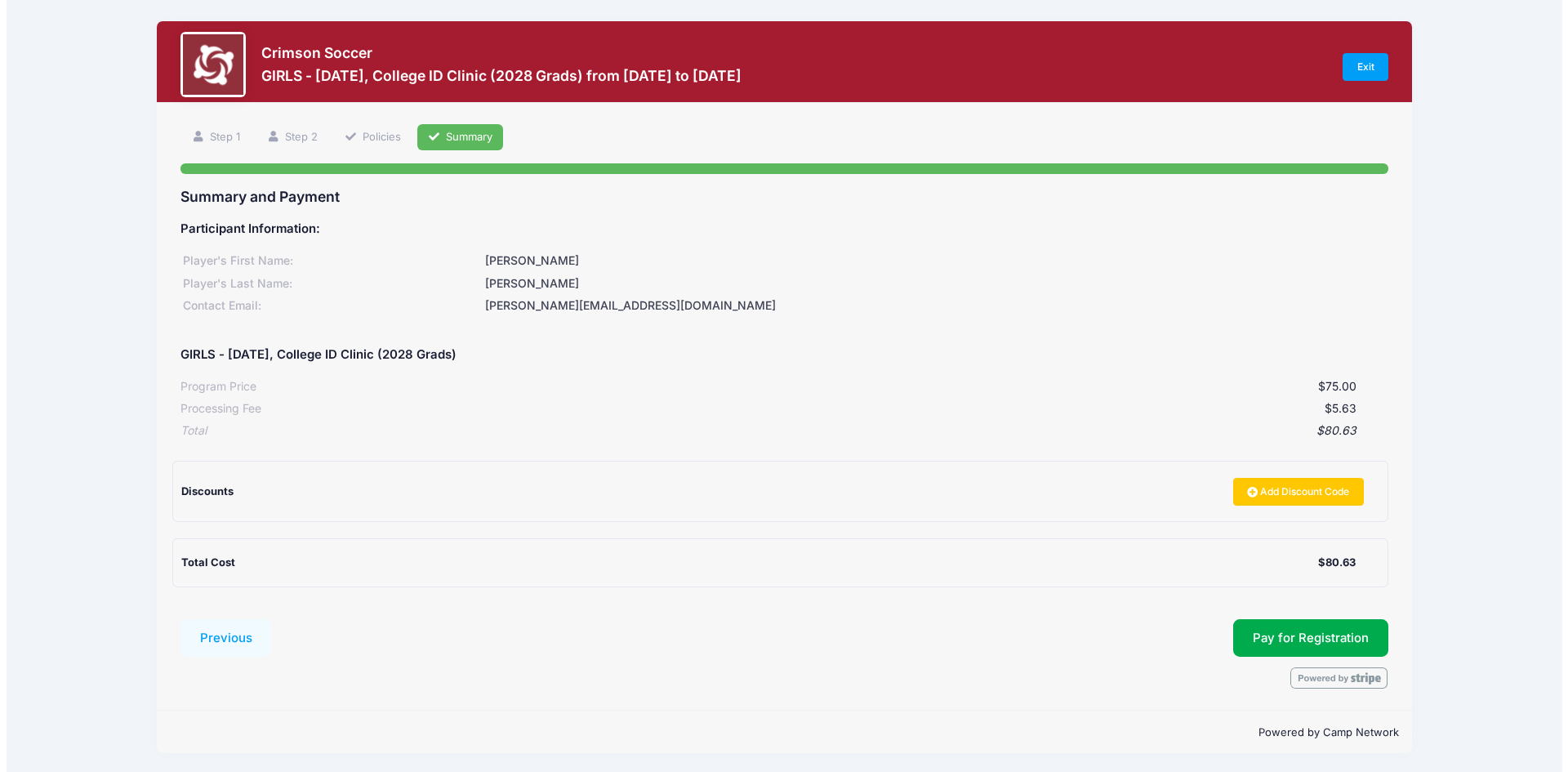
scroll to position [2, 0]
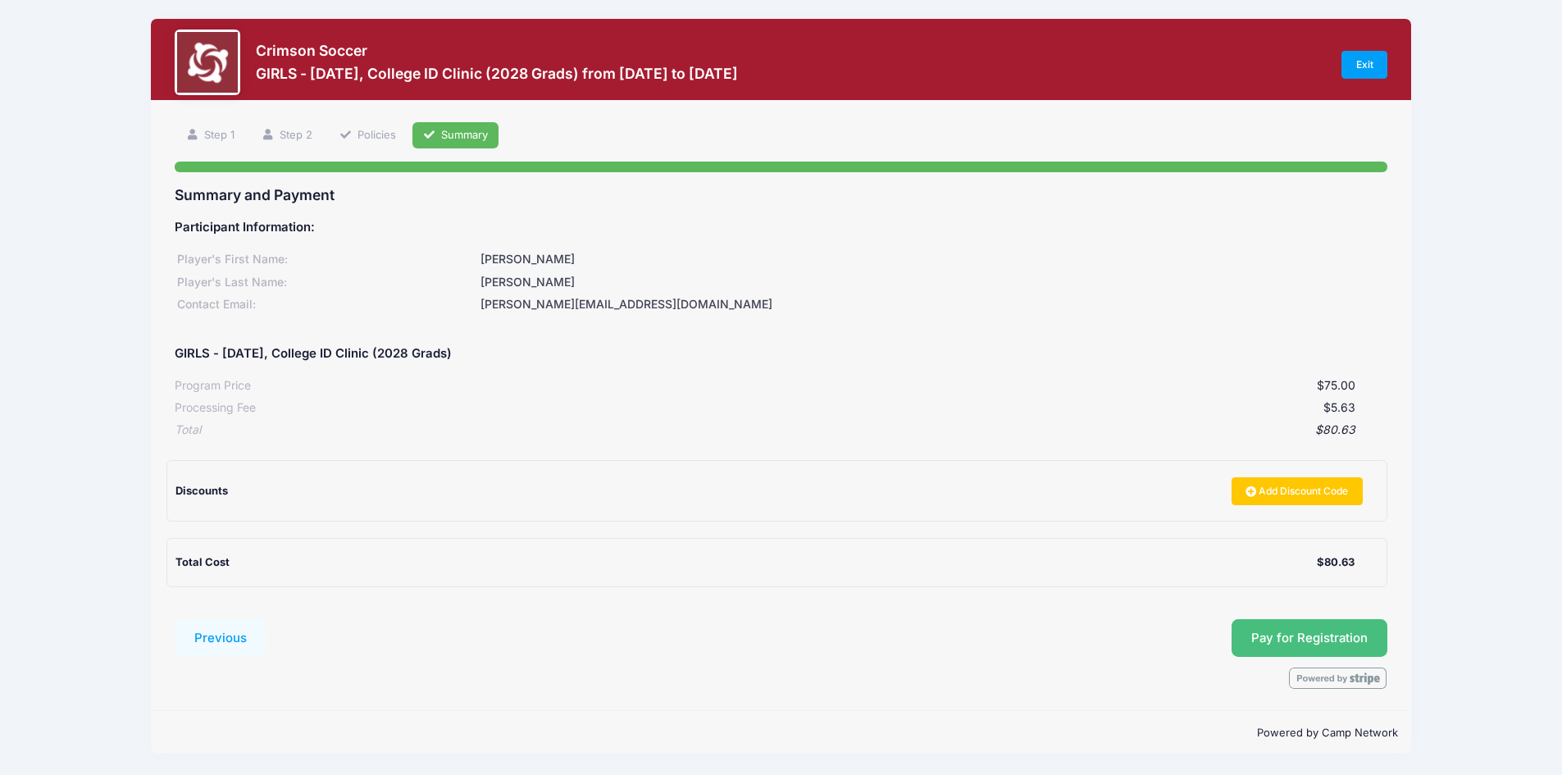
click at [1298, 639] on button "Pay for Registration" at bounding box center [1309, 638] width 156 height 38
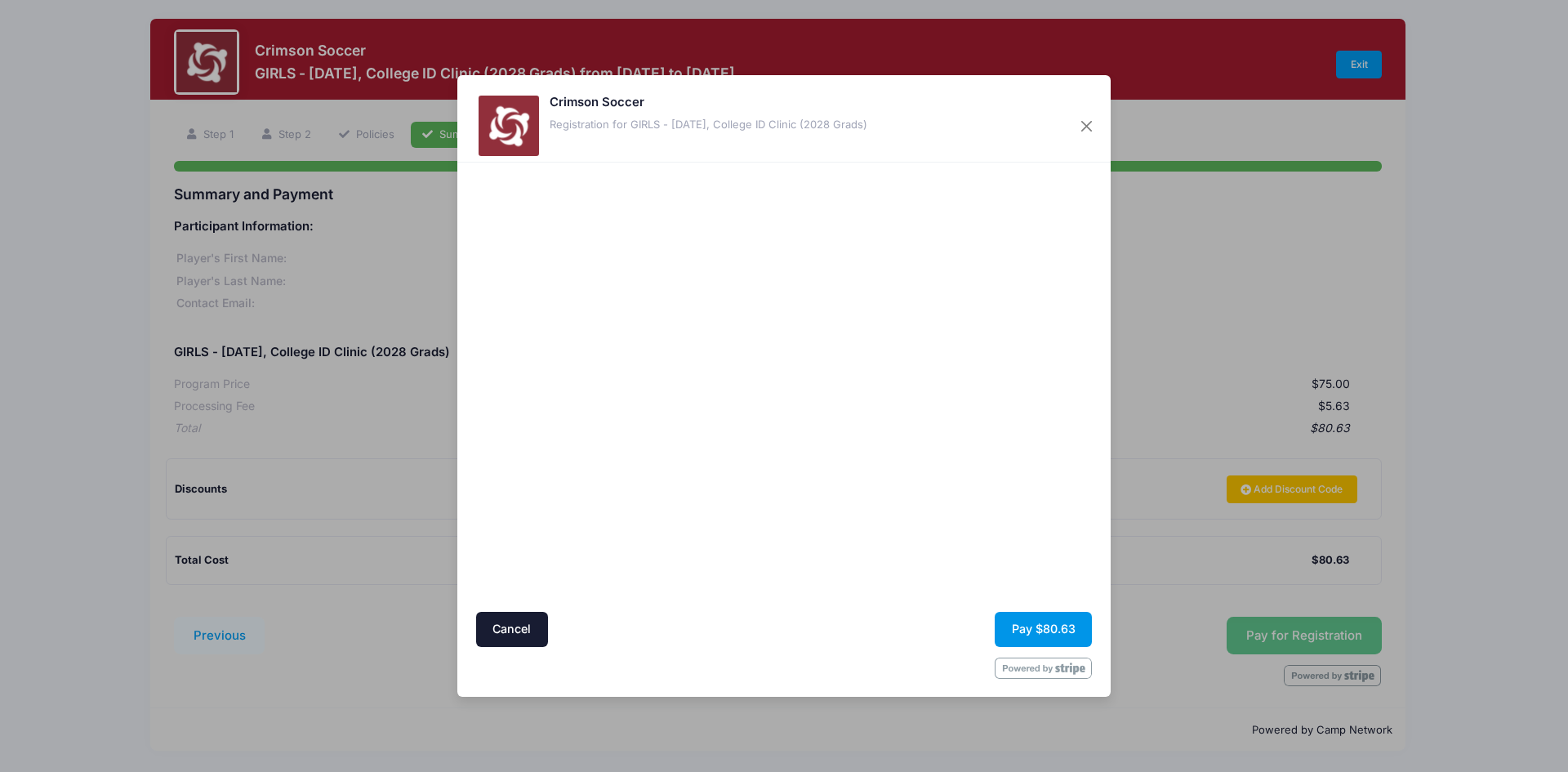
click at [1052, 635] on button "Pay $80.63" at bounding box center [1043, 629] width 98 height 35
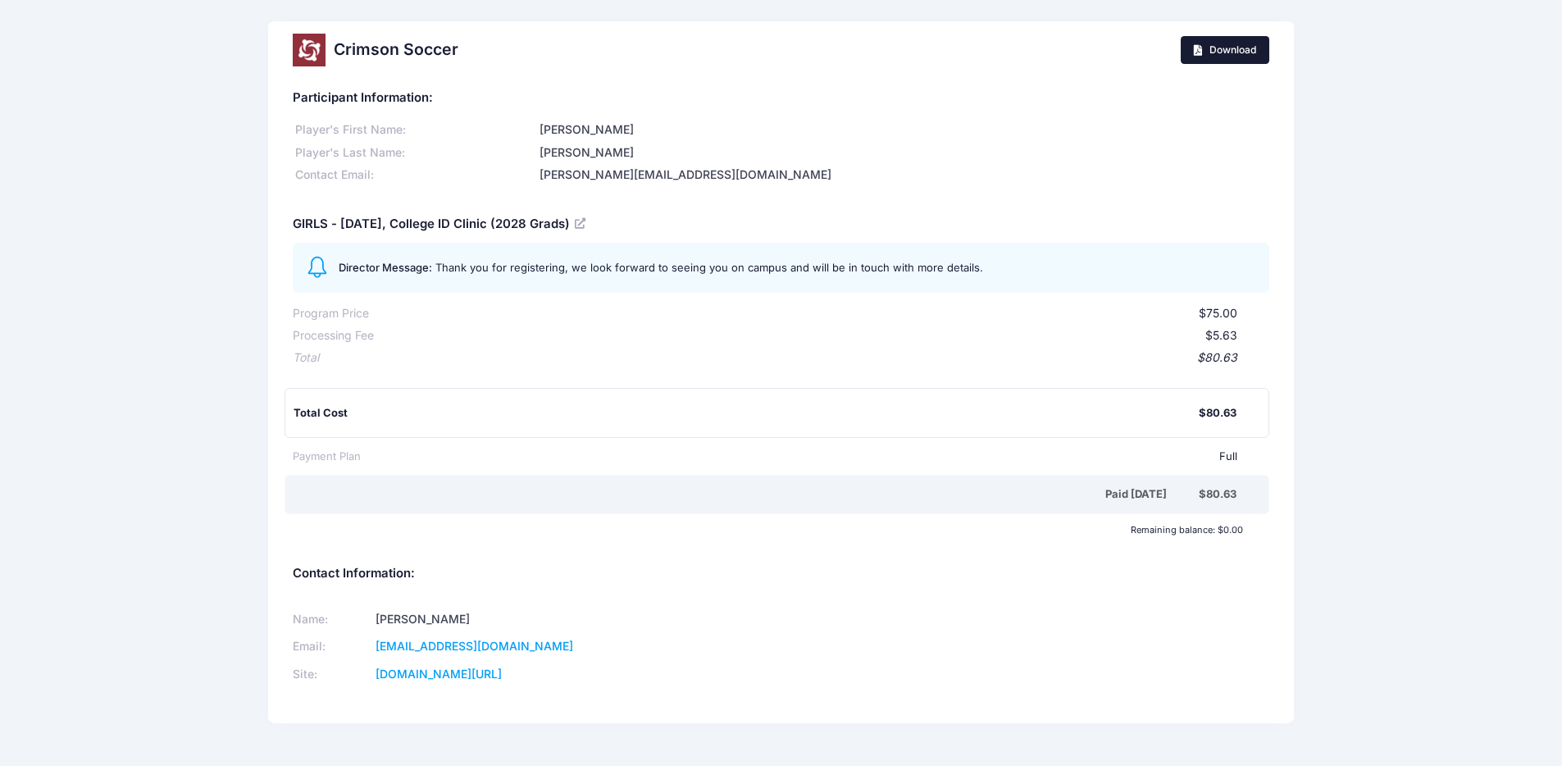
click at [1226, 44] on span "Download" at bounding box center [1232, 49] width 47 height 12
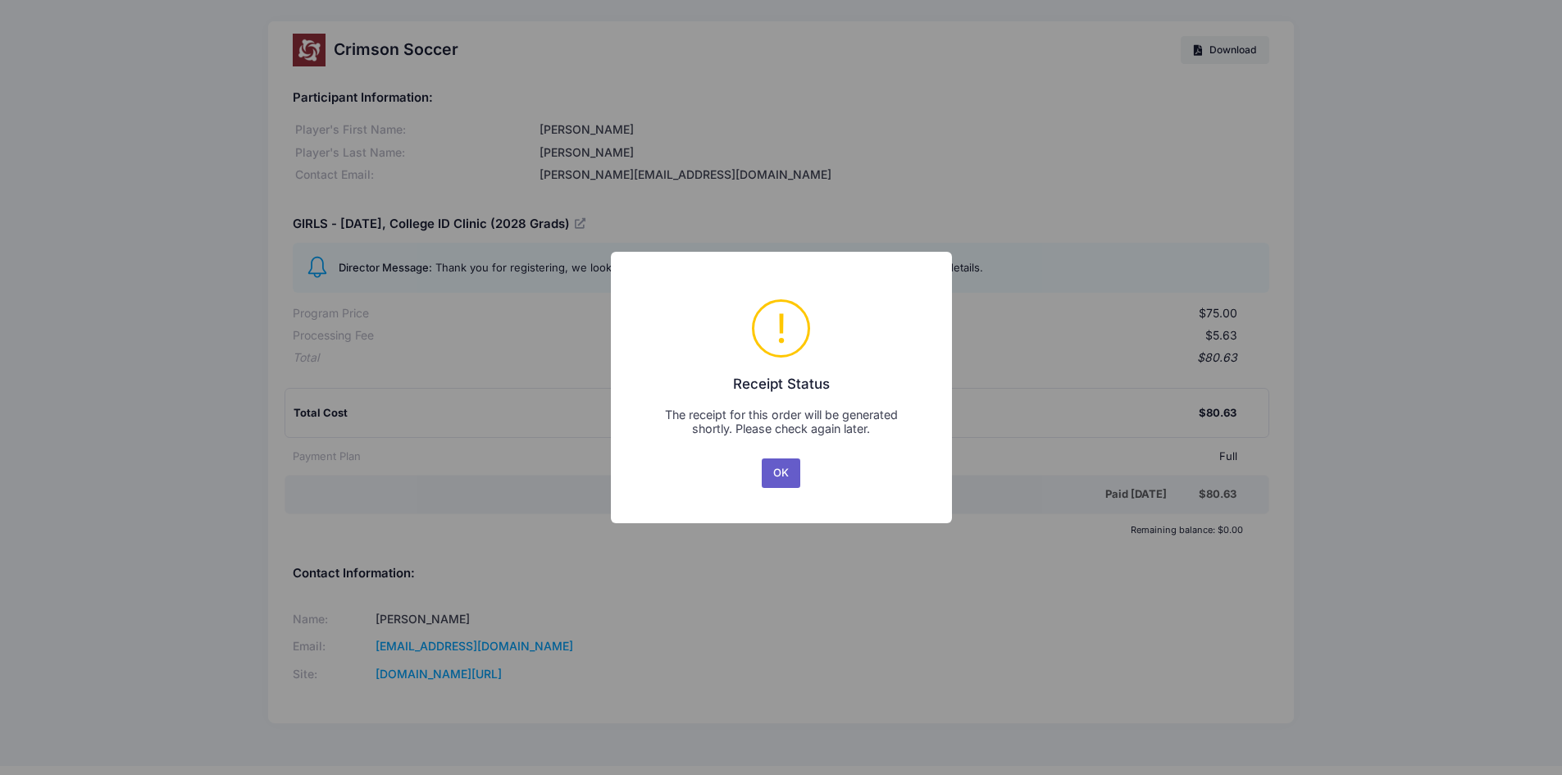
click at [784, 474] on button "OK" at bounding box center [781, 473] width 39 height 30
